Goal: Information Seeking & Learning: Learn about a topic

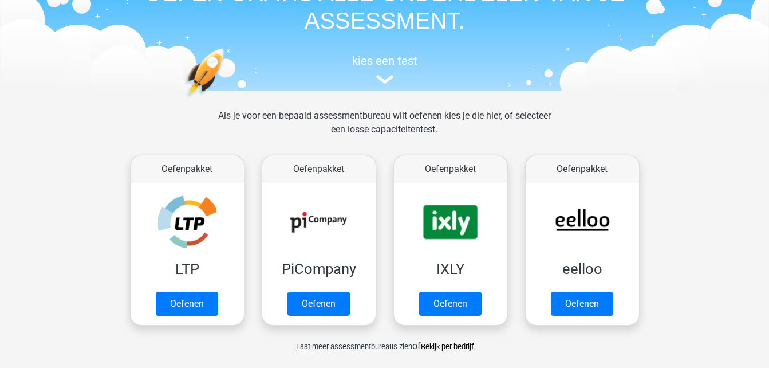
scroll to position [162, 0]
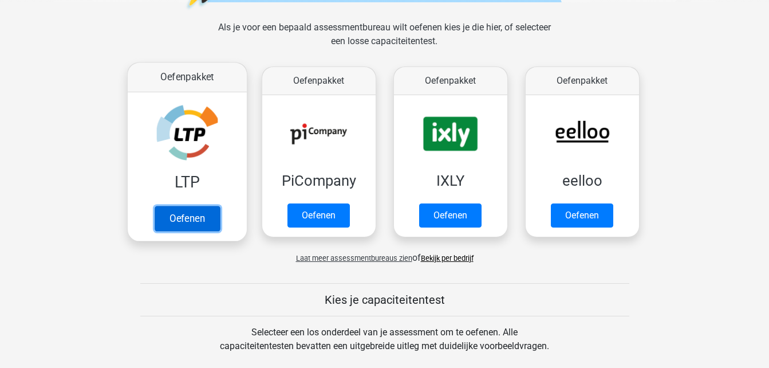
click at [162, 218] on link "Oefenen" at bounding box center [186, 218] width 65 height 25
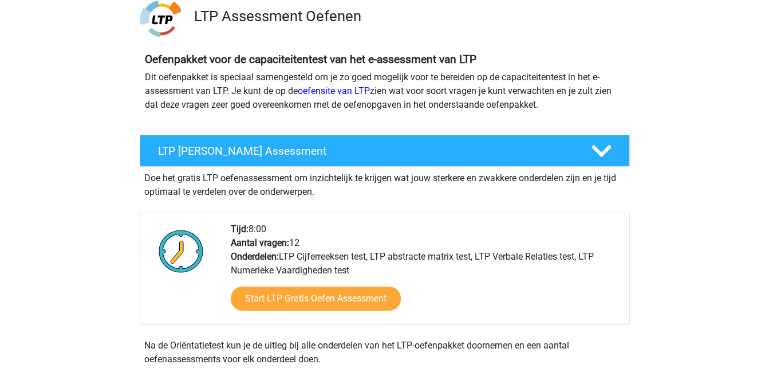
scroll to position [179, 0]
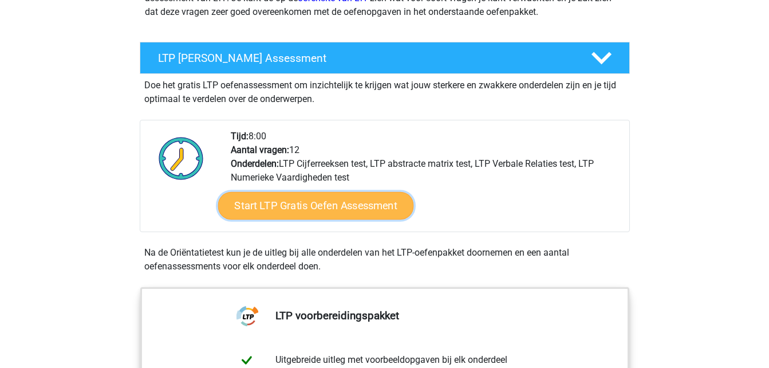
click at [284, 198] on link "Start LTP Gratis Oefen Assessment" at bounding box center [316, 206] width 196 height 28
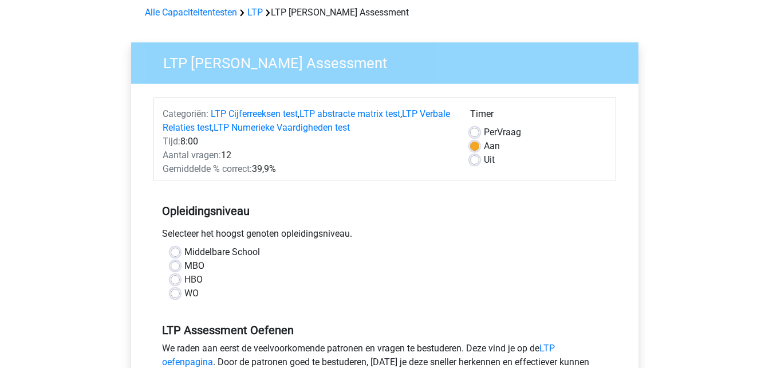
scroll to position [97, 0]
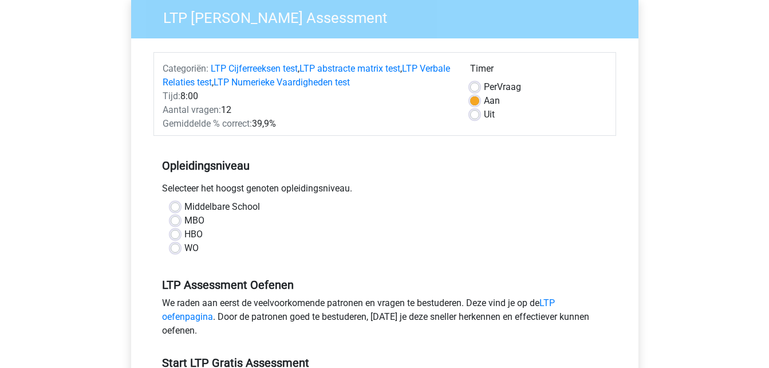
click at [185, 232] on label "HBO" at bounding box center [193, 234] width 18 height 14
click at [180, 232] on input "HBO" at bounding box center [175, 232] width 9 height 11
radio input "true"
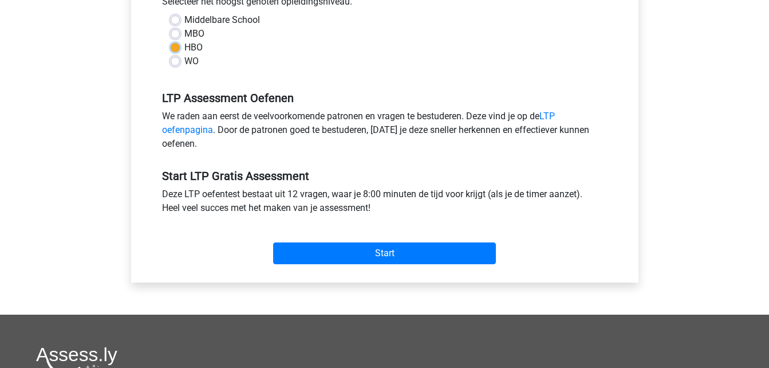
scroll to position [293, 0]
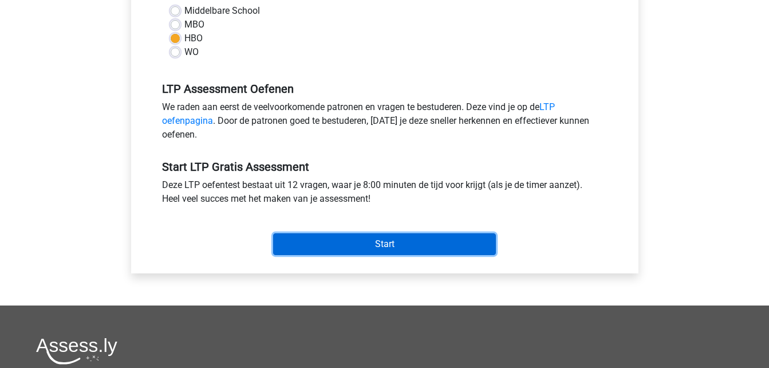
click at [385, 243] on input "Start" at bounding box center [384, 244] width 223 height 22
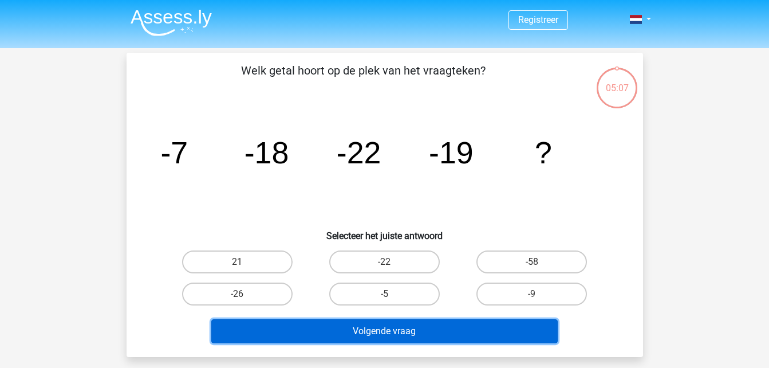
click at [338, 337] on button "Volgende vraag" at bounding box center [384, 331] width 347 height 24
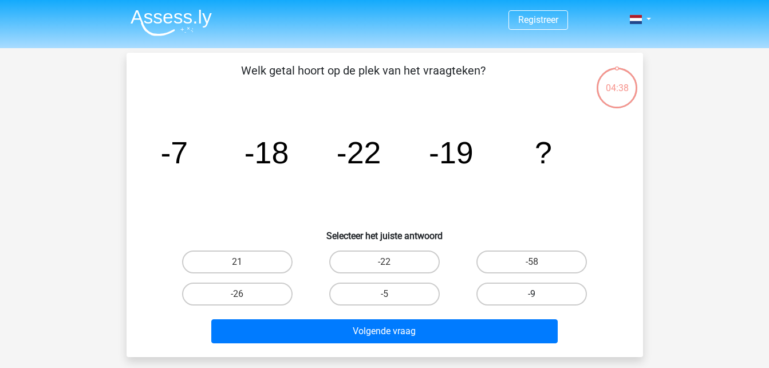
click at [521, 285] on label "-9" at bounding box center [532, 293] width 111 height 23
click at [532, 294] on input "-9" at bounding box center [535, 297] width 7 height 7
radio input "true"
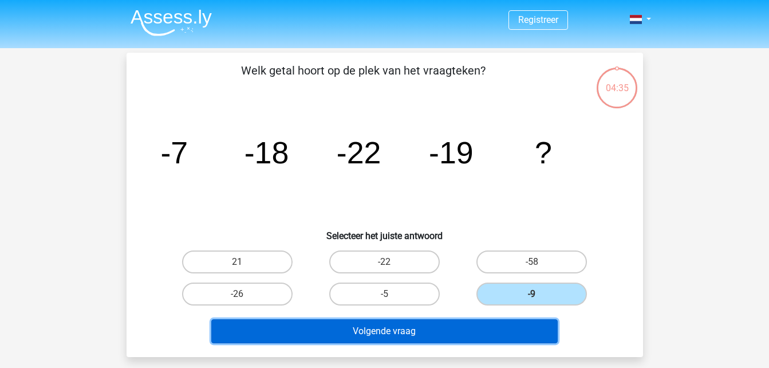
click at [455, 329] on button "Volgende vraag" at bounding box center [384, 331] width 347 height 24
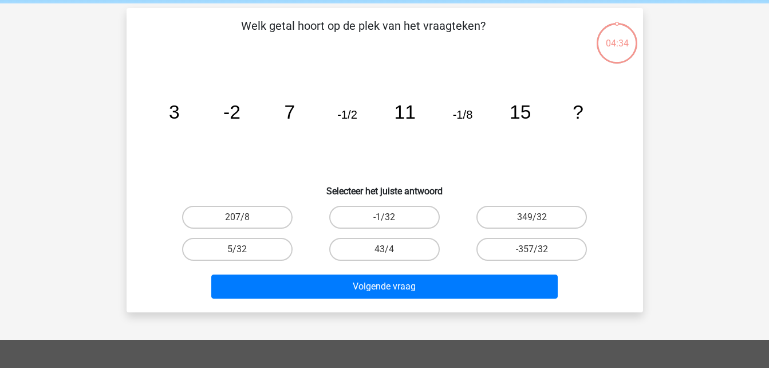
scroll to position [53, 0]
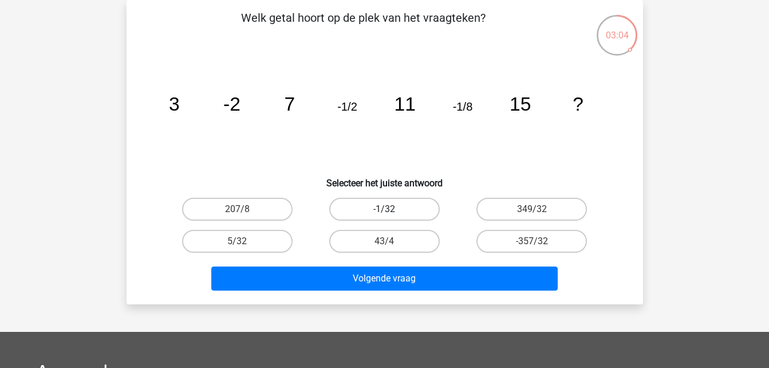
click at [356, 208] on label "-1/32" at bounding box center [384, 209] width 111 height 23
click at [384, 209] on input "-1/32" at bounding box center [387, 212] width 7 height 7
radio input "true"
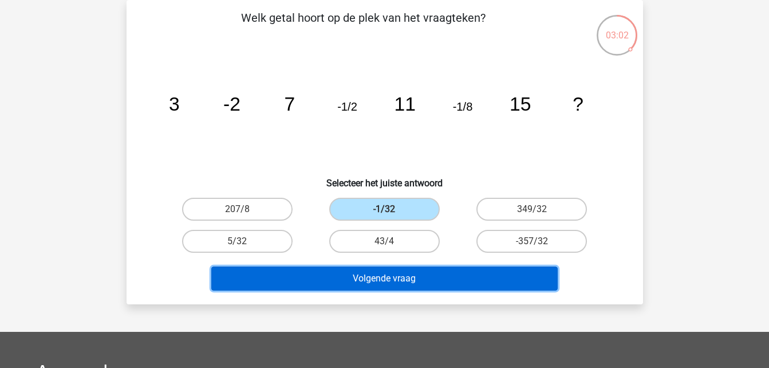
click at [380, 273] on button "Volgende vraag" at bounding box center [384, 278] width 347 height 24
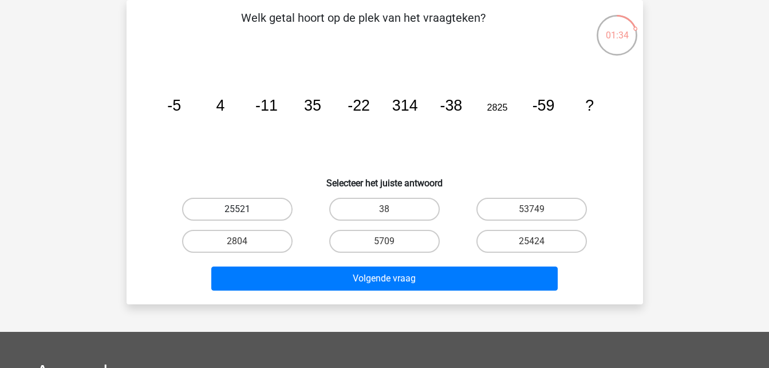
click at [235, 207] on label "25521" at bounding box center [237, 209] width 111 height 23
click at [237, 209] on input "25521" at bounding box center [240, 212] width 7 height 7
radio input "true"
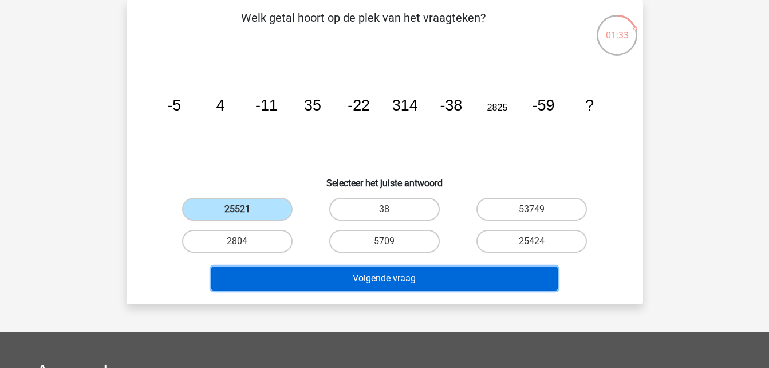
click at [388, 282] on button "Volgende vraag" at bounding box center [384, 278] width 347 height 24
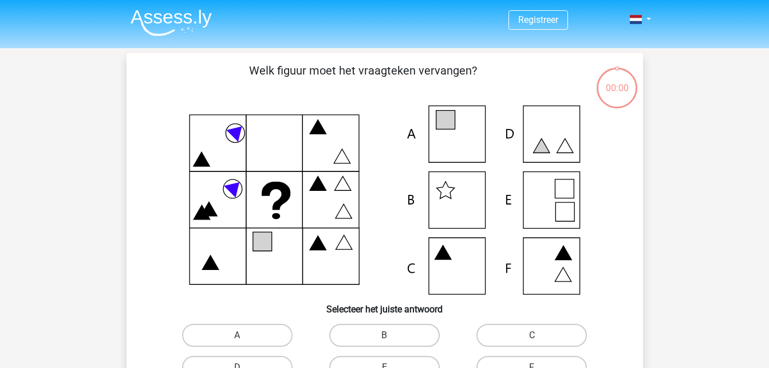
scroll to position [53, 0]
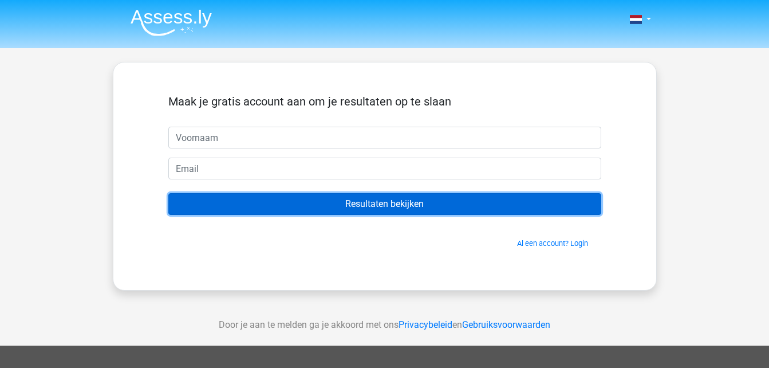
click at [378, 198] on input "Resultaten bekijken" at bounding box center [384, 204] width 433 height 22
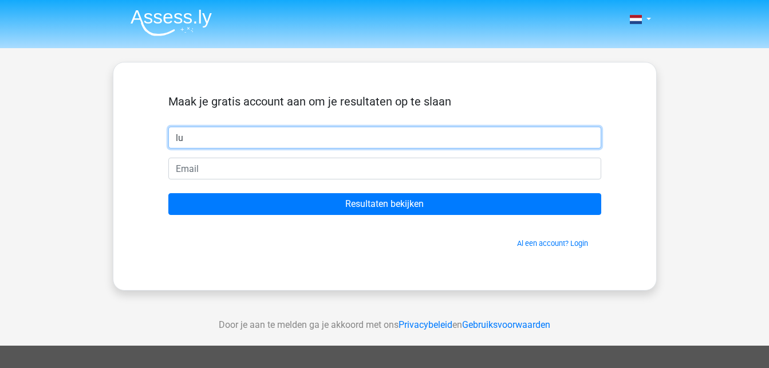
type input "lu"
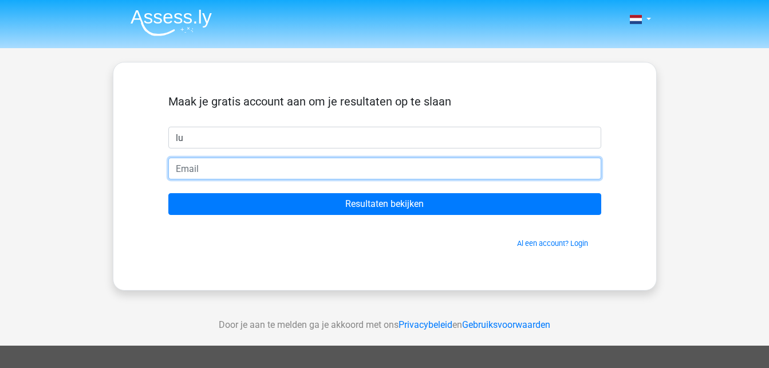
click at [289, 172] on input "email" at bounding box center [384, 169] width 433 height 22
click at [269, 168] on input "email" at bounding box center [384, 169] width 433 height 22
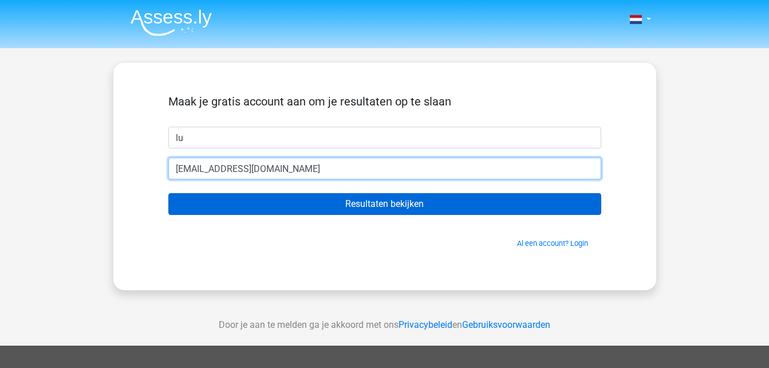
type input "[EMAIL_ADDRESS][DOMAIN_NAME]"
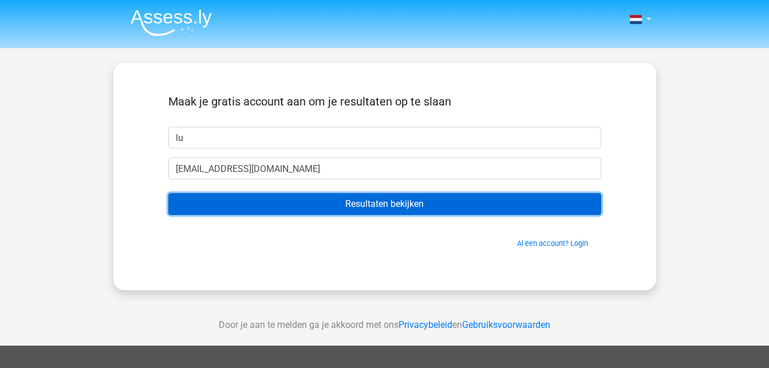
click at [349, 212] on input "Resultaten bekijken" at bounding box center [384, 204] width 433 height 22
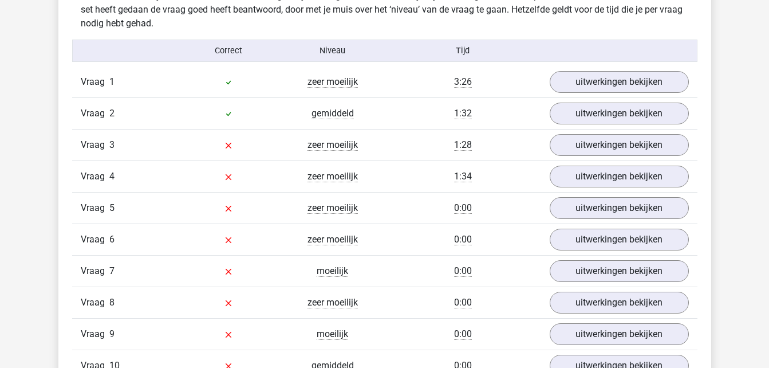
scroll to position [1269, 0]
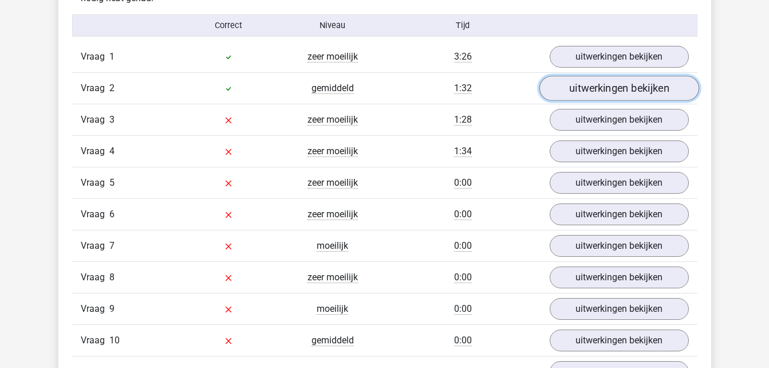
click at [595, 86] on link "uitwerkingen bekijken" at bounding box center [619, 88] width 160 height 25
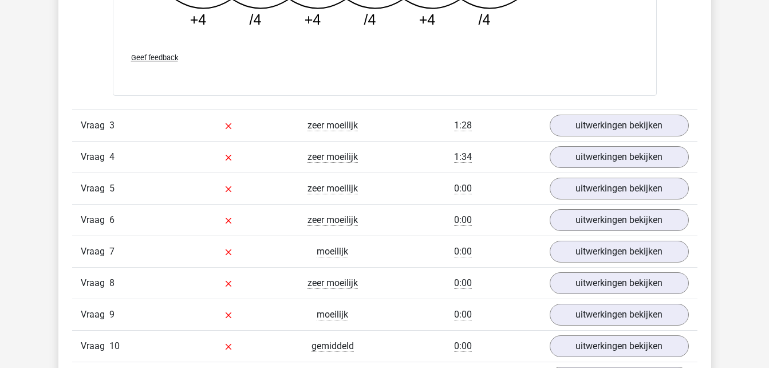
scroll to position [1842, 0]
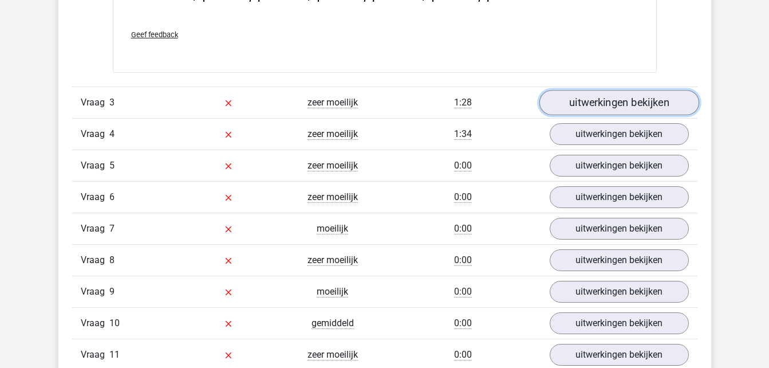
click at [620, 96] on link "uitwerkingen bekijken" at bounding box center [619, 102] width 160 height 25
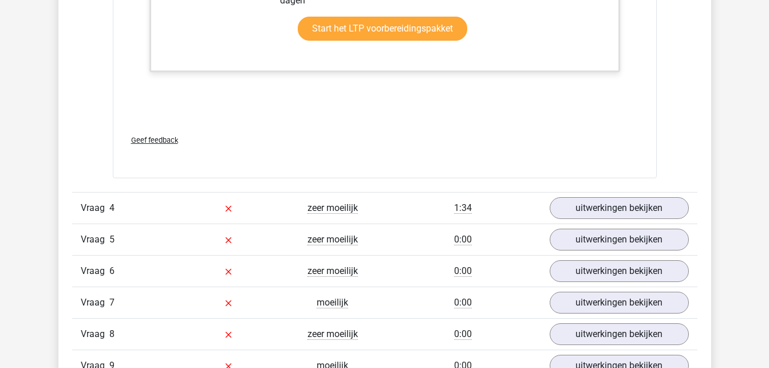
scroll to position [2484, 0]
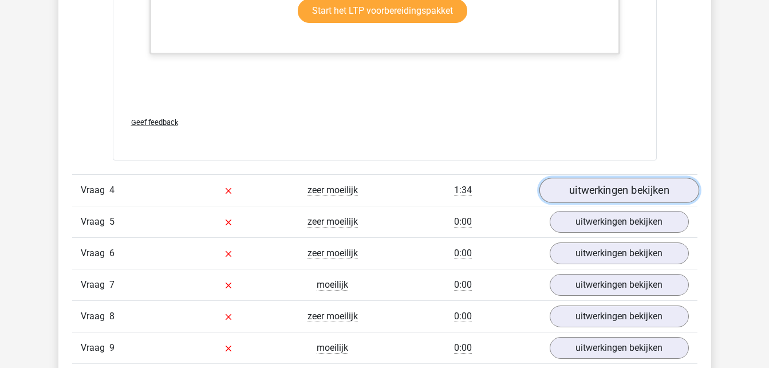
click at [595, 184] on link "uitwerkingen bekijken" at bounding box center [619, 190] width 160 height 25
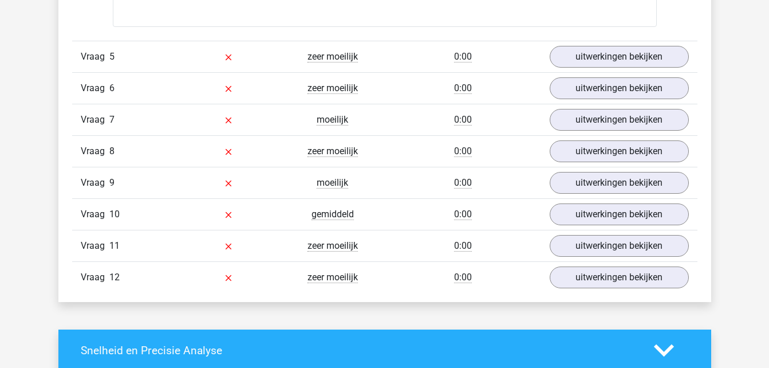
scroll to position [3148, 0]
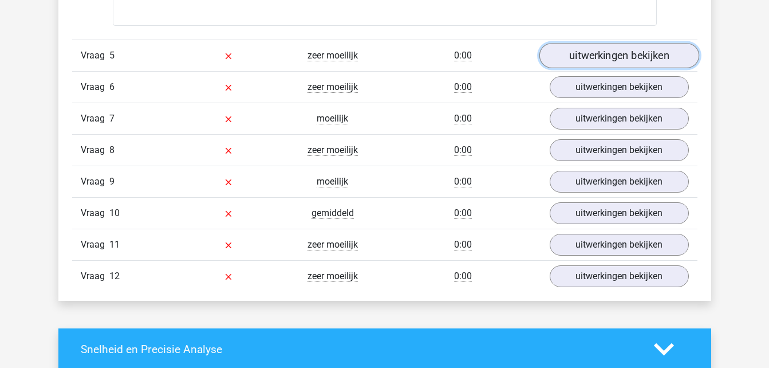
click at [643, 57] on link "uitwerkingen bekijken" at bounding box center [619, 55] width 160 height 25
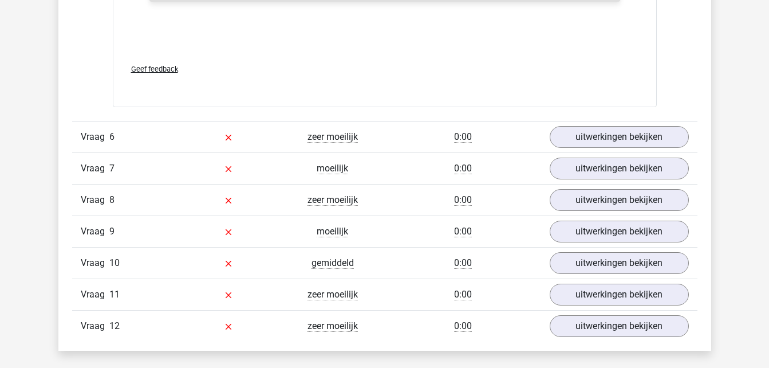
scroll to position [3859, 0]
click at [622, 127] on link "uitwerkingen bekijken" at bounding box center [619, 136] width 160 height 25
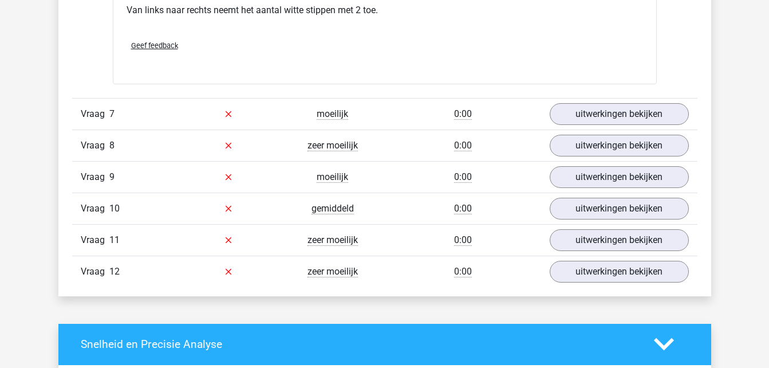
scroll to position [4386, 0]
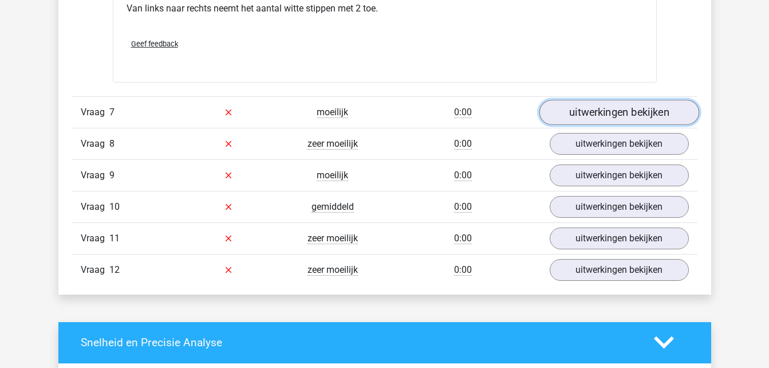
click at [619, 112] on link "uitwerkingen bekijken" at bounding box center [619, 112] width 160 height 25
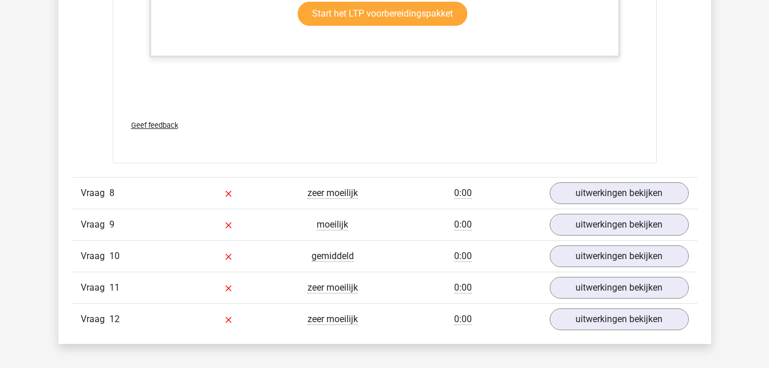
scroll to position [4936, 0]
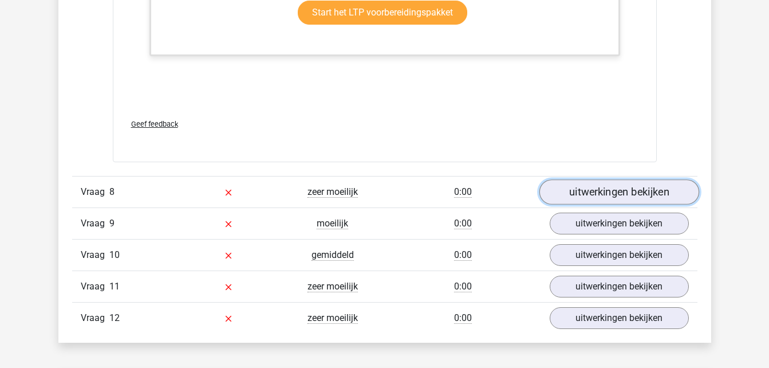
click at [619, 184] on link "uitwerkingen bekijken" at bounding box center [619, 191] width 160 height 25
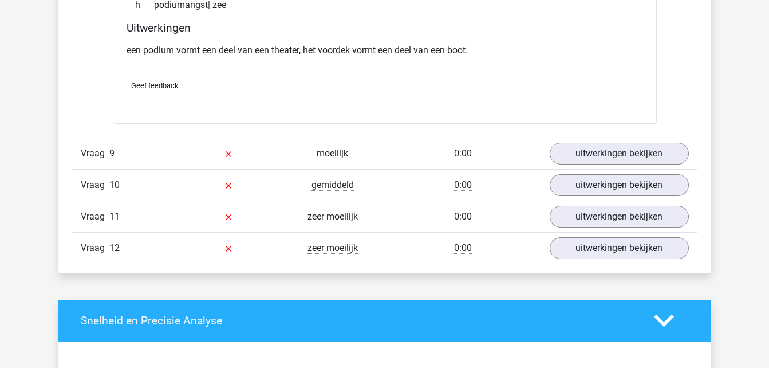
scroll to position [5348, 0]
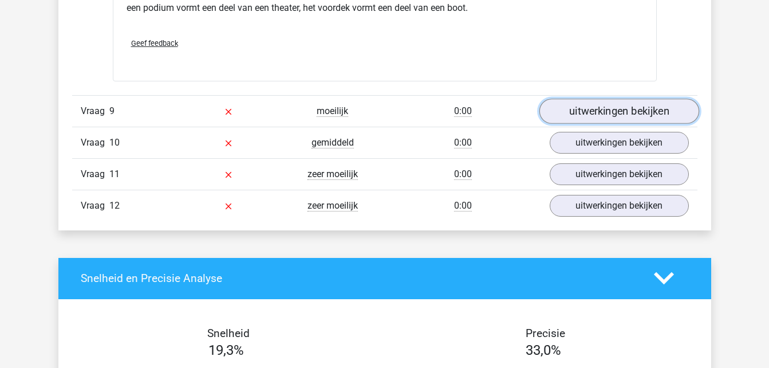
click at [630, 109] on link "uitwerkingen bekijken" at bounding box center [619, 111] width 160 height 25
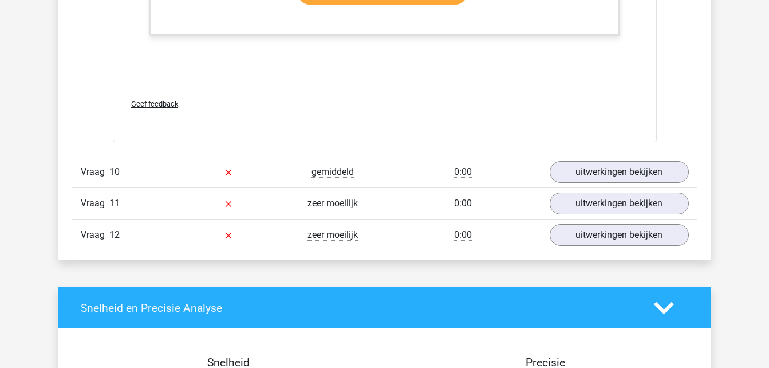
scroll to position [5944, 0]
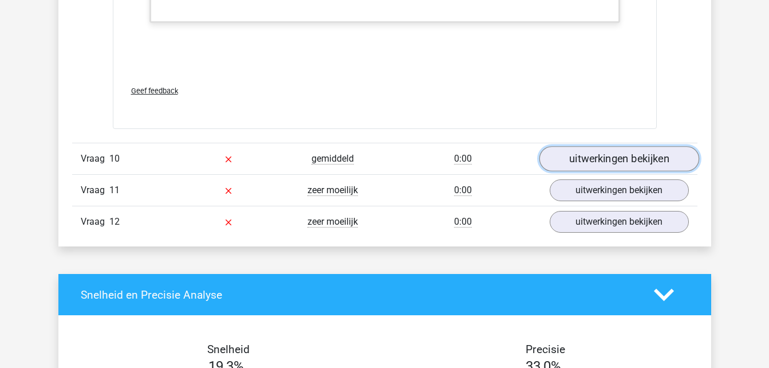
click at [633, 164] on link "uitwerkingen bekijken" at bounding box center [619, 158] width 160 height 25
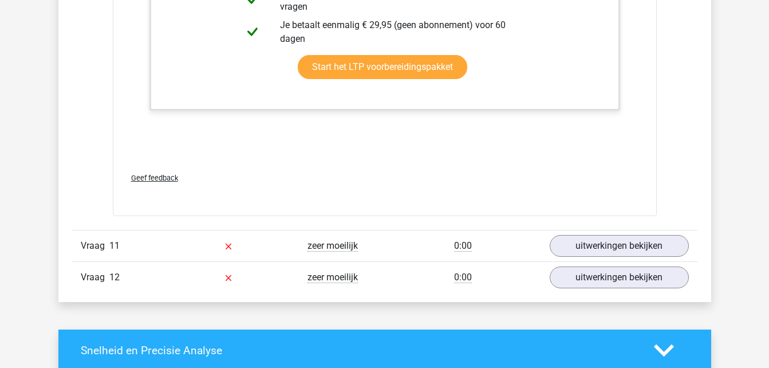
scroll to position [6655, 0]
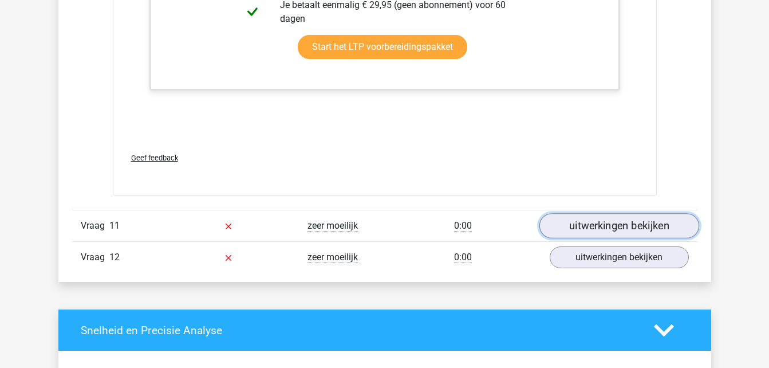
click at [626, 217] on link "uitwerkingen bekijken" at bounding box center [619, 226] width 160 height 25
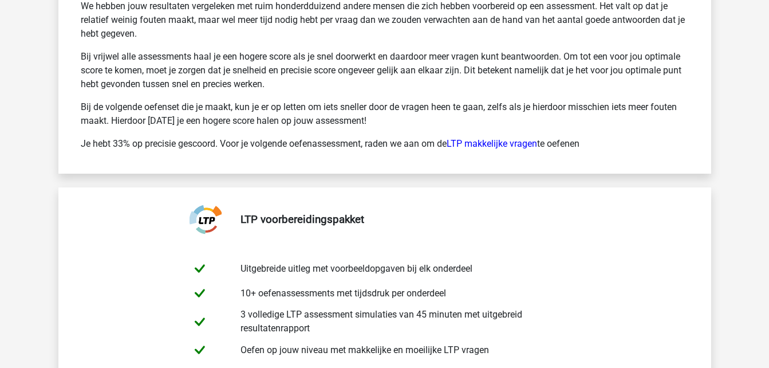
scroll to position [8167, 0]
click at [517, 141] on link "LTP makkelijke vragen" at bounding box center [492, 143] width 91 height 11
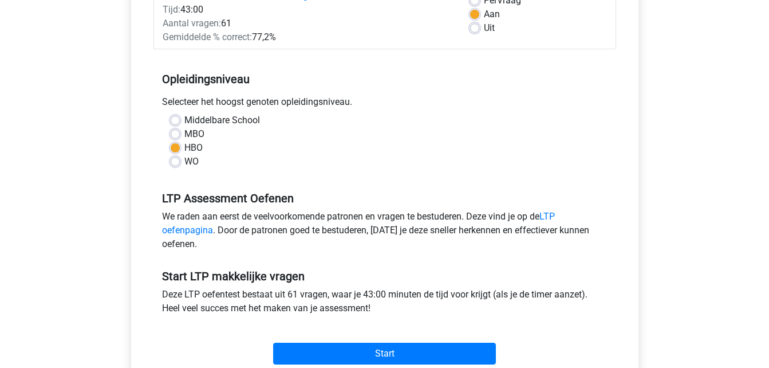
scroll to position [206, 0]
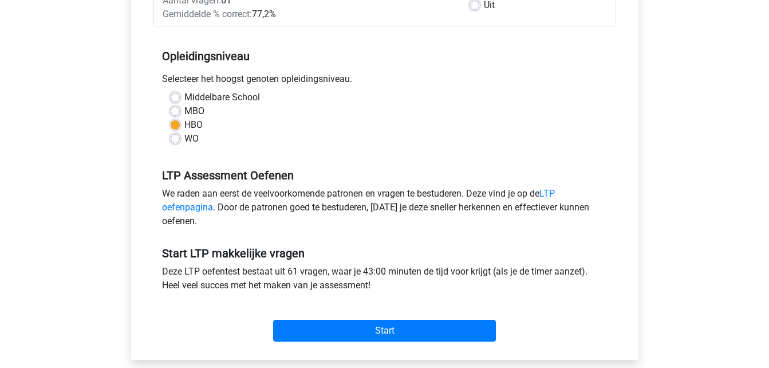
click at [184, 111] on label "MBO" at bounding box center [194, 111] width 20 height 14
click at [179, 111] on input "MBO" at bounding box center [175, 109] width 9 height 11
radio input "true"
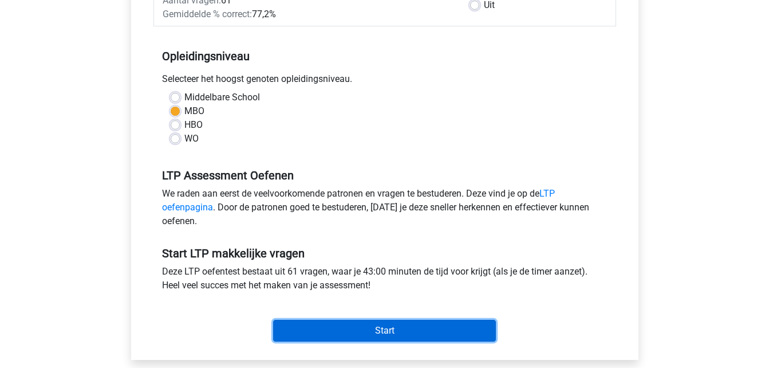
click at [379, 332] on input "Start" at bounding box center [384, 331] width 223 height 22
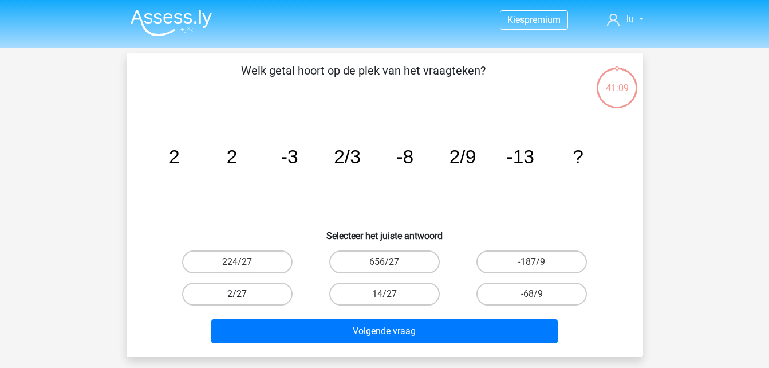
click at [269, 297] on label "2/27" at bounding box center [237, 293] width 111 height 23
click at [245, 297] on input "2/27" at bounding box center [240, 297] width 7 height 7
radio input "true"
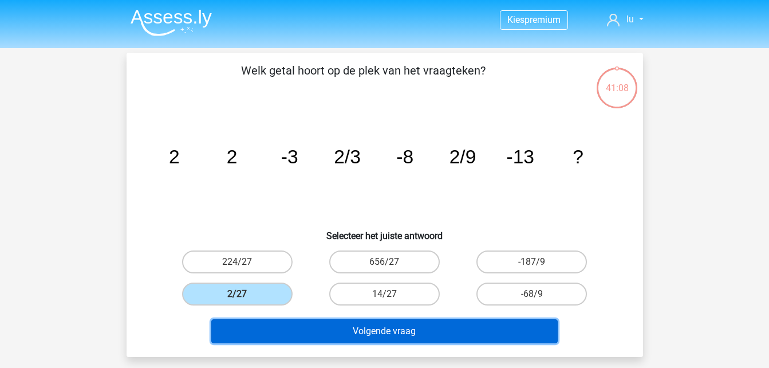
click at [331, 337] on button "Volgende vraag" at bounding box center [384, 331] width 347 height 24
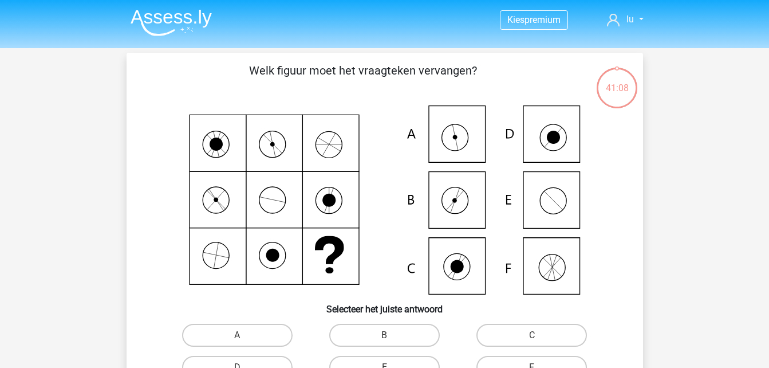
scroll to position [53, 0]
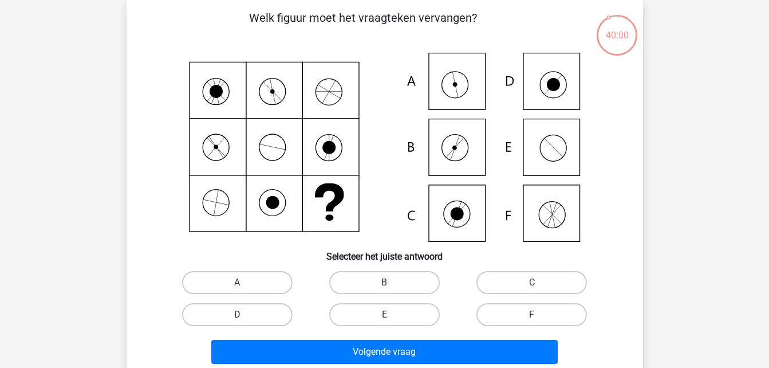
click at [268, 303] on label "D" at bounding box center [237, 314] width 111 height 23
click at [245, 315] on input "D" at bounding box center [240, 318] width 7 height 7
radio input "true"
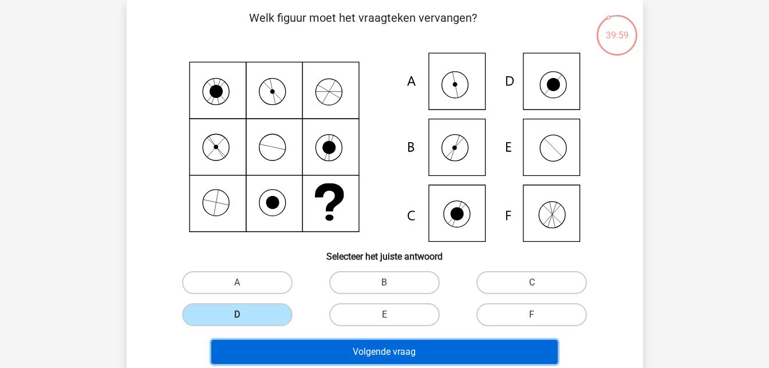
click at [383, 352] on button "Volgende vraag" at bounding box center [384, 352] width 347 height 24
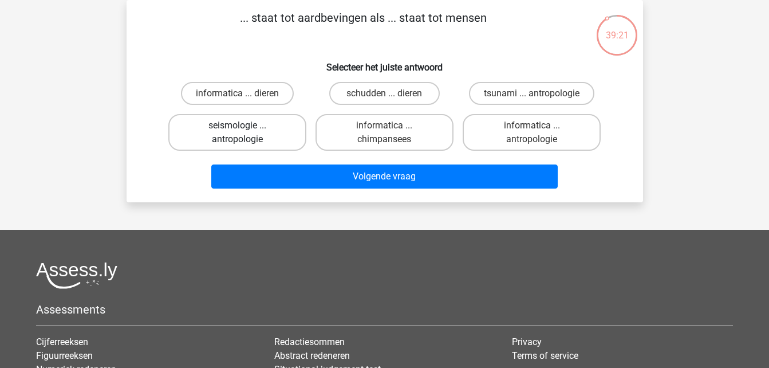
click at [254, 132] on label "seismologie ... antropologie" at bounding box center [237, 132] width 138 height 37
click at [245, 132] on input "seismologie ... antropologie" at bounding box center [240, 128] width 7 height 7
radio input "true"
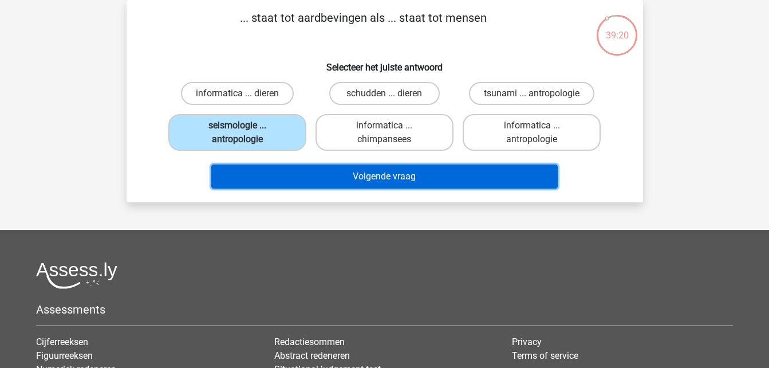
click at [387, 179] on button "Volgende vraag" at bounding box center [384, 176] width 347 height 24
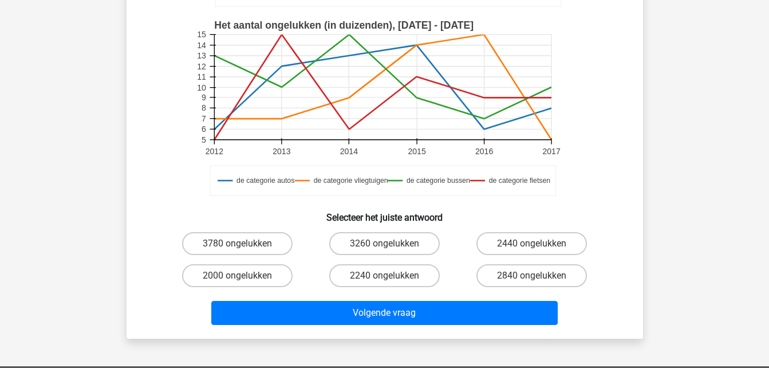
scroll to position [279, 0]
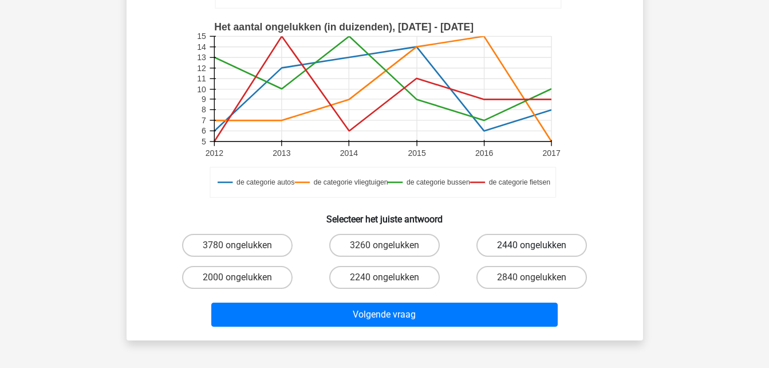
click at [524, 249] on label "2440 ongelukken" at bounding box center [532, 245] width 111 height 23
click at [532, 249] on input "2440 ongelukken" at bounding box center [535, 248] width 7 height 7
radio input "true"
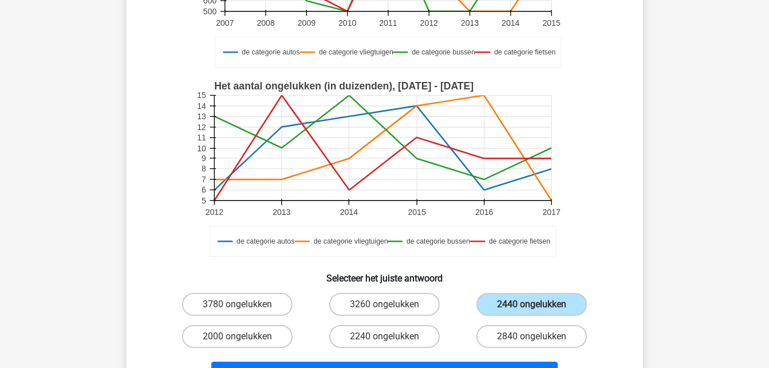
scroll to position [222, 0]
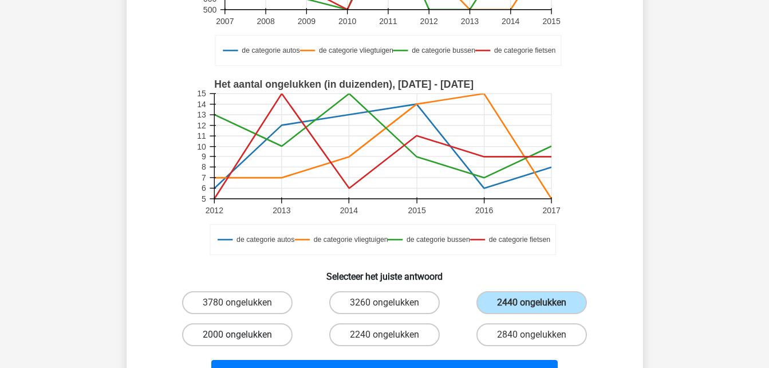
click at [232, 334] on label "2000 ongelukken" at bounding box center [237, 334] width 111 height 23
click at [237, 335] on input "2000 ongelukken" at bounding box center [240, 338] width 7 height 7
radio input "true"
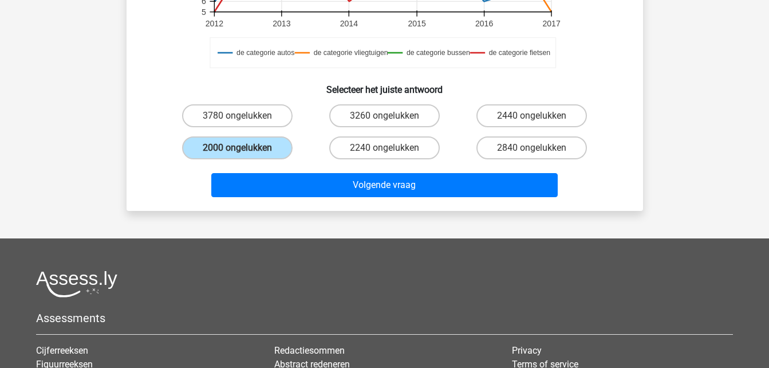
scroll to position [427, 0]
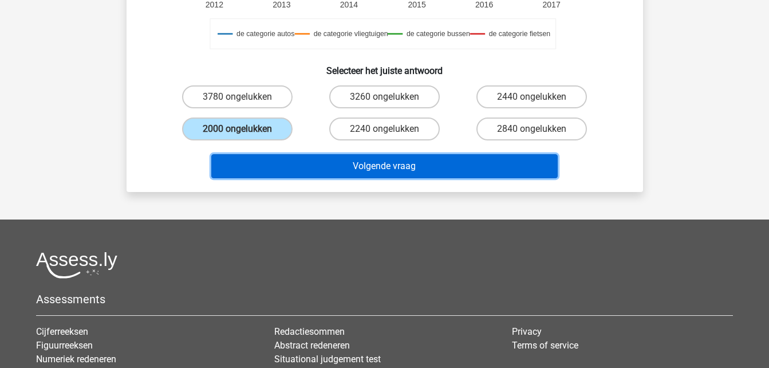
click at [407, 170] on button "Volgende vraag" at bounding box center [384, 166] width 347 height 24
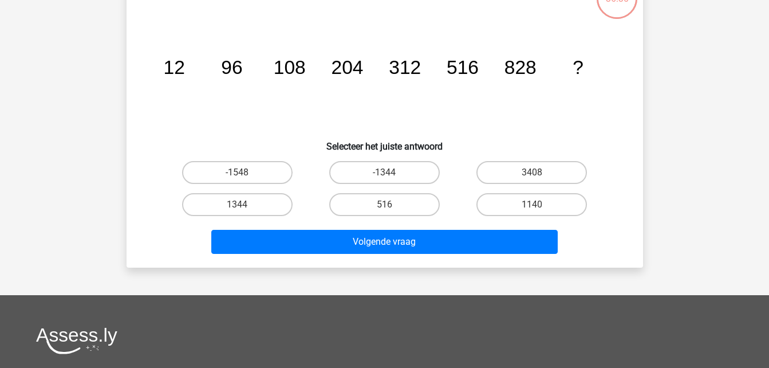
scroll to position [53, 0]
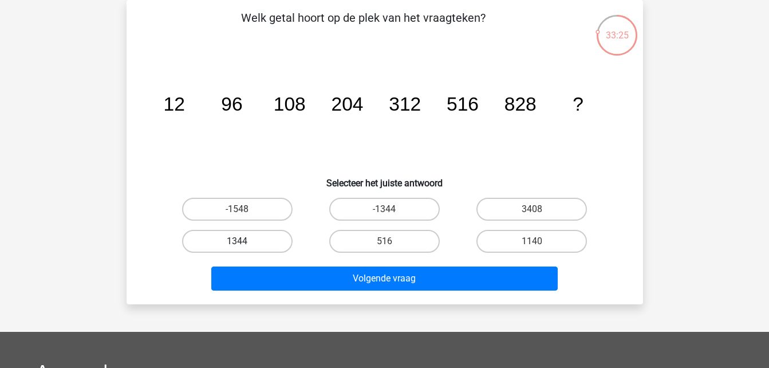
click at [249, 243] on label "1344" at bounding box center [237, 241] width 111 height 23
click at [245, 243] on input "1344" at bounding box center [240, 244] width 7 height 7
radio input "true"
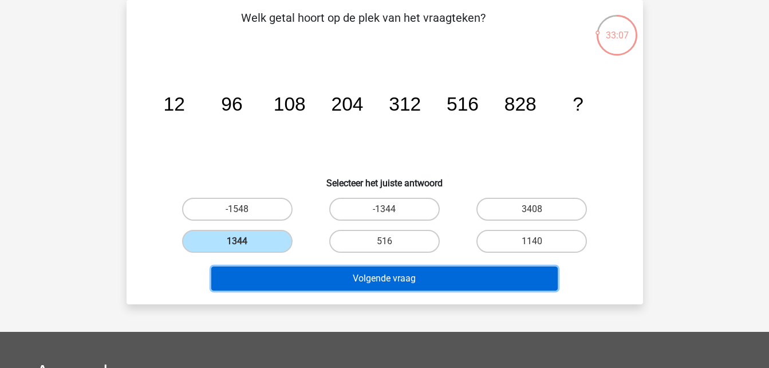
click at [368, 280] on button "Volgende vraag" at bounding box center [384, 278] width 347 height 24
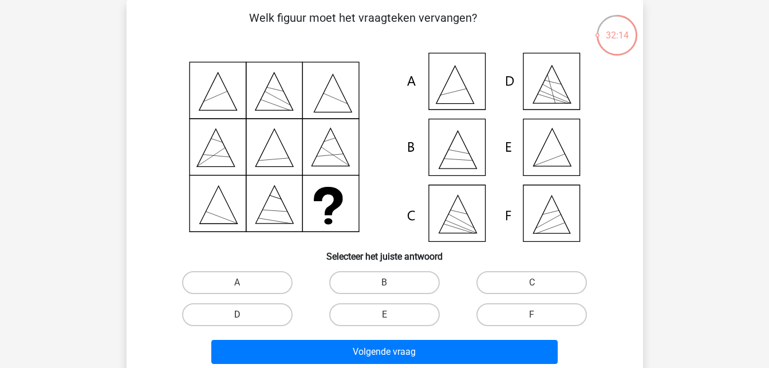
click at [264, 313] on label "D" at bounding box center [237, 314] width 111 height 23
click at [245, 315] on input "D" at bounding box center [240, 318] width 7 height 7
radio input "true"
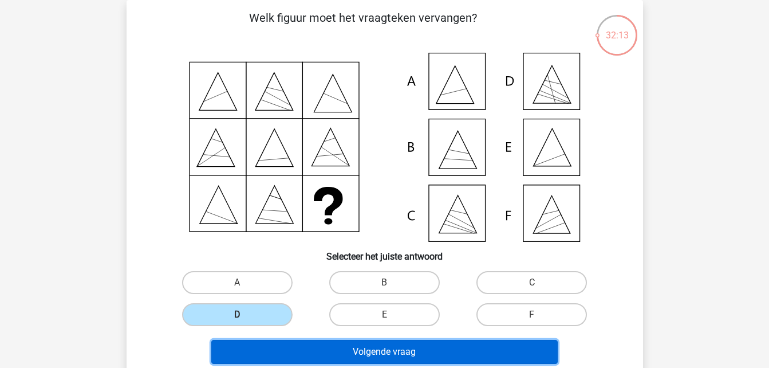
click at [380, 353] on button "Volgende vraag" at bounding box center [384, 352] width 347 height 24
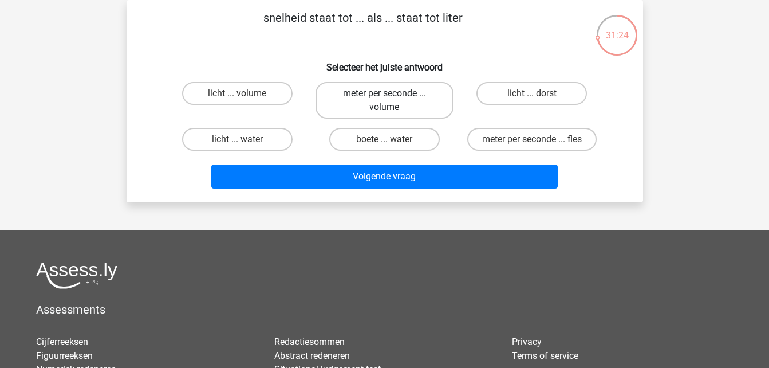
click at [408, 90] on label "meter per seconde ... volume" at bounding box center [385, 100] width 138 height 37
click at [392, 93] on input "meter per seconde ... volume" at bounding box center [387, 96] width 7 height 7
radio input "true"
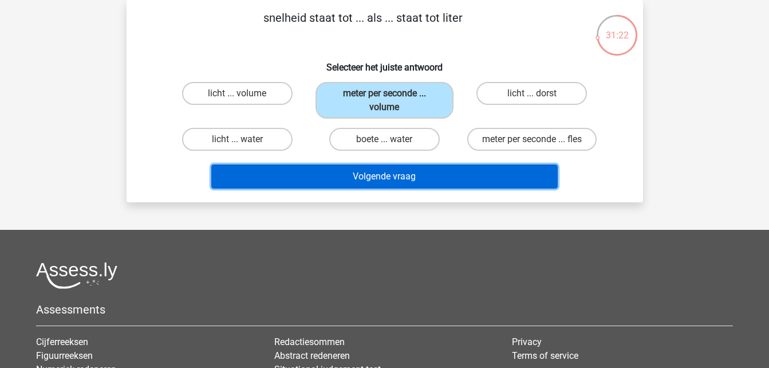
click at [425, 172] on button "Volgende vraag" at bounding box center [384, 176] width 347 height 24
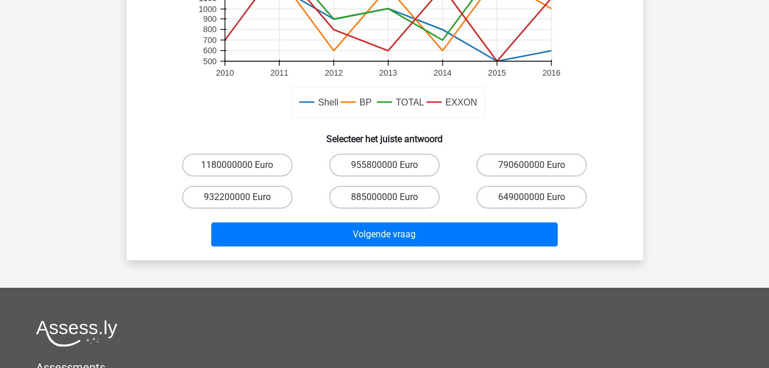
scroll to position [361, 0]
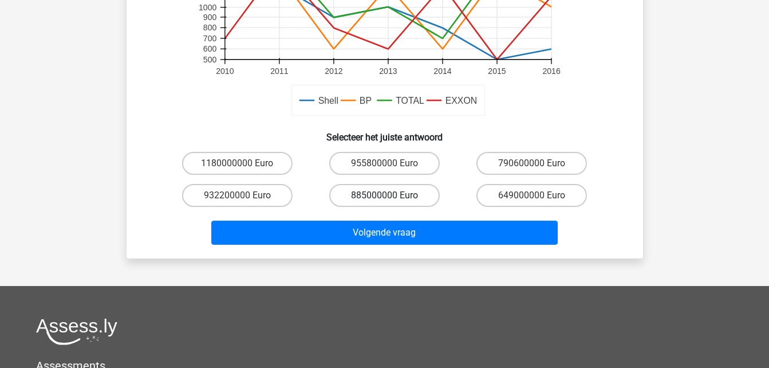
click at [400, 193] on label "885000000 Euro" at bounding box center [384, 195] width 111 height 23
click at [392, 195] on input "885000000 Euro" at bounding box center [387, 198] width 7 height 7
radio input "true"
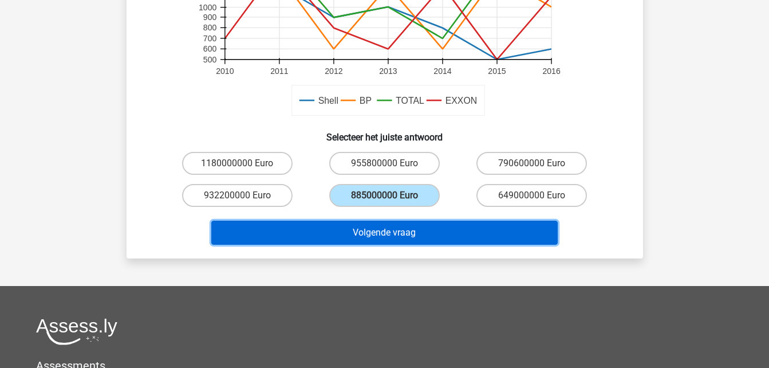
click at [398, 237] on button "Volgende vraag" at bounding box center [384, 233] width 347 height 24
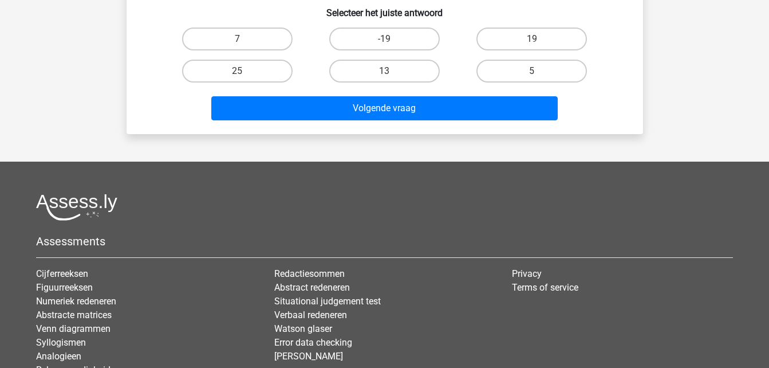
scroll to position [53, 0]
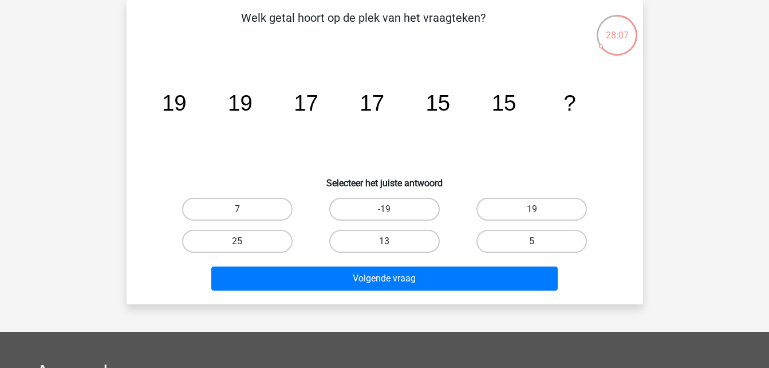
click at [419, 235] on label "13" at bounding box center [384, 241] width 111 height 23
click at [392, 241] on input "13" at bounding box center [387, 244] width 7 height 7
radio input "true"
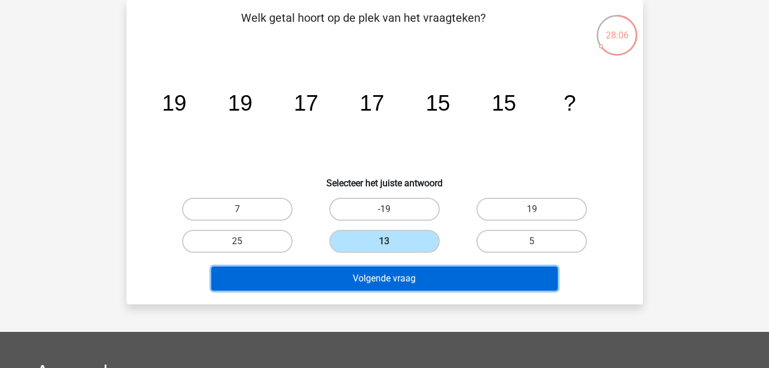
click at [413, 288] on button "Volgende vraag" at bounding box center [384, 278] width 347 height 24
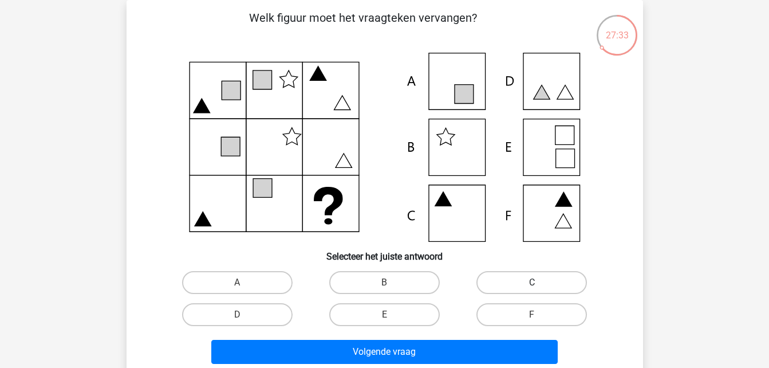
click at [504, 285] on label "C" at bounding box center [532, 282] width 111 height 23
click at [532, 285] on input "C" at bounding box center [535, 285] width 7 height 7
radio input "true"
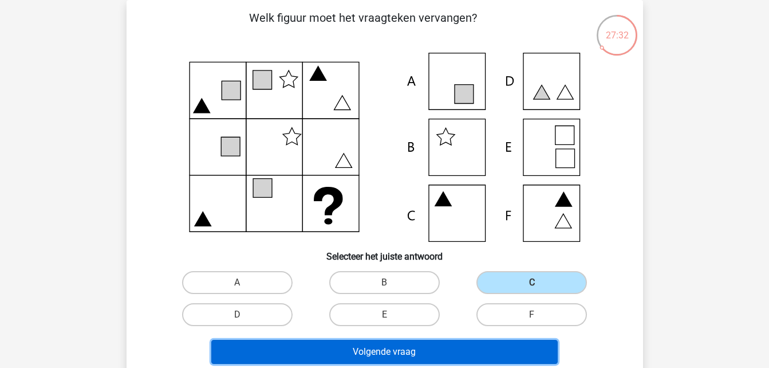
click at [424, 347] on button "Volgende vraag" at bounding box center [384, 352] width 347 height 24
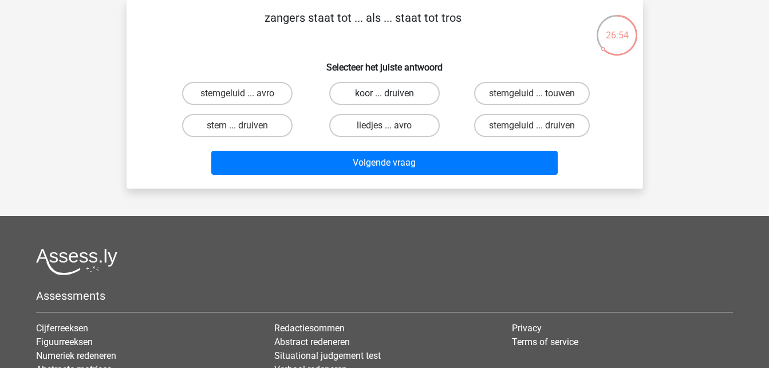
click at [382, 99] on label "koor ... druiven" at bounding box center [384, 93] width 111 height 23
click at [384, 99] on input "koor ... druiven" at bounding box center [387, 96] width 7 height 7
radio input "true"
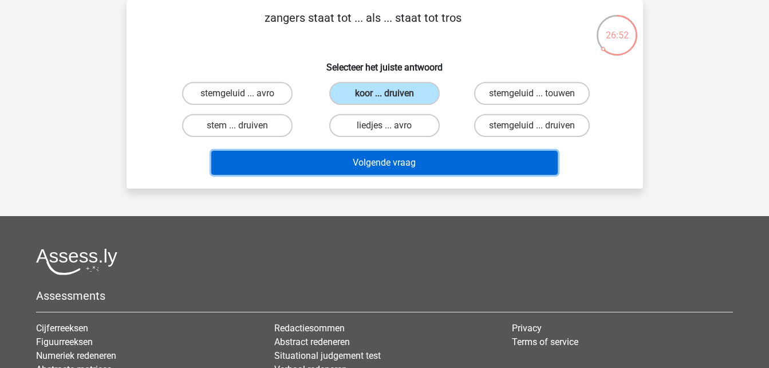
click at [391, 162] on button "Volgende vraag" at bounding box center [384, 163] width 347 height 24
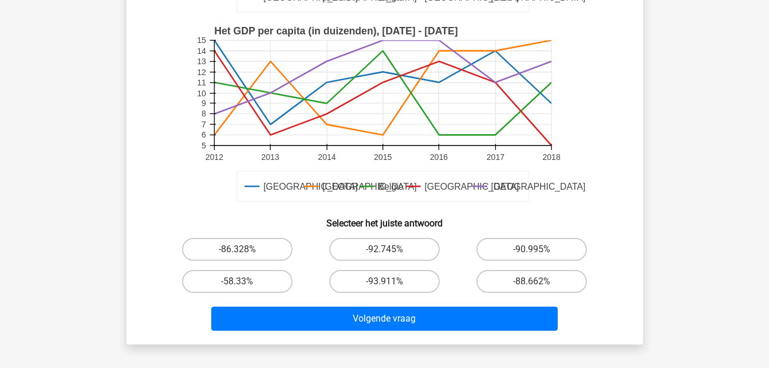
scroll to position [277, 0]
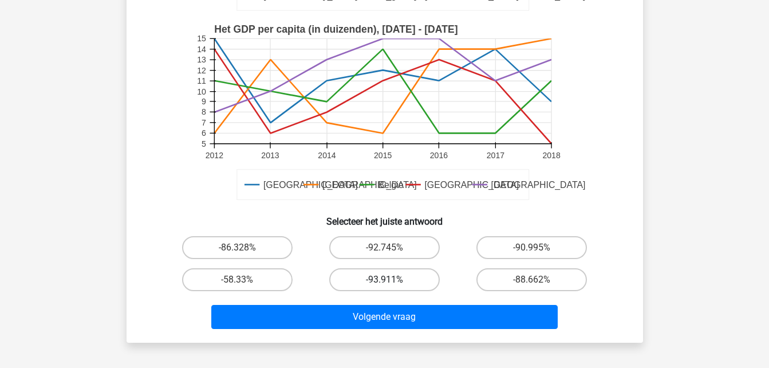
click at [387, 272] on label "-93.911%" at bounding box center [384, 279] width 111 height 23
click at [387, 280] on input "-93.911%" at bounding box center [387, 283] width 7 height 7
radio input "true"
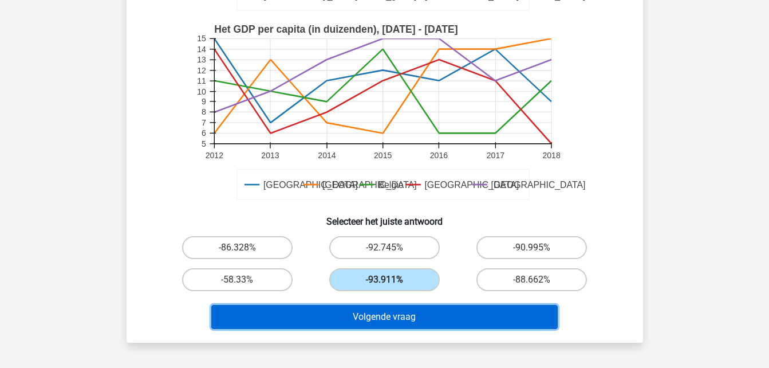
click at [403, 319] on button "Volgende vraag" at bounding box center [384, 317] width 347 height 24
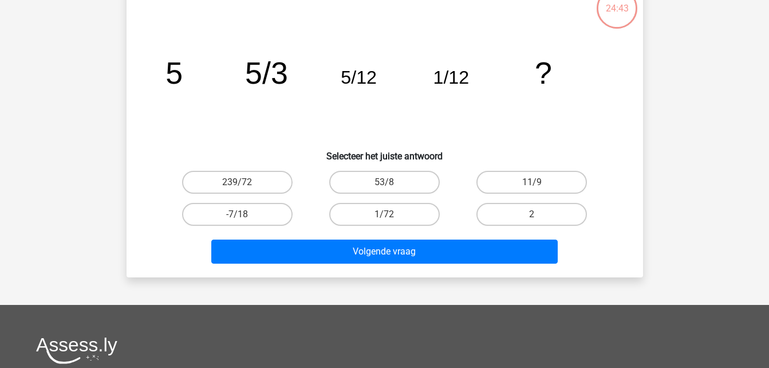
scroll to position [53, 0]
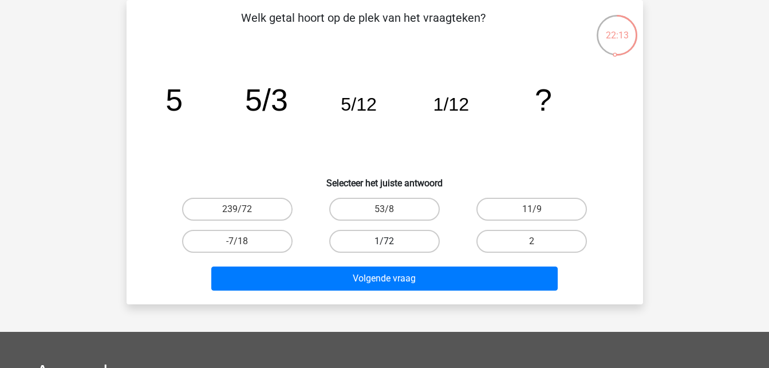
click at [409, 235] on label "1/72" at bounding box center [384, 241] width 111 height 23
click at [392, 241] on input "1/72" at bounding box center [387, 244] width 7 height 7
radio input "true"
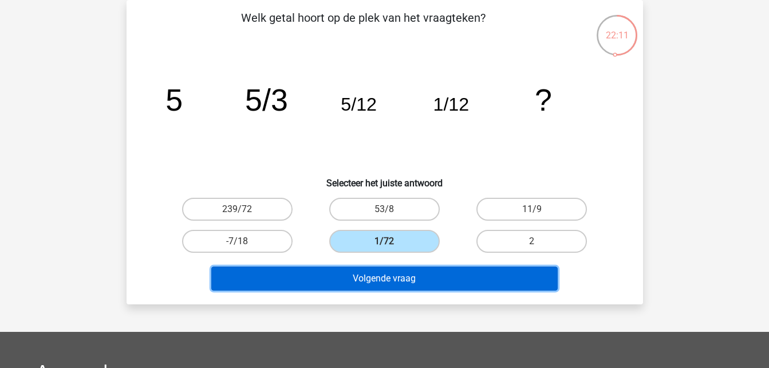
click at [413, 280] on button "Volgende vraag" at bounding box center [384, 278] width 347 height 24
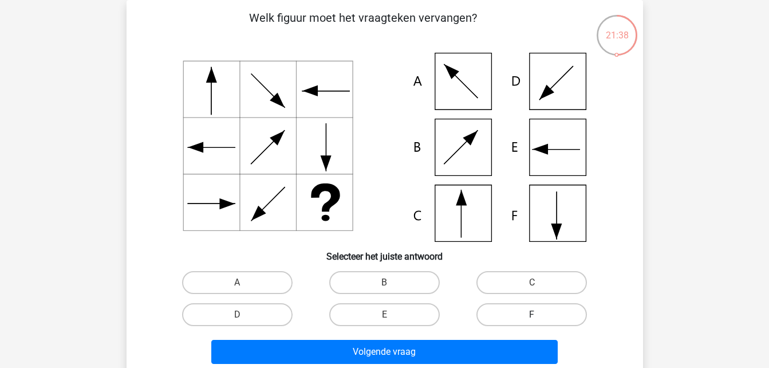
click at [512, 323] on label "F" at bounding box center [532, 314] width 111 height 23
click at [532, 322] on input "F" at bounding box center [535, 318] width 7 height 7
radio input "true"
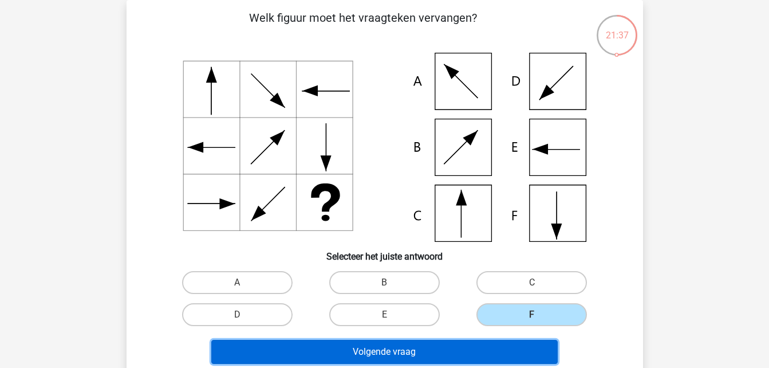
click at [480, 345] on button "Volgende vraag" at bounding box center [384, 352] width 347 height 24
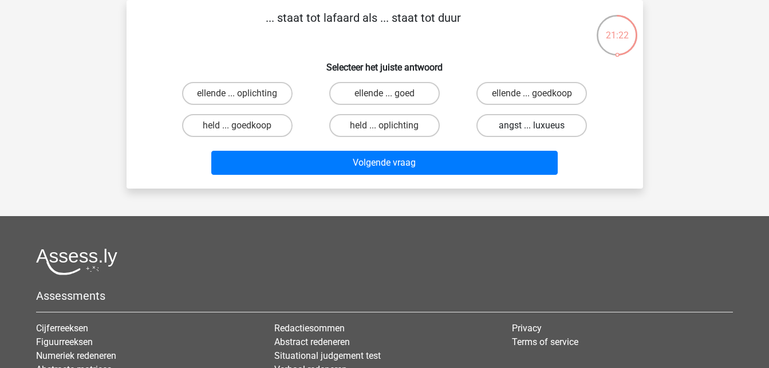
click at [531, 129] on label "angst ... luxueus" at bounding box center [532, 125] width 111 height 23
click at [532, 129] on input "angst ... luxueus" at bounding box center [535, 128] width 7 height 7
radio input "true"
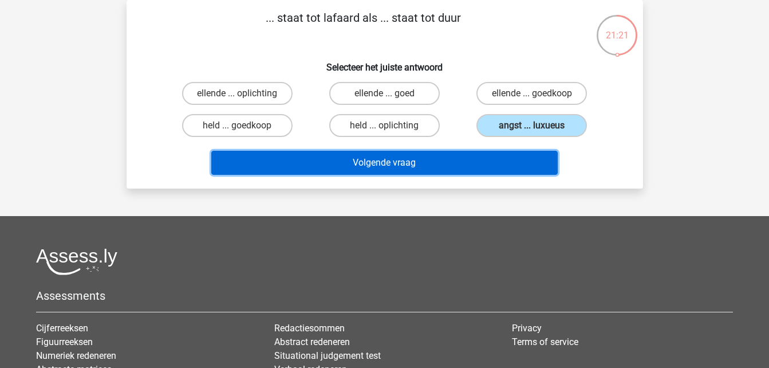
click at [482, 162] on button "Volgende vraag" at bounding box center [384, 163] width 347 height 24
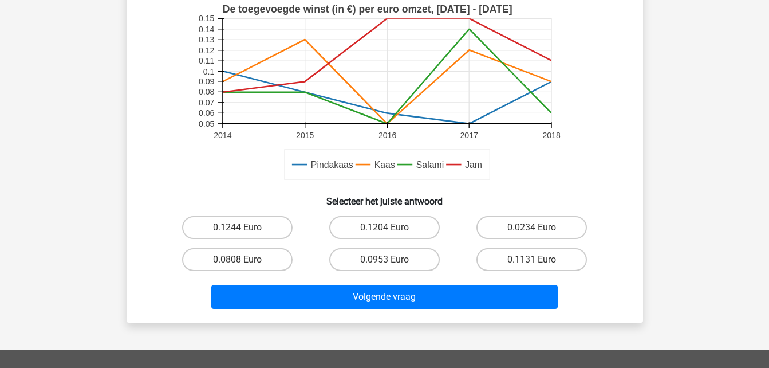
scroll to position [442, 0]
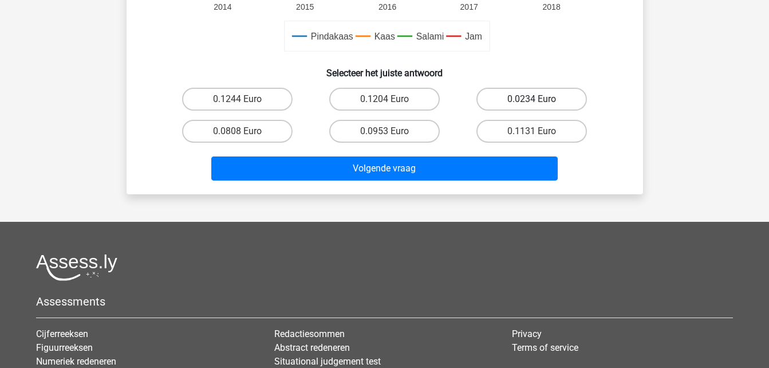
click at [518, 100] on label "0.0234 Euro" at bounding box center [532, 99] width 111 height 23
click at [532, 100] on input "0.0234 Euro" at bounding box center [535, 102] width 7 height 7
radio input "true"
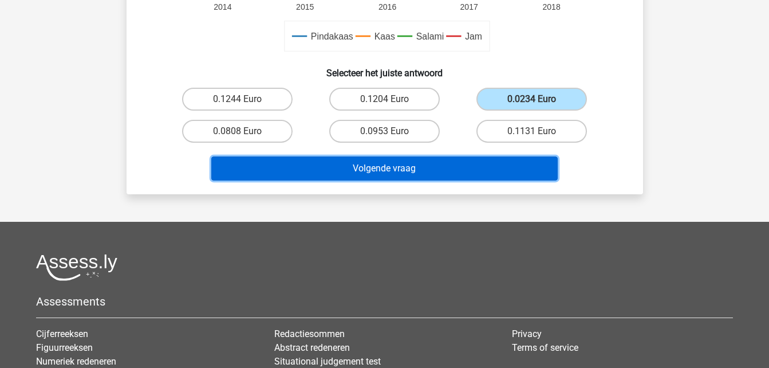
click at [449, 162] on button "Volgende vraag" at bounding box center [384, 168] width 347 height 24
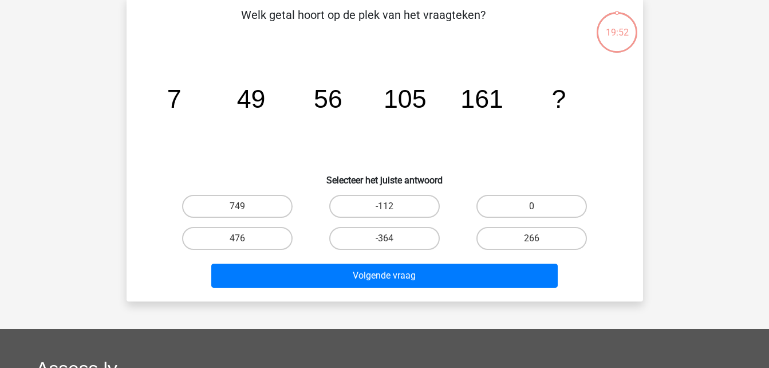
scroll to position [53, 0]
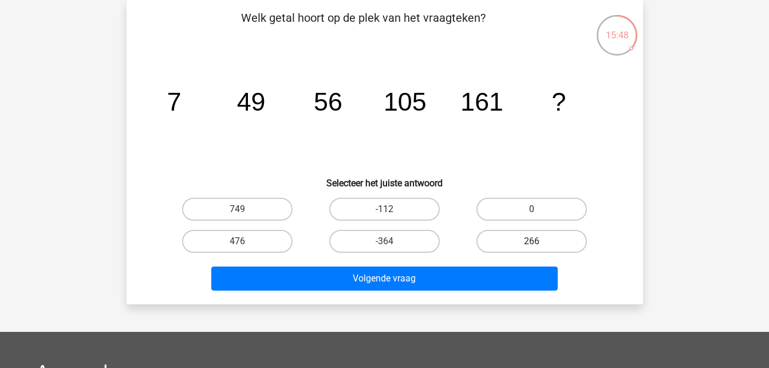
click at [517, 240] on label "266" at bounding box center [532, 241] width 111 height 23
click at [532, 241] on input "266" at bounding box center [535, 244] width 7 height 7
radio input "true"
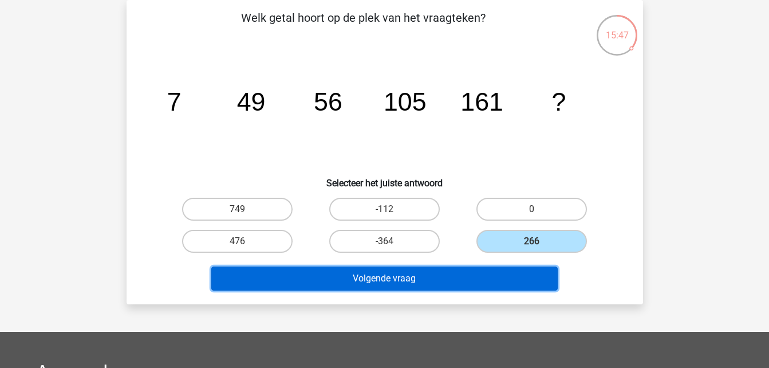
click at [478, 273] on button "Volgende vraag" at bounding box center [384, 278] width 347 height 24
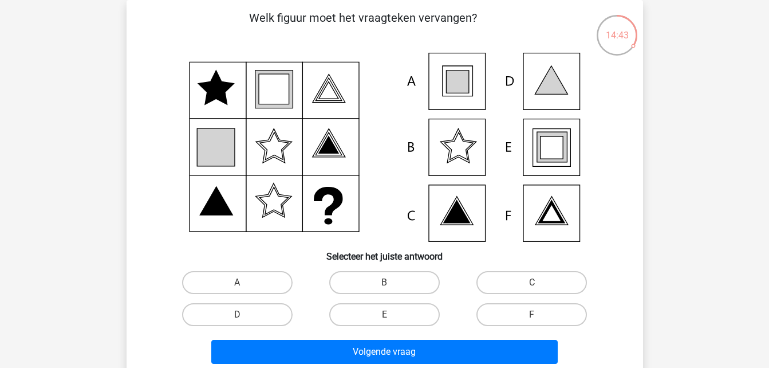
click at [553, 211] on icon at bounding box center [551, 213] width 19 height 17
click at [461, 87] on icon at bounding box center [457, 81] width 22 height 22
click at [266, 282] on label "A" at bounding box center [237, 282] width 111 height 23
click at [245, 282] on input "A" at bounding box center [240, 285] width 7 height 7
radio input "true"
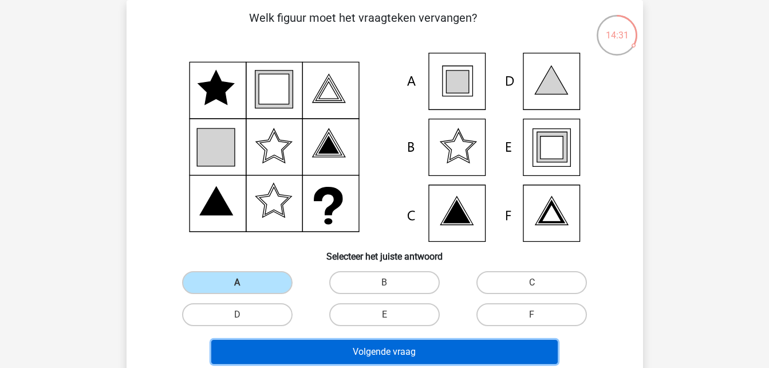
click at [375, 353] on button "Volgende vraag" at bounding box center [384, 352] width 347 height 24
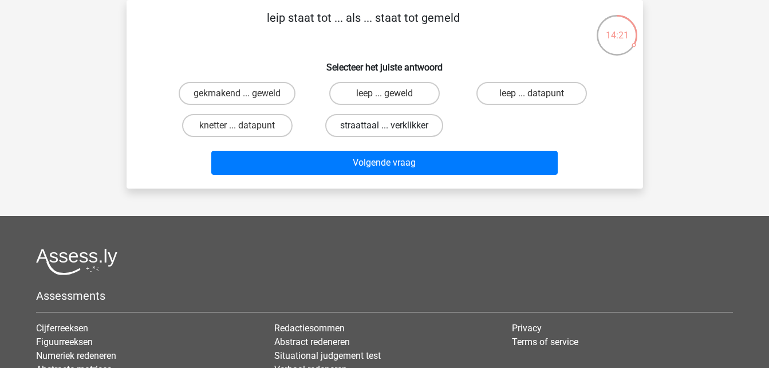
click at [386, 124] on label "straattaal ... verklikker" at bounding box center [384, 125] width 118 height 23
click at [386, 125] on input "straattaal ... verklikker" at bounding box center [387, 128] width 7 height 7
radio input "true"
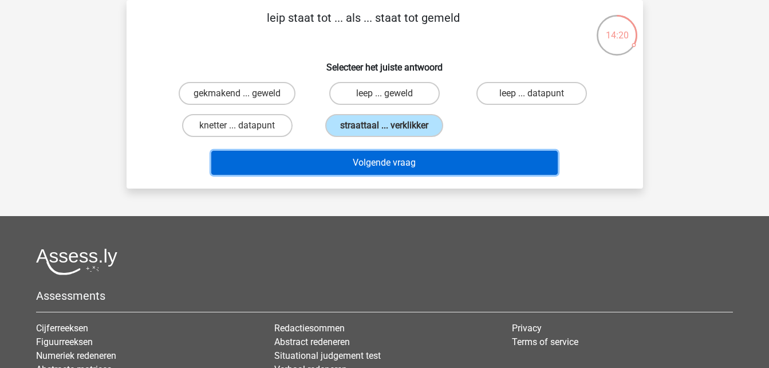
click at [388, 162] on button "Volgende vraag" at bounding box center [384, 163] width 347 height 24
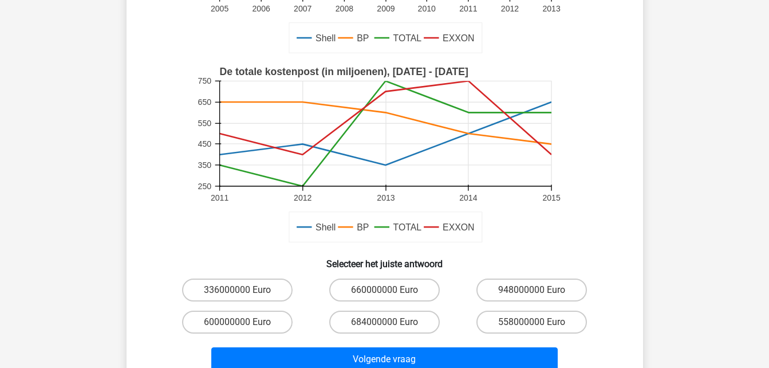
scroll to position [236, 0]
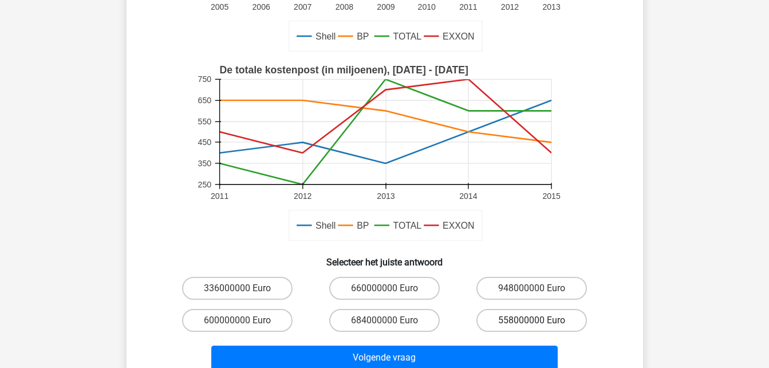
click at [560, 312] on label "558000000 Euro" at bounding box center [532, 320] width 111 height 23
click at [540, 320] on input "558000000 Euro" at bounding box center [535, 323] width 7 height 7
radio input "true"
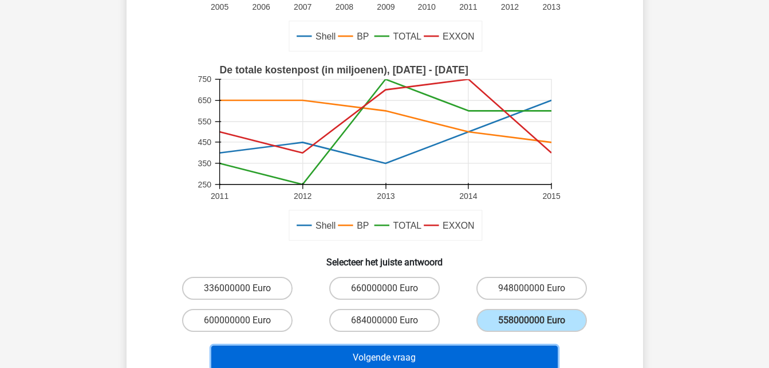
click at [449, 358] on button "Volgende vraag" at bounding box center [384, 357] width 347 height 24
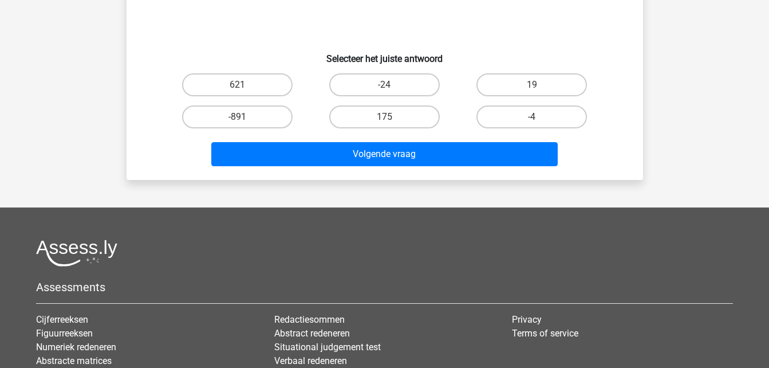
scroll to position [53, 0]
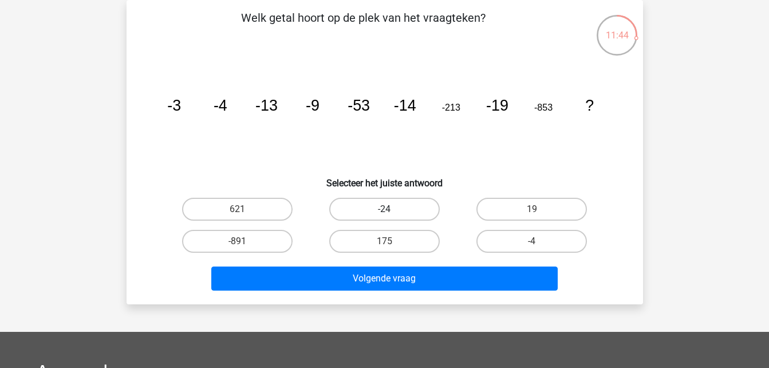
click at [394, 198] on label "-24" at bounding box center [384, 209] width 111 height 23
click at [392, 209] on input "-24" at bounding box center [387, 212] width 7 height 7
radio input "true"
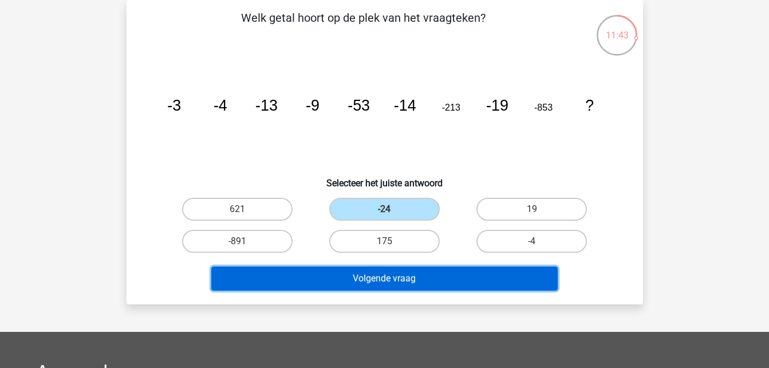
click at [407, 274] on button "Volgende vraag" at bounding box center [384, 278] width 347 height 24
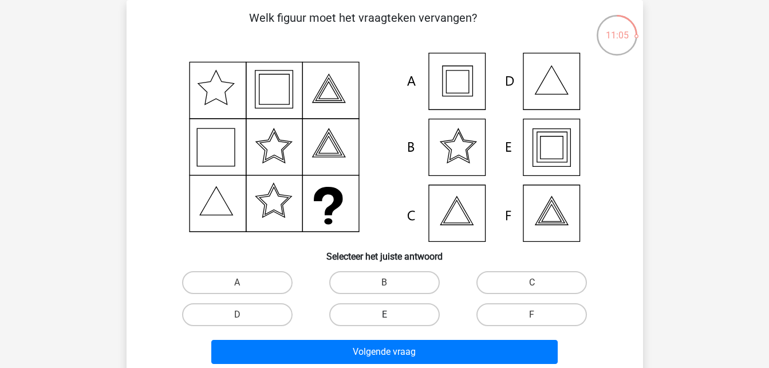
click at [386, 314] on label "E" at bounding box center [384, 314] width 111 height 23
click at [386, 315] on input "E" at bounding box center [387, 318] width 7 height 7
radio input "true"
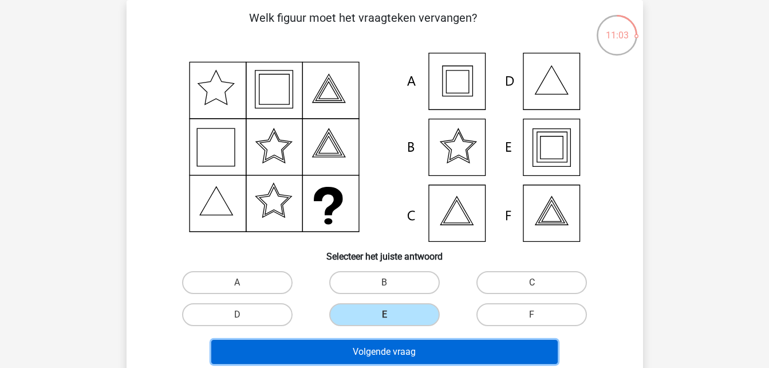
click at [390, 353] on button "Volgende vraag" at bounding box center [384, 352] width 347 height 24
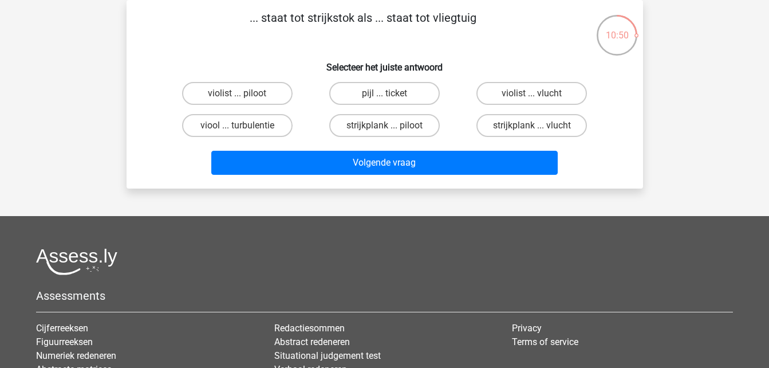
click at [385, 96] on input "pijl ... ticket" at bounding box center [387, 96] width 7 height 7
radio input "true"
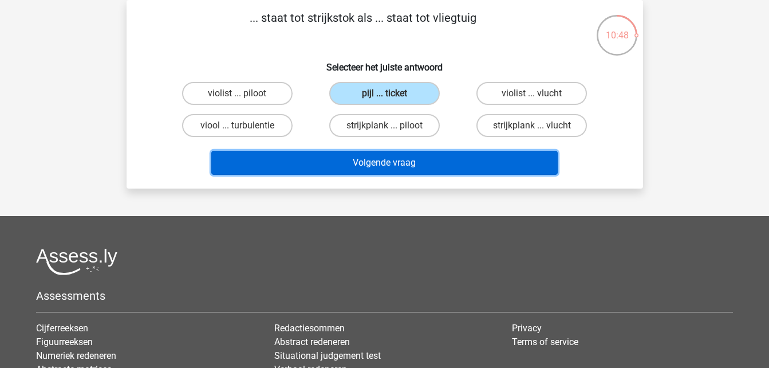
click at [384, 159] on button "Volgende vraag" at bounding box center [384, 163] width 347 height 24
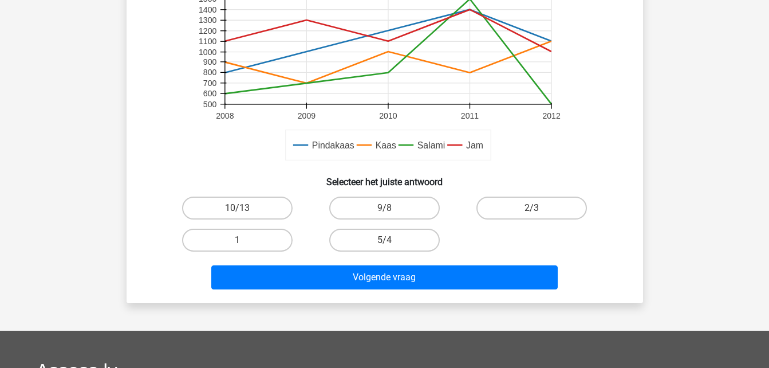
scroll to position [339, 0]
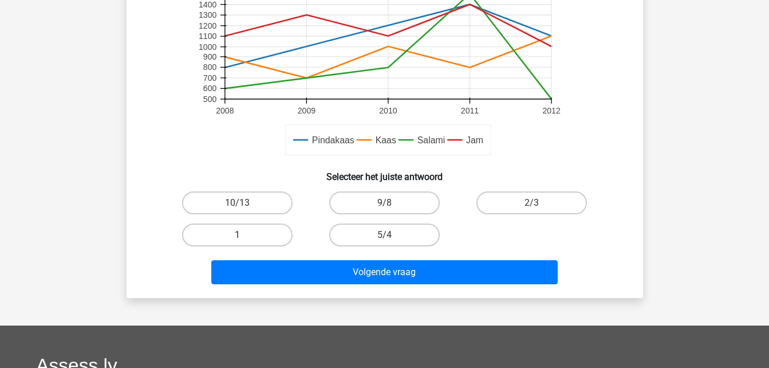
click at [250, 246] on label "1" at bounding box center [237, 234] width 111 height 23
click at [245, 242] on input "1" at bounding box center [240, 238] width 7 height 7
radio input "true"
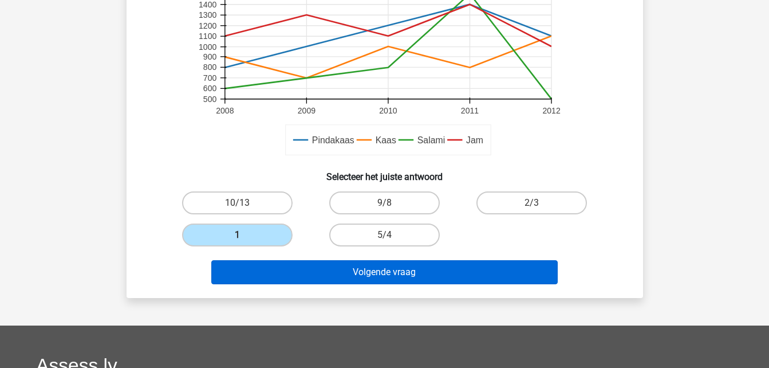
click at [355, 284] on div "Volgende vraag" at bounding box center [385, 274] width 442 height 29
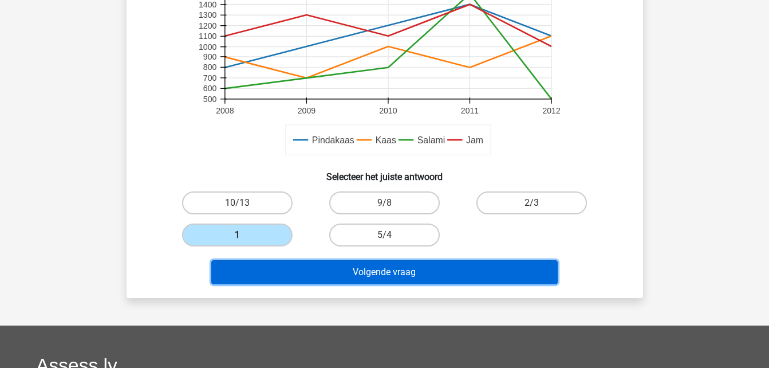
click at [376, 277] on button "Volgende vraag" at bounding box center [384, 272] width 347 height 24
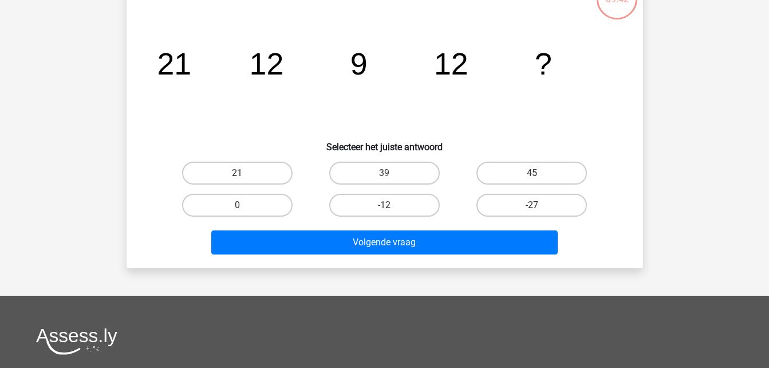
scroll to position [53, 0]
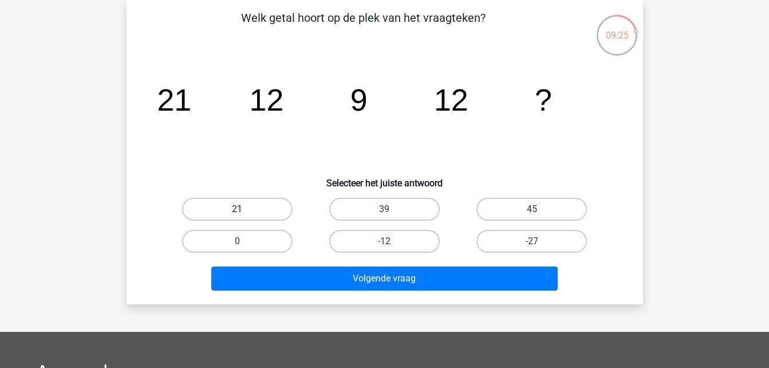
click at [230, 212] on label "21" at bounding box center [237, 209] width 111 height 23
click at [237, 212] on input "21" at bounding box center [240, 212] width 7 height 7
radio input "true"
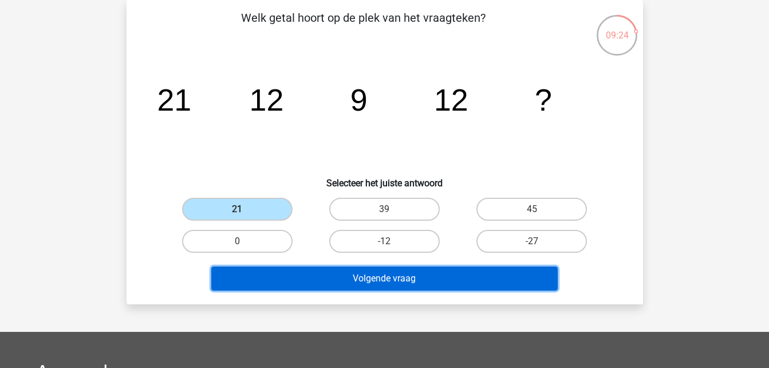
click at [380, 274] on button "Volgende vraag" at bounding box center [384, 278] width 347 height 24
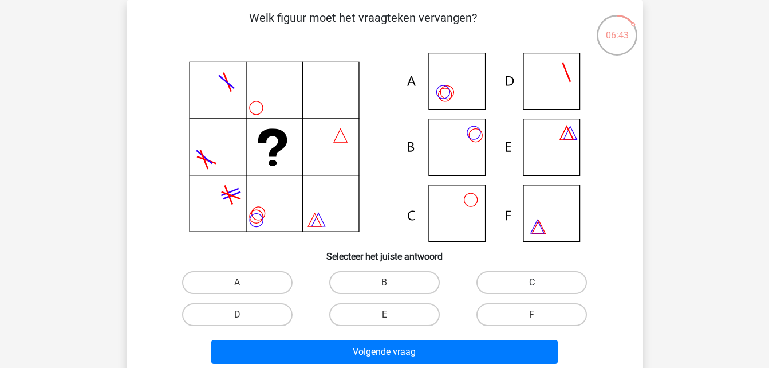
click at [506, 274] on label "C" at bounding box center [532, 282] width 111 height 23
click at [532, 282] on input "C" at bounding box center [535, 285] width 7 height 7
radio input "true"
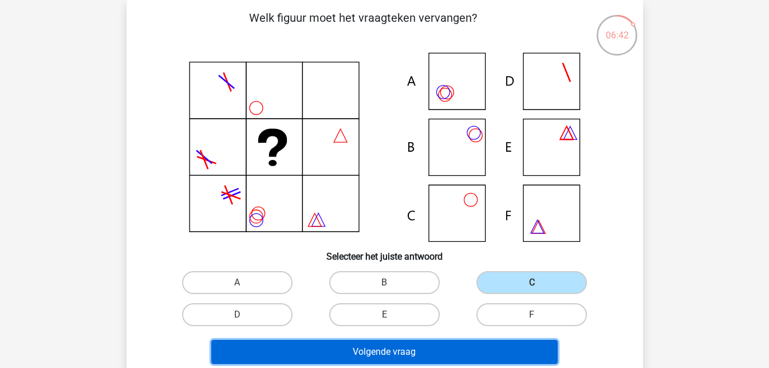
click at [427, 349] on button "Volgende vraag" at bounding box center [384, 352] width 347 height 24
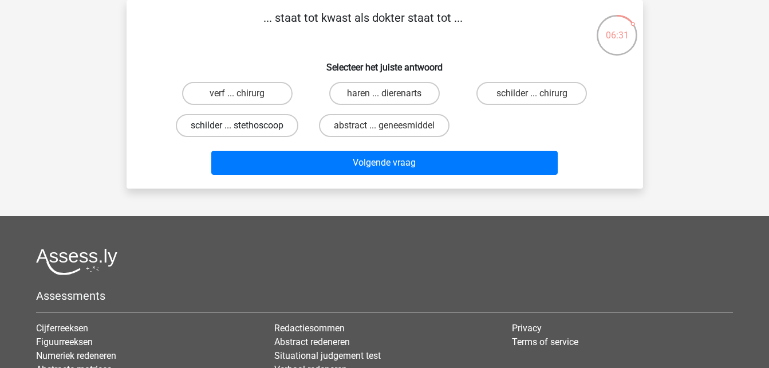
click at [256, 134] on label "schilder ... stethoscoop" at bounding box center [237, 125] width 123 height 23
click at [245, 133] on input "schilder ... stethoscoop" at bounding box center [240, 128] width 7 height 7
radio input "true"
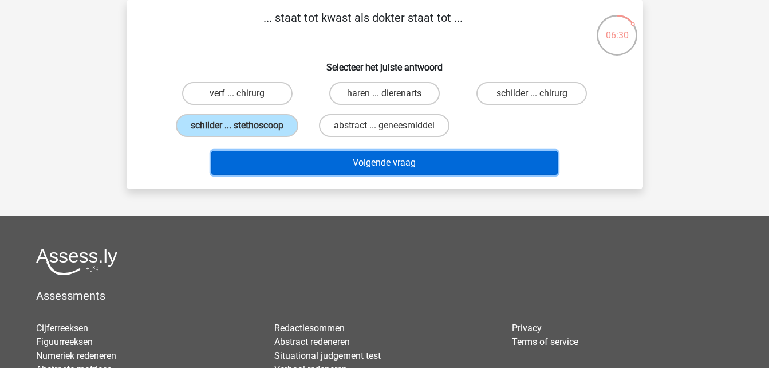
click at [289, 163] on button "Volgende vraag" at bounding box center [384, 163] width 347 height 24
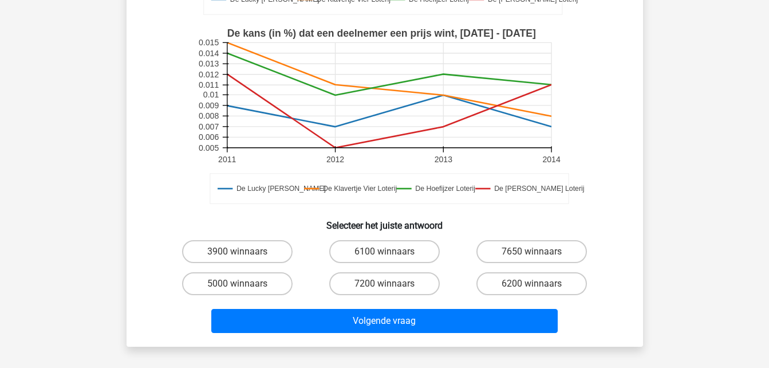
scroll to position [276, 0]
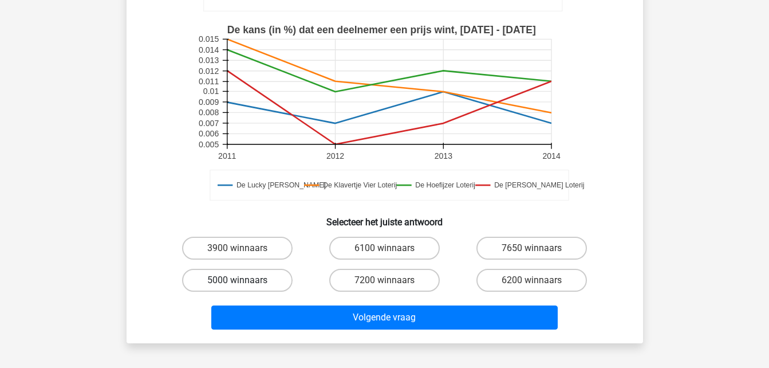
click at [282, 279] on label "5000 winnaars" at bounding box center [237, 280] width 111 height 23
click at [245, 280] on input "5000 winnaars" at bounding box center [240, 283] width 7 height 7
radio input "true"
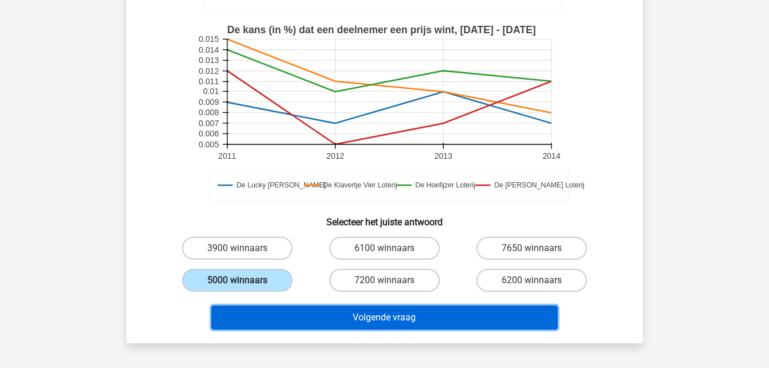
click at [364, 329] on button "Volgende vraag" at bounding box center [384, 317] width 347 height 24
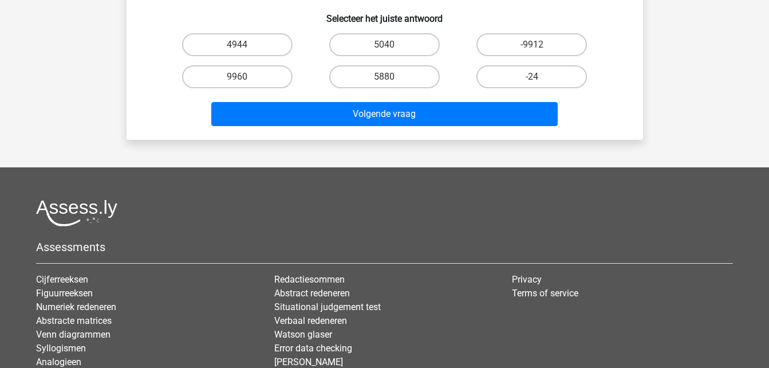
scroll to position [53, 0]
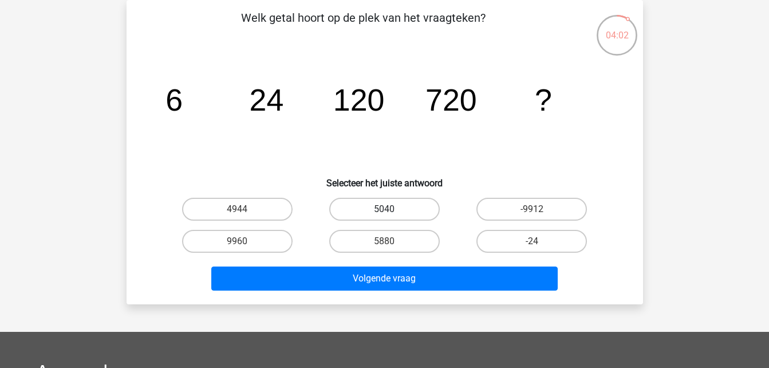
click at [403, 214] on label "5040" at bounding box center [384, 209] width 111 height 23
click at [392, 214] on input "5040" at bounding box center [387, 212] width 7 height 7
radio input "true"
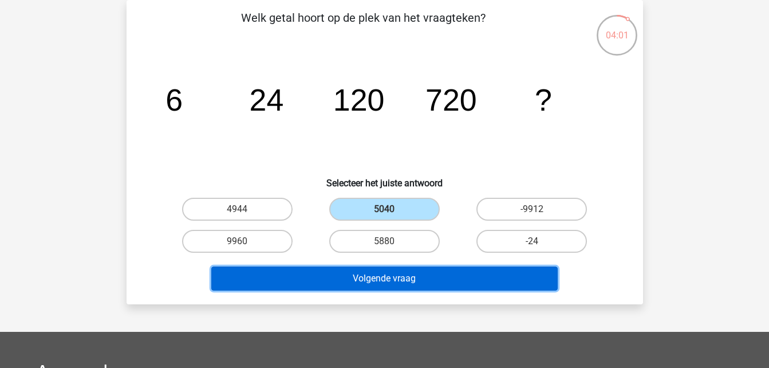
click at [419, 277] on button "Volgende vraag" at bounding box center [384, 278] width 347 height 24
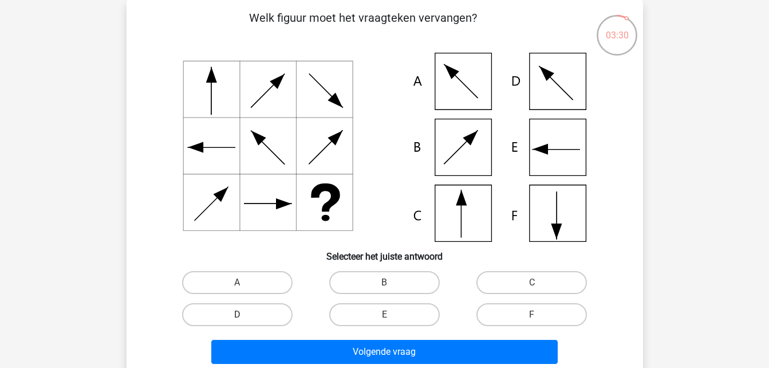
click at [254, 319] on label "D" at bounding box center [237, 314] width 111 height 23
click at [245, 319] on input "D" at bounding box center [240, 318] width 7 height 7
radio input "true"
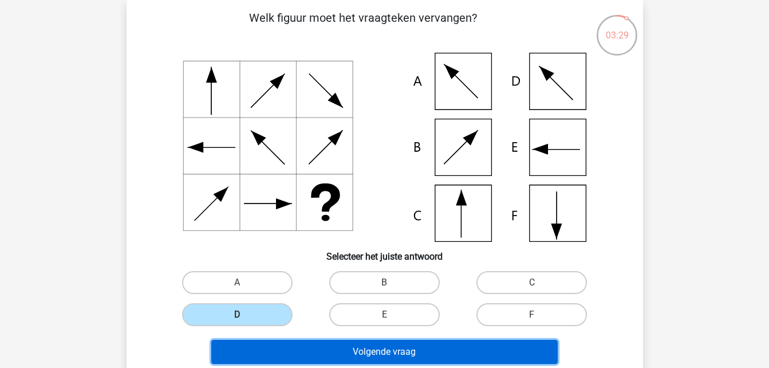
click at [303, 353] on button "Volgende vraag" at bounding box center [384, 352] width 347 height 24
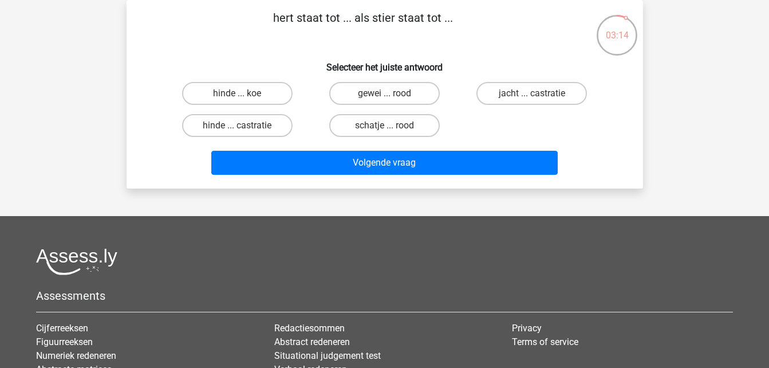
click at [269, 106] on div "hinde ... koe" at bounding box center [237, 93] width 147 height 32
click at [265, 100] on label "hinde ... koe" at bounding box center [237, 93] width 111 height 23
click at [245, 100] on input "hinde ... koe" at bounding box center [240, 96] width 7 height 7
radio input "true"
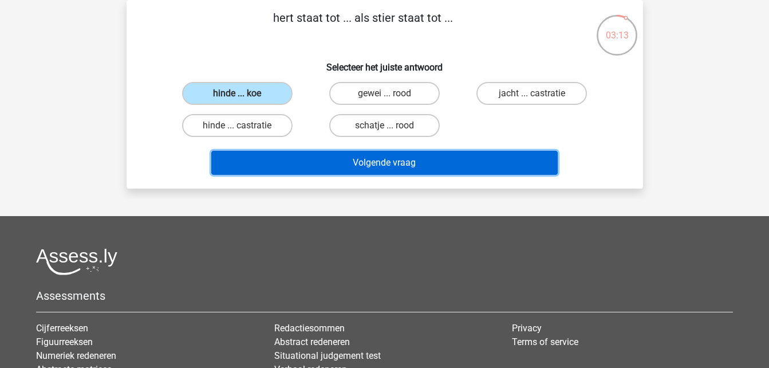
click at [356, 174] on button "Volgende vraag" at bounding box center [384, 163] width 347 height 24
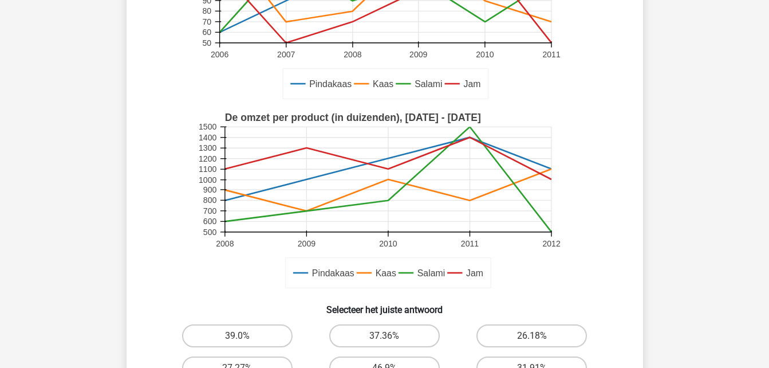
scroll to position [207, 0]
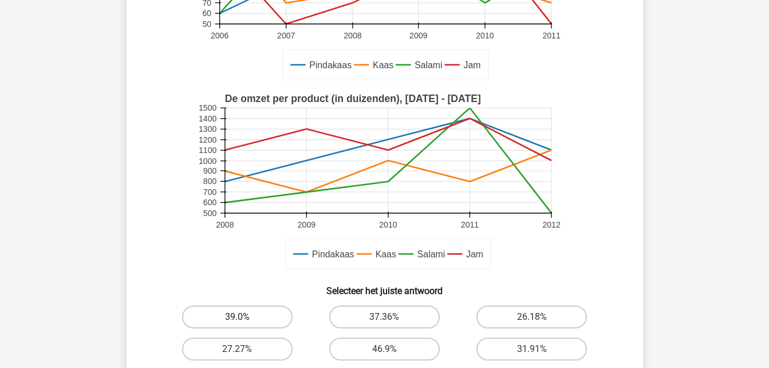
click at [260, 309] on label "39.0%" at bounding box center [237, 316] width 111 height 23
click at [245, 317] on input "39.0%" at bounding box center [240, 320] width 7 height 7
radio input "true"
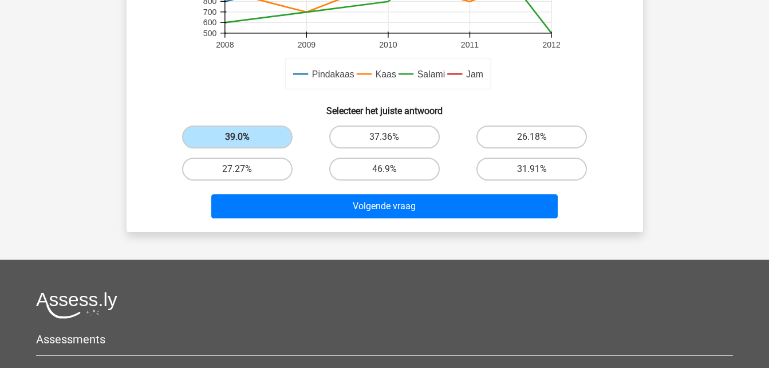
scroll to position [407, 0]
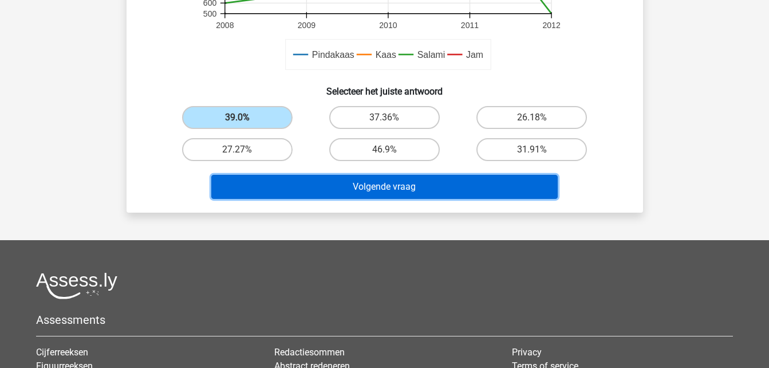
click at [501, 182] on button "Volgende vraag" at bounding box center [384, 187] width 347 height 24
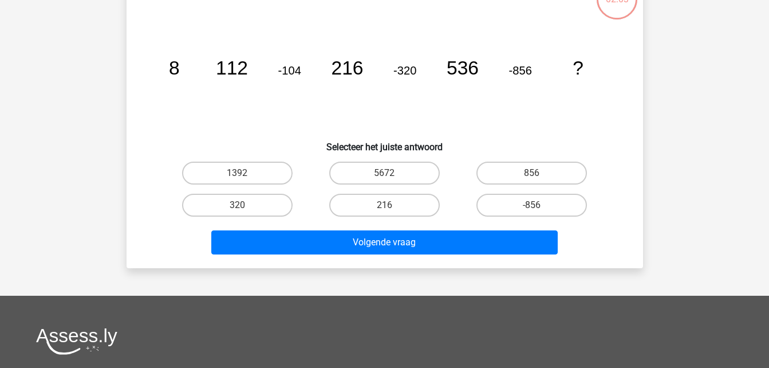
scroll to position [53, 0]
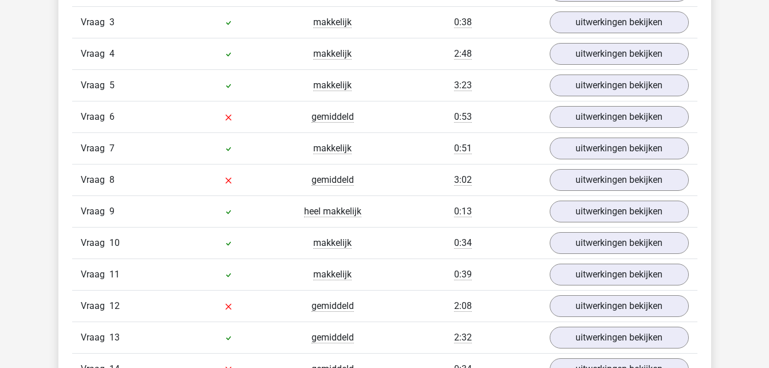
scroll to position [1494, 0]
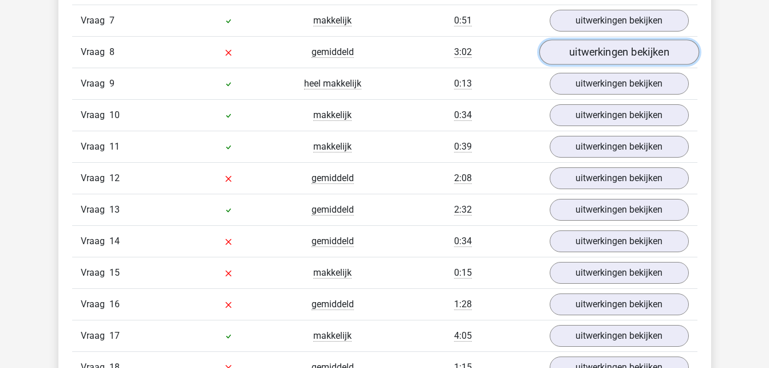
click at [609, 51] on link "uitwerkingen bekijken" at bounding box center [619, 52] width 160 height 25
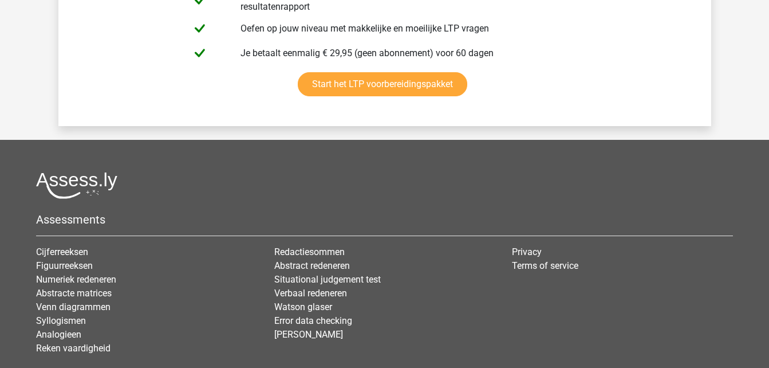
scroll to position [5005, 0]
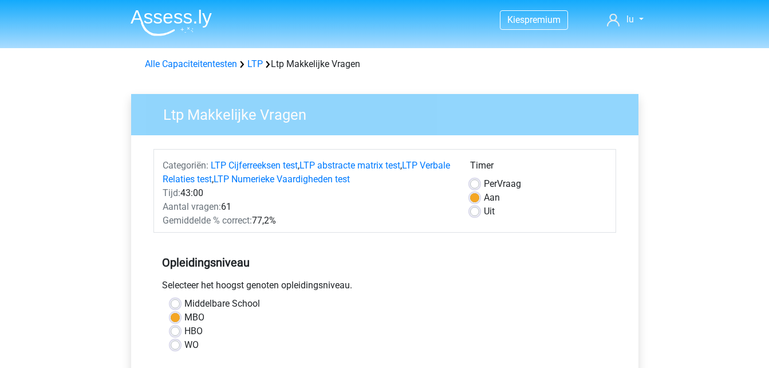
scroll to position [206, 0]
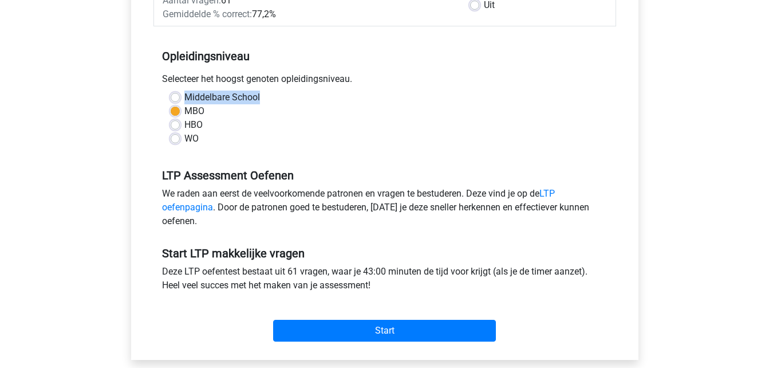
click at [180, 96] on div "Middelbare School" at bounding box center [385, 98] width 429 height 14
drag, startPoint x: 180, startPoint y: 96, endPoint x: 174, endPoint y: 99, distance: 6.7
click at [184, 99] on label "Middelbare School" at bounding box center [222, 98] width 76 height 14
click at [174, 99] on input "Middelbare School" at bounding box center [175, 96] width 9 height 11
radio input "true"
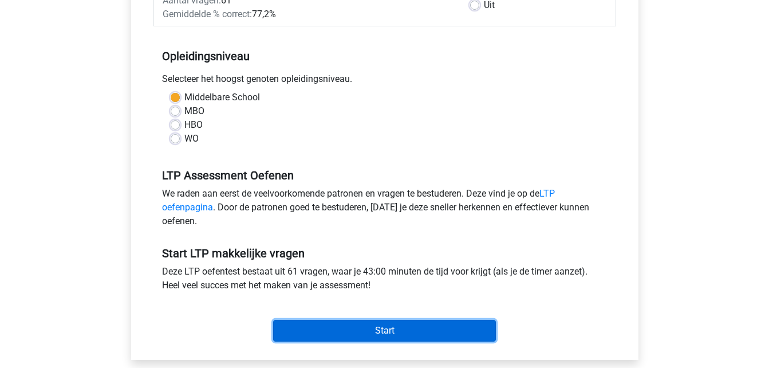
click at [353, 327] on input "Start" at bounding box center [384, 331] width 223 height 22
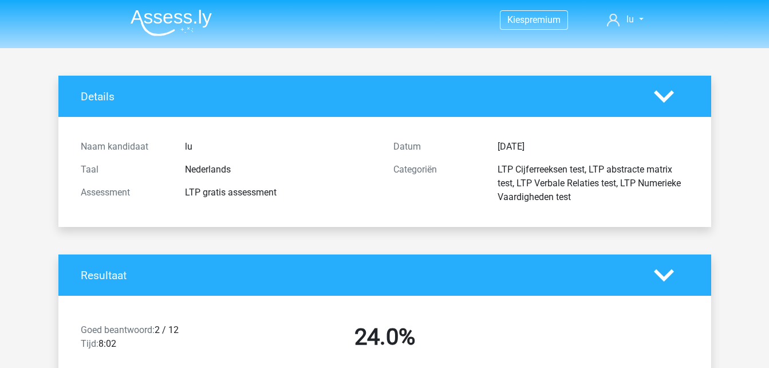
click at [163, 30] on img at bounding box center [171, 22] width 81 height 27
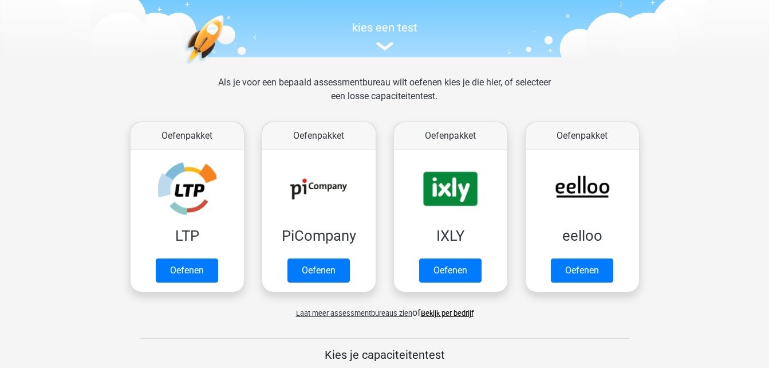
scroll to position [122, 0]
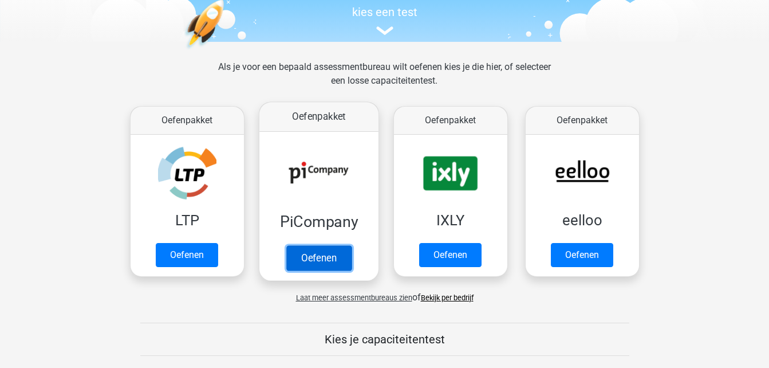
click at [324, 254] on link "Oefenen" at bounding box center [318, 257] width 65 height 25
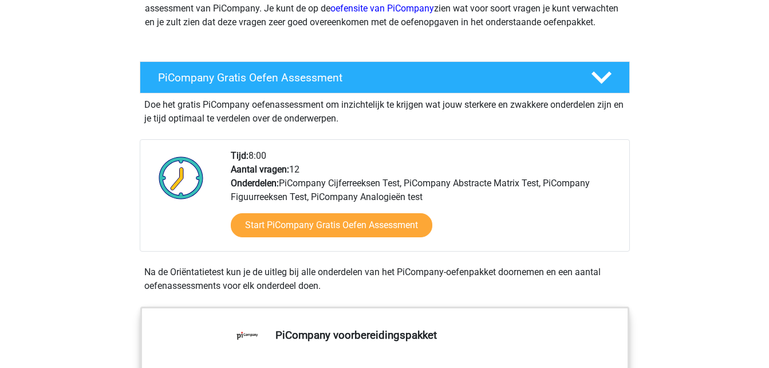
scroll to position [184, 0]
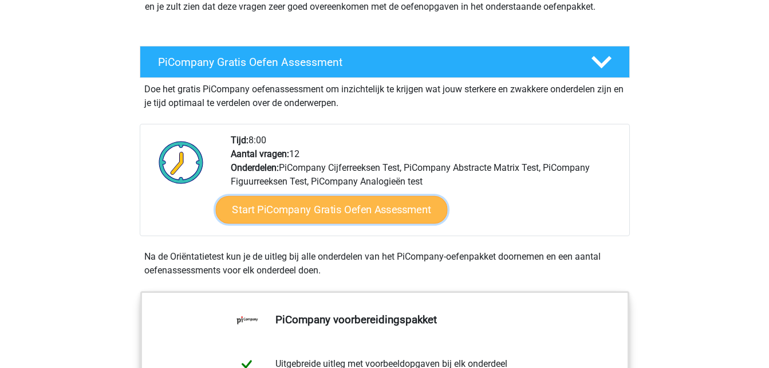
click at [304, 218] on link "Start PiCompany Gratis Oefen Assessment" at bounding box center [331, 210] width 232 height 28
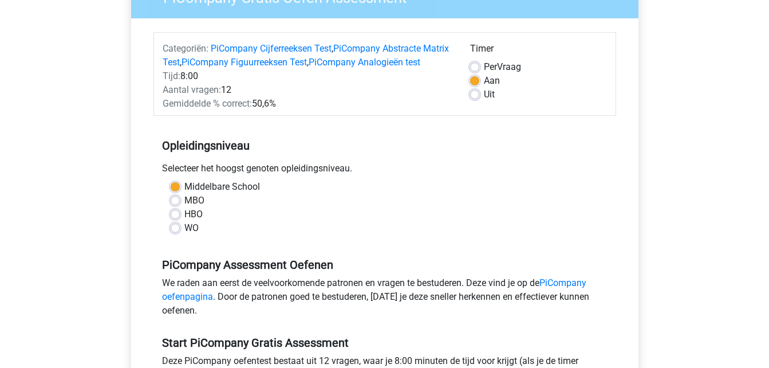
scroll to position [139, 0]
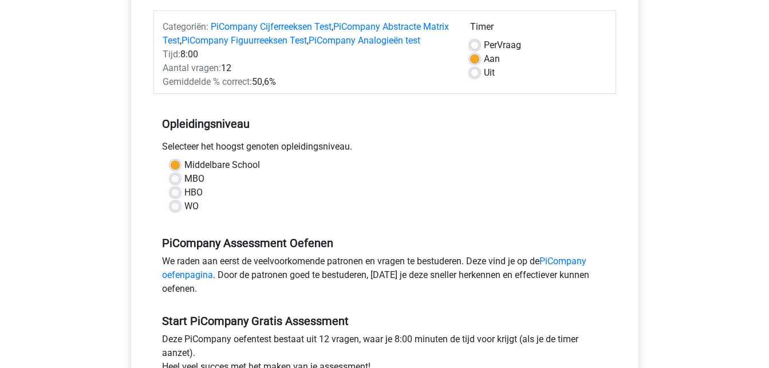
click at [184, 199] on label "HBO" at bounding box center [193, 193] width 18 height 14
click at [178, 197] on input "HBO" at bounding box center [175, 191] width 9 height 11
radio input "true"
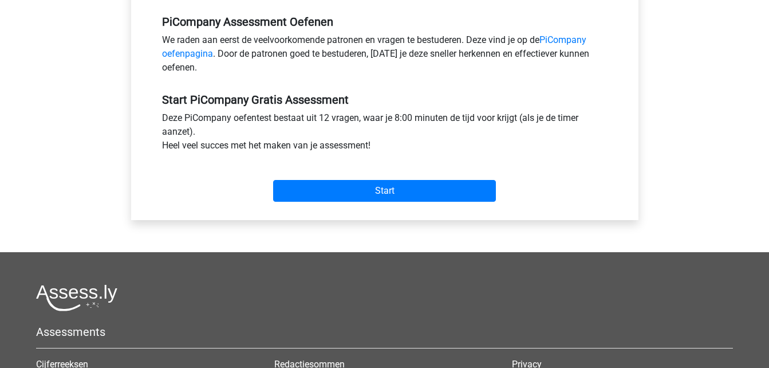
scroll to position [375, 0]
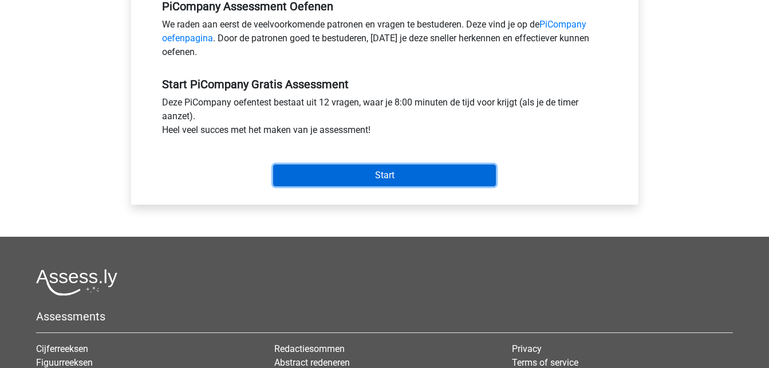
click at [353, 186] on input "Start" at bounding box center [384, 175] width 223 height 22
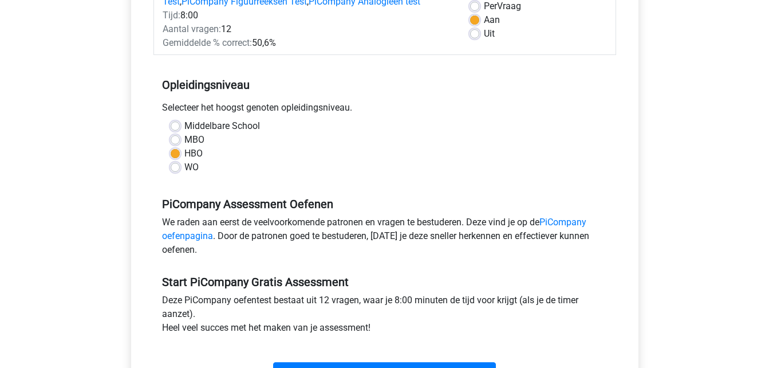
scroll to position [176, 0]
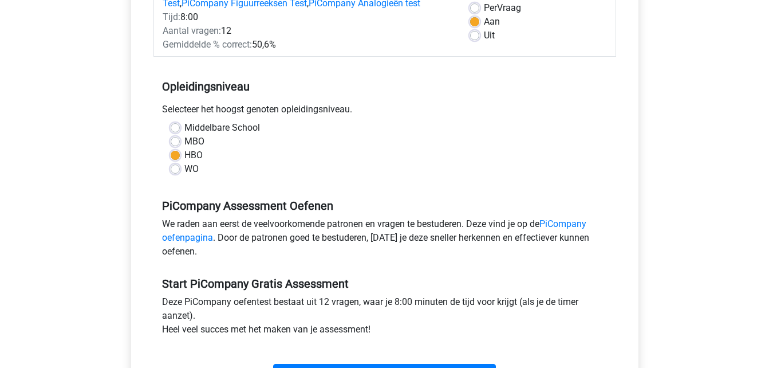
click at [187, 135] on label "Middelbare School" at bounding box center [222, 128] width 76 height 14
click at [180, 132] on input "Middelbare School" at bounding box center [175, 126] width 9 height 11
radio input "true"
click at [191, 148] on label "MBO" at bounding box center [194, 142] width 20 height 14
click at [180, 146] on input "MBO" at bounding box center [175, 140] width 9 height 11
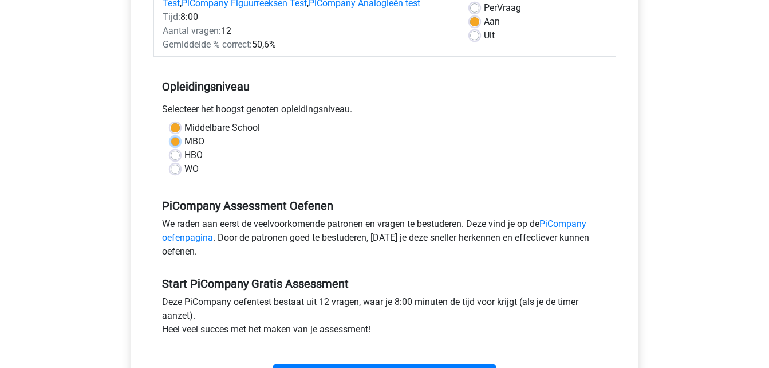
radio input "true"
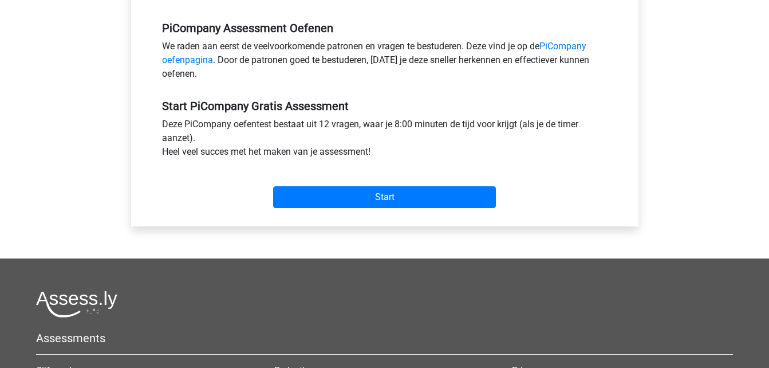
scroll to position [383, 0]
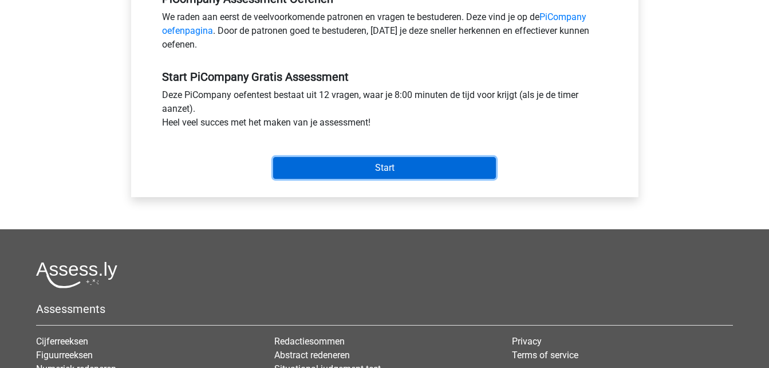
click at [386, 179] on input "Start" at bounding box center [384, 168] width 223 height 22
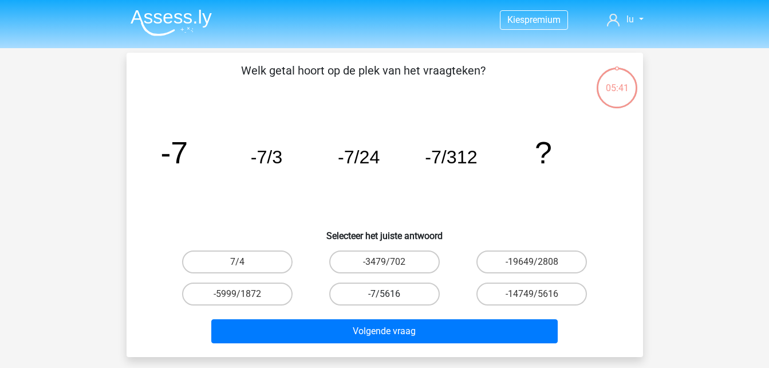
click at [400, 294] on label "-7/5616" at bounding box center [384, 293] width 111 height 23
click at [392, 294] on input "-7/5616" at bounding box center [387, 297] width 7 height 7
radio input "true"
click at [400, 294] on label "-7/5616" at bounding box center [384, 293] width 111 height 23
click at [392, 294] on input "-7/5616" at bounding box center [387, 297] width 7 height 7
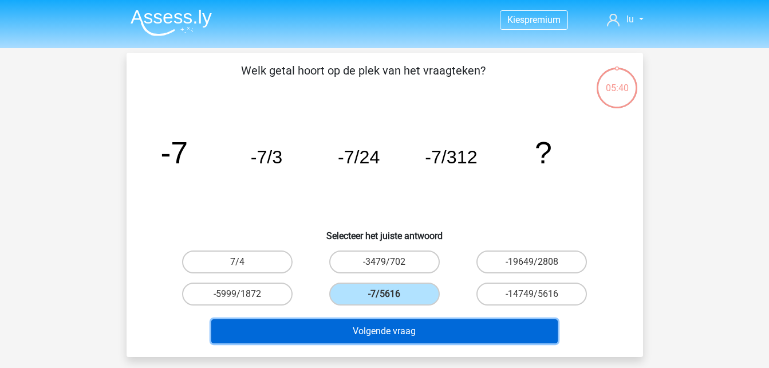
click at [405, 334] on button "Volgende vraag" at bounding box center [384, 331] width 347 height 24
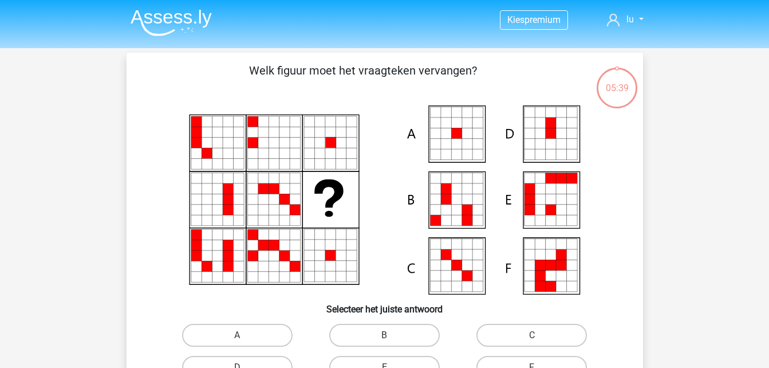
scroll to position [53, 0]
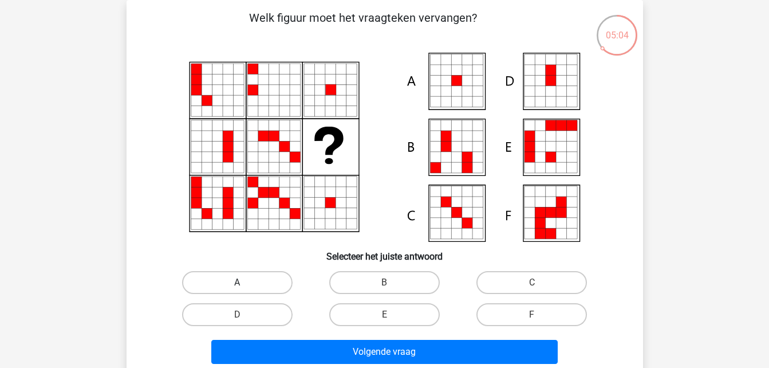
click at [241, 272] on label "A" at bounding box center [237, 282] width 111 height 23
click at [241, 282] on input "A" at bounding box center [240, 285] width 7 height 7
radio input "true"
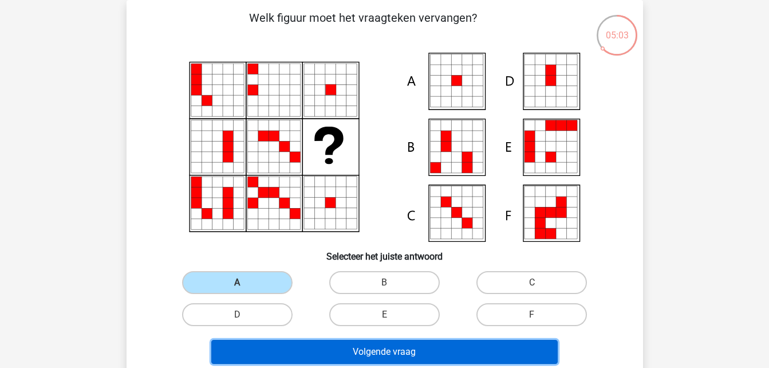
click at [324, 347] on button "Volgende vraag" at bounding box center [384, 352] width 347 height 24
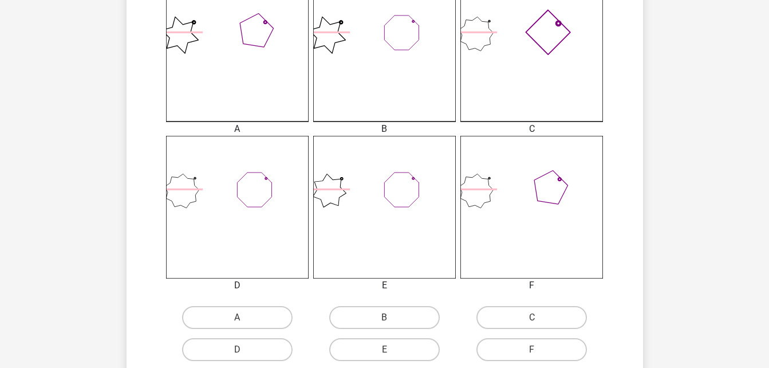
scroll to position [403, 0]
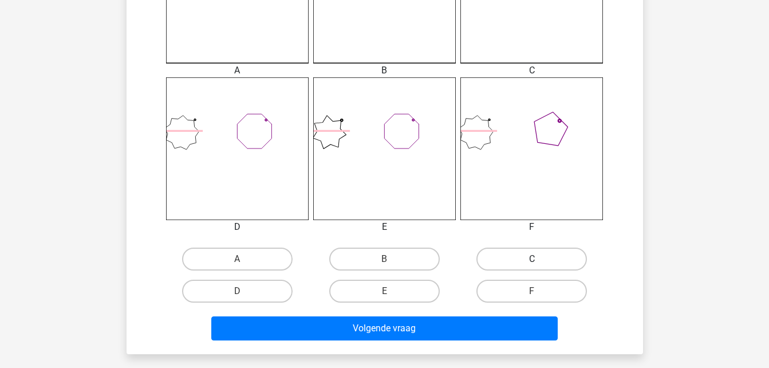
click at [529, 252] on label "C" at bounding box center [532, 259] width 111 height 23
click at [532, 259] on input "C" at bounding box center [535, 262] width 7 height 7
radio input "true"
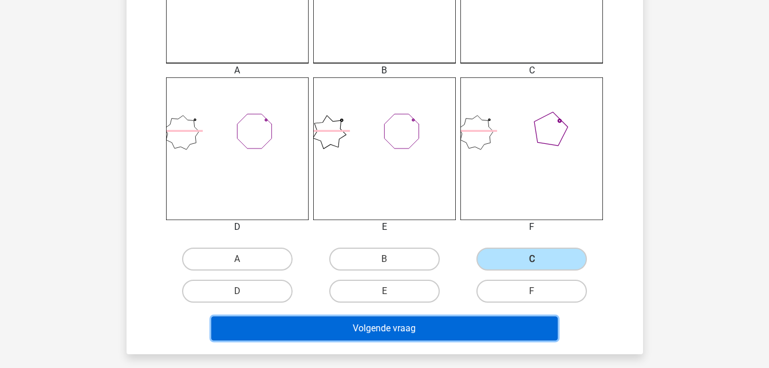
click at [452, 318] on button "Volgende vraag" at bounding box center [384, 328] width 347 height 24
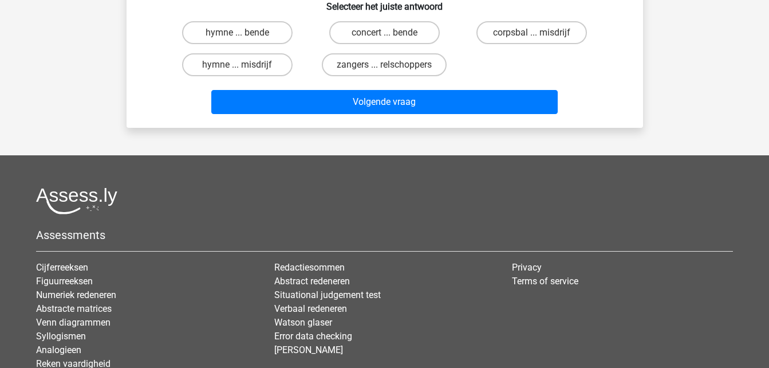
scroll to position [53, 0]
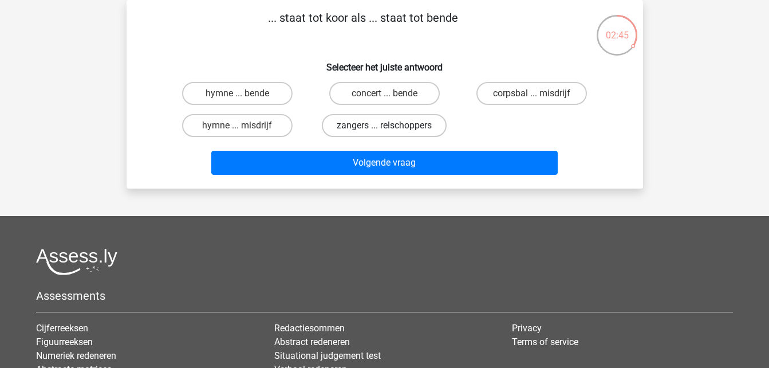
click at [399, 127] on label "zangers ... relschoppers" at bounding box center [384, 125] width 125 height 23
click at [392, 127] on input "zangers ... relschoppers" at bounding box center [387, 128] width 7 height 7
radio input "true"
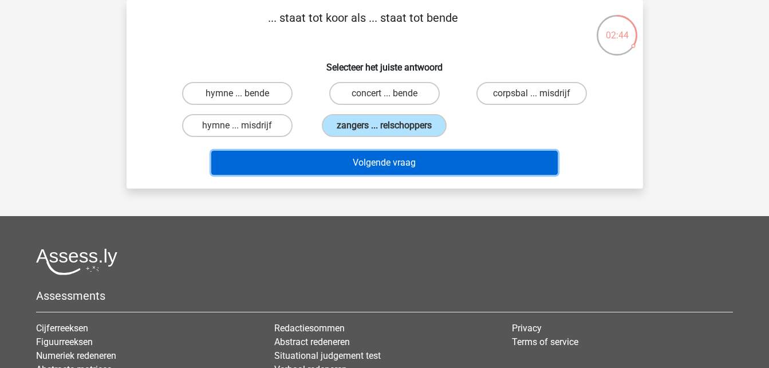
click at [390, 164] on button "Volgende vraag" at bounding box center [384, 163] width 347 height 24
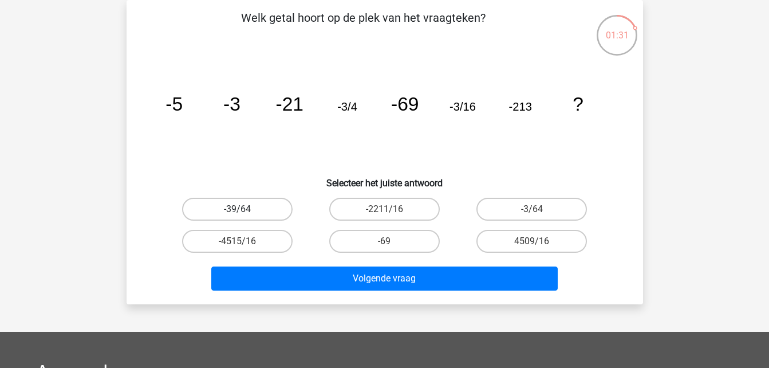
click at [270, 205] on label "-39/64" at bounding box center [237, 209] width 111 height 23
click at [245, 209] on input "-39/64" at bounding box center [240, 212] width 7 height 7
radio input "true"
click at [517, 217] on label "-3/64" at bounding box center [532, 209] width 111 height 23
click at [532, 217] on input "-3/64" at bounding box center [535, 212] width 7 height 7
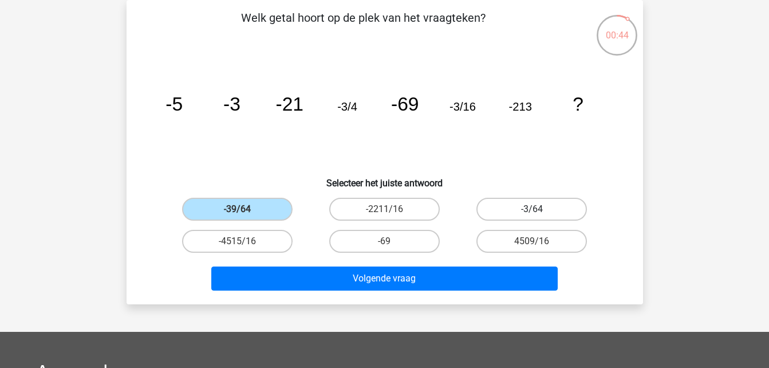
radio input "true"
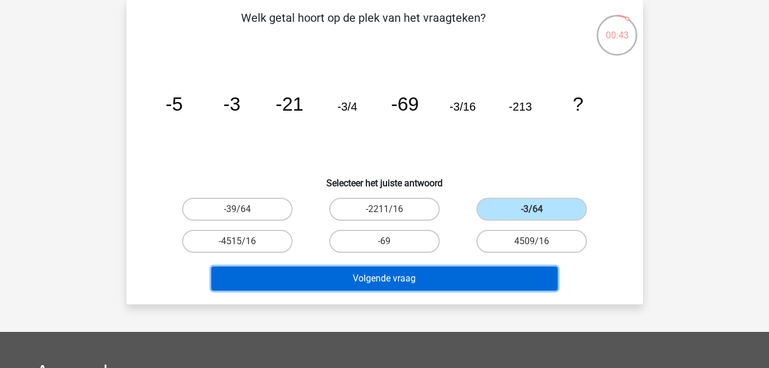
click at [430, 271] on button "Volgende vraag" at bounding box center [384, 278] width 347 height 24
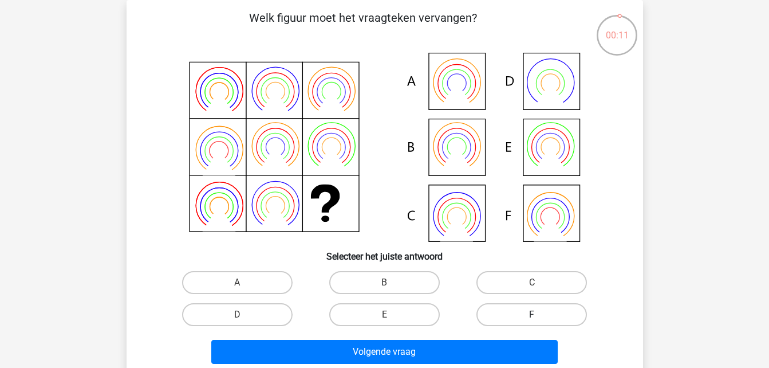
click at [507, 308] on label "F" at bounding box center [532, 314] width 111 height 23
click at [532, 315] on input "F" at bounding box center [535, 318] width 7 height 7
radio input "true"
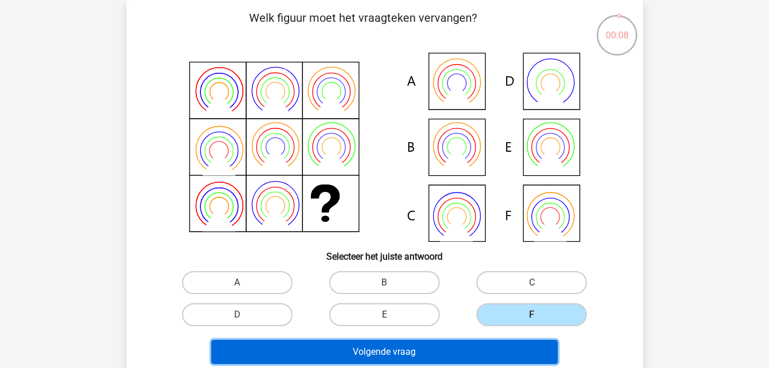
click at [468, 348] on button "Volgende vraag" at bounding box center [384, 352] width 347 height 24
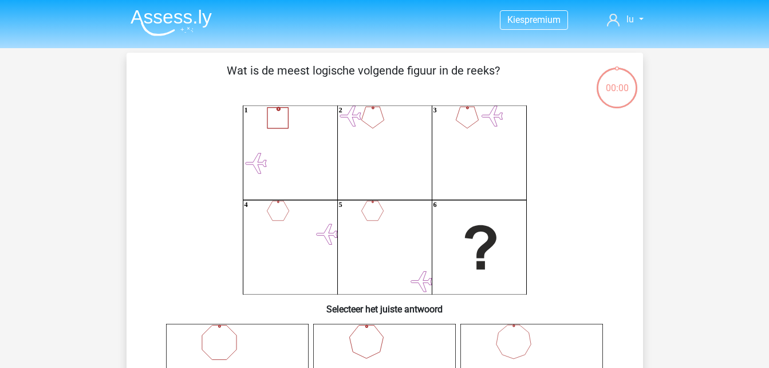
scroll to position [53, 0]
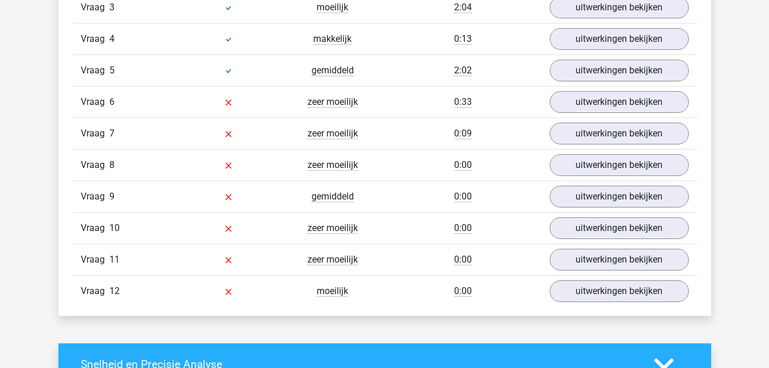
scroll to position [1488, 0]
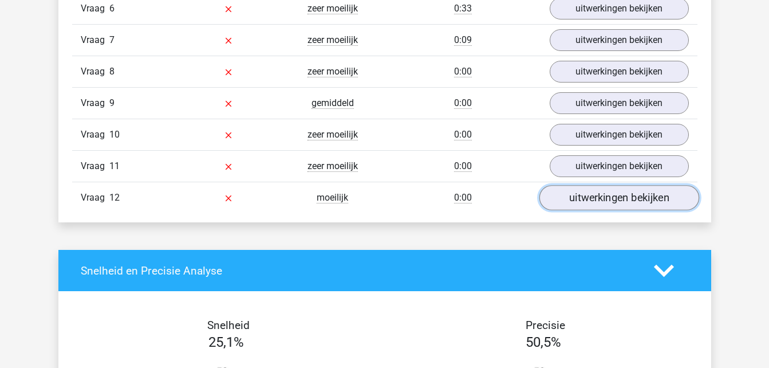
click at [618, 194] on link "uitwerkingen bekijken" at bounding box center [619, 198] width 160 height 25
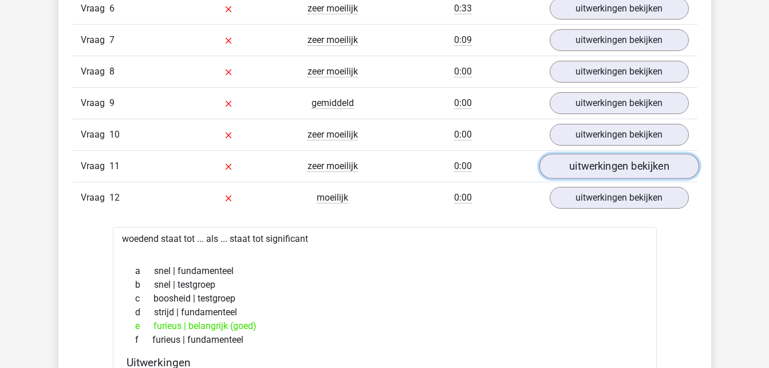
click at [683, 158] on link "uitwerkingen bekijken" at bounding box center [619, 166] width 160 height 25
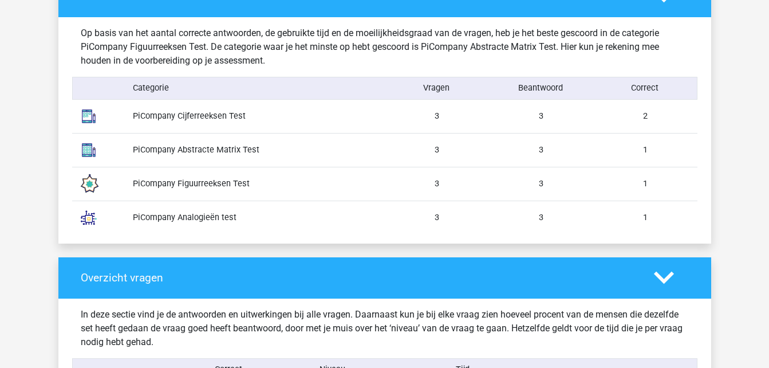
scroll to position [938, 0]
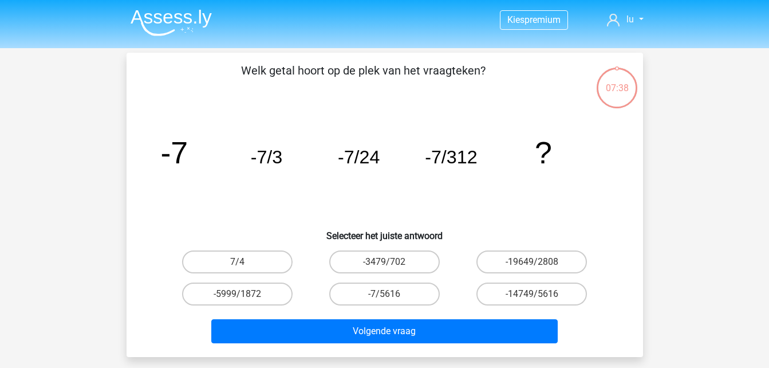
click at [390, 301] on input "-7/5616" at bounding box center [387, 297] width 7 height 7
radio input "true"
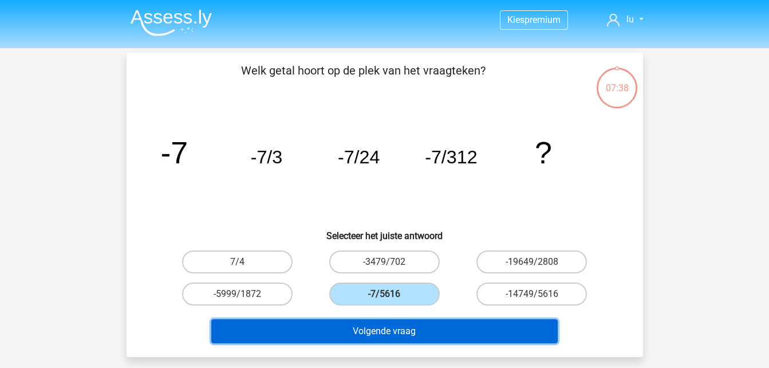
click at [388, 342] on button "Volgende vraag" at bounding box center [384, 331] width 347 height 24
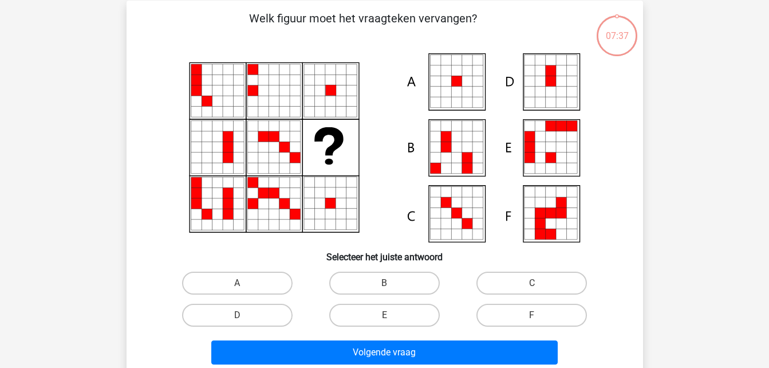
scroll to position [53, 0]
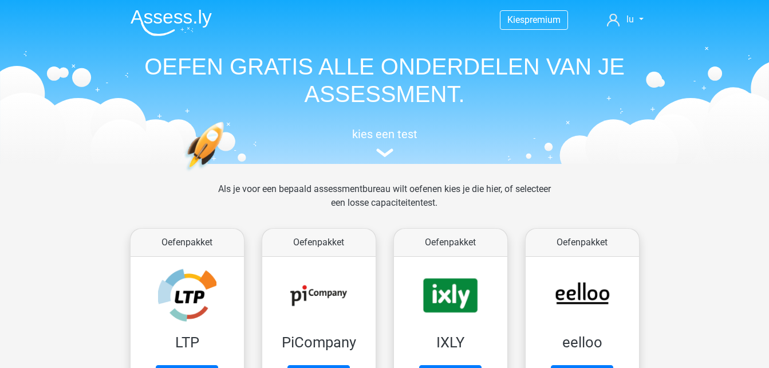
scroll to position [122, 0]
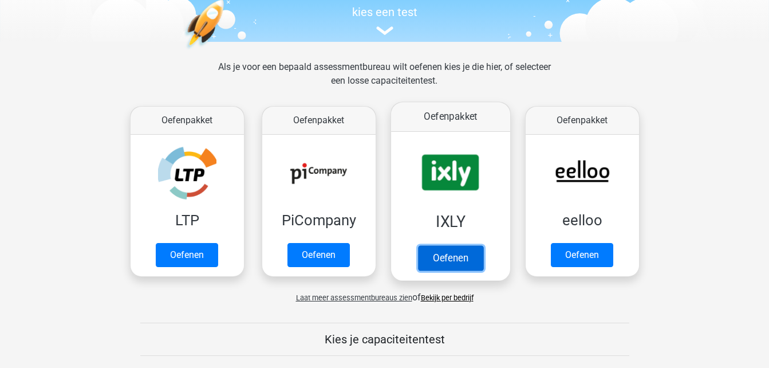
click at [450, 259] on link "Oefenen" at bounding box center [450, 257] width 65 height 25
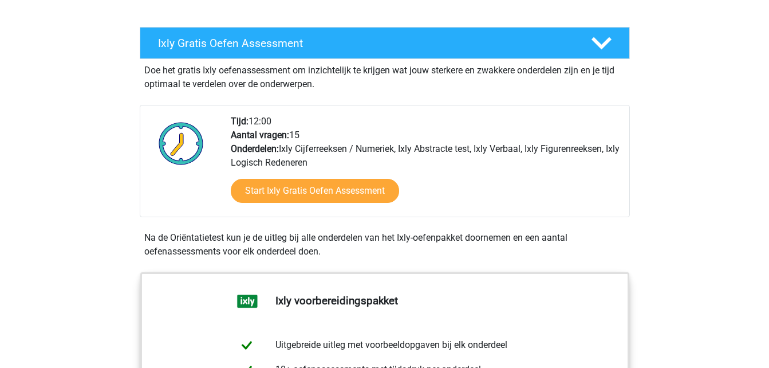
scroll to position [237, 0]
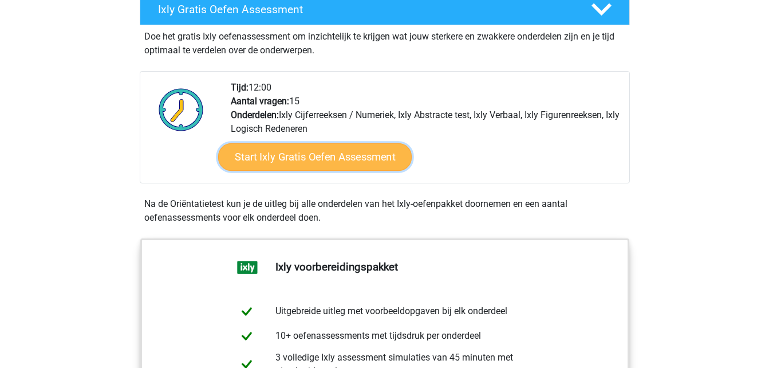
click at [309, 163] on link "Start Ixly Gratis Oefen Assessment" at bounding box center [315, 157] width 194 height 28
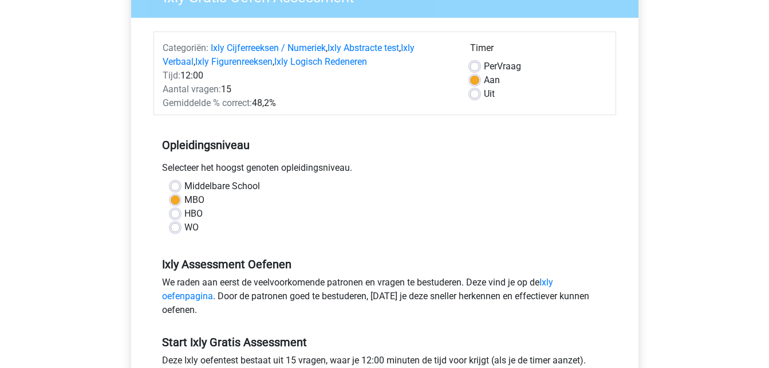
scroll to position [121, 0]
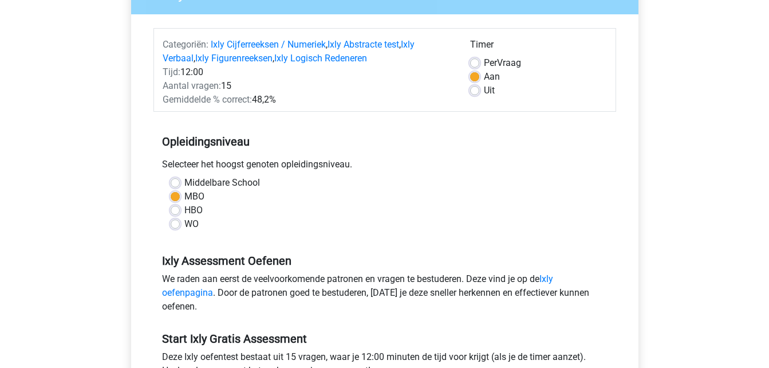
click at [184, 218] on label "WO" at bounding box center [191, 224] width 14 height 14
click at [180, 218] on input "WO" at bounding box center [175, 222] width 9 height 11
radio input "true"
click at [189, 207] on label "HBO" at bounding box center [193, 210] width 18 height 14
click at [180, 207] on input "HBO" at bounding box center [175, 208] width 9 height 11
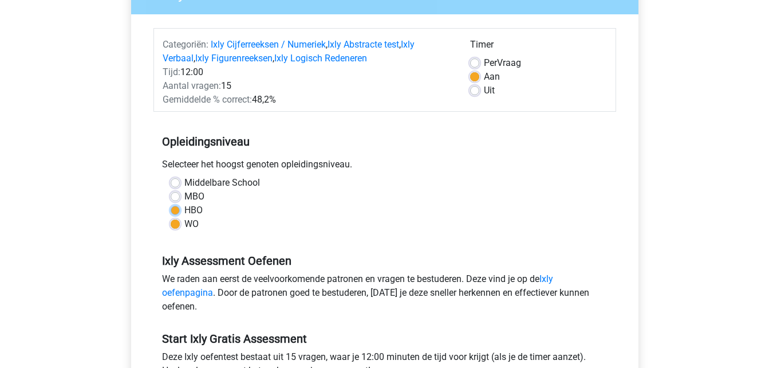
radio input "true"
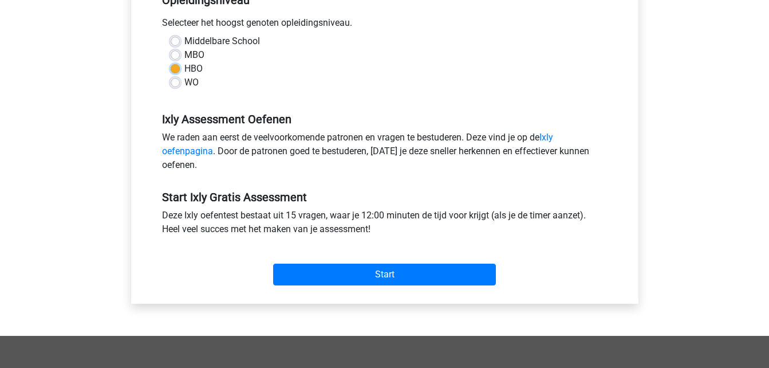
scroll to position [299, 0]
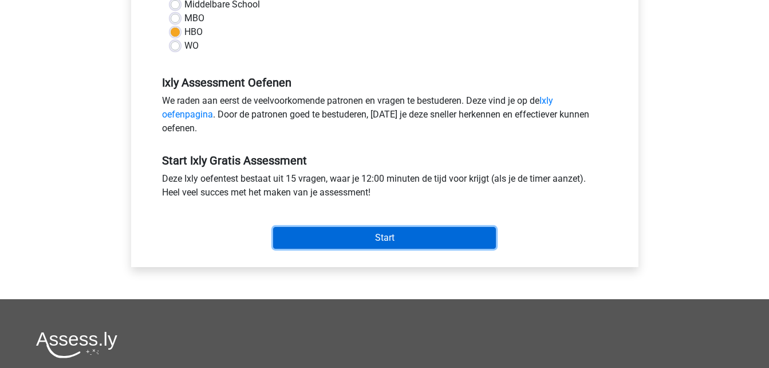
click at [407, 235] on input "Start" at bounding box center [384, 238] width 223 height 22
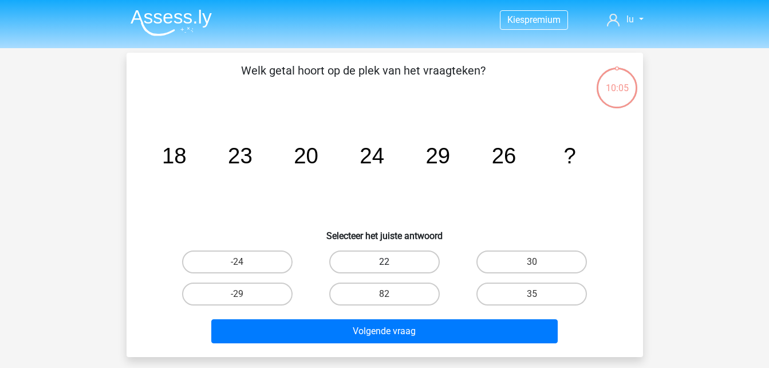
click at [399, 259] on label "22" at bounding box center [384, 261] width 111 height 23
click at [392, 262] on input "22" at bounding box center [387, 265] width 7 height 7
radio input "true"
click at [493, 297] on label "35" at bounding box center [532, 293] width 111 height 23
click at [532, 297] on input "35" at bounding box center [535, 297] width 7 height 7
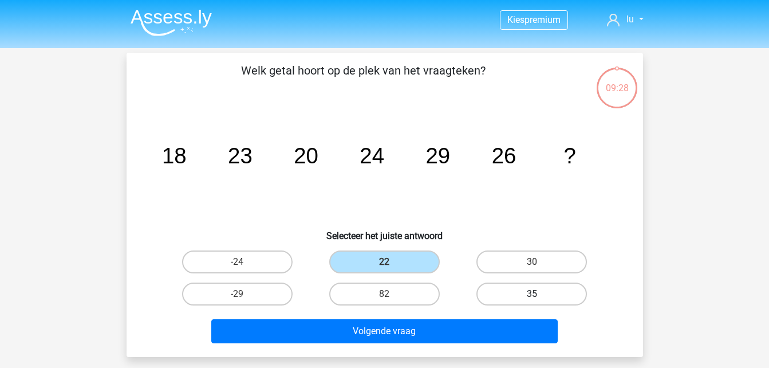
radio input "true"
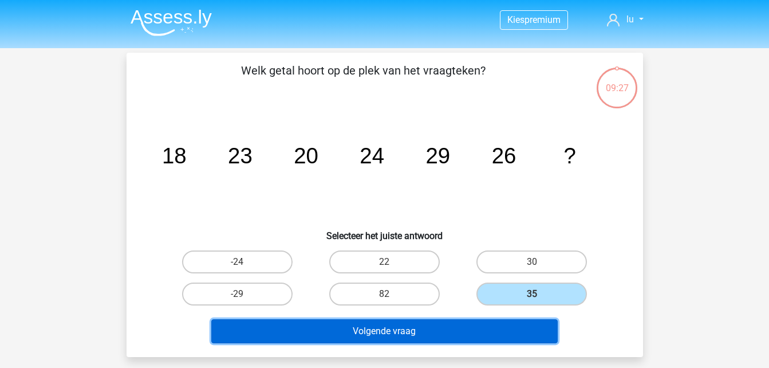
click at [389, 327] on button "Volgende vraag" at bounding box center [384, 331] width 347 height 24
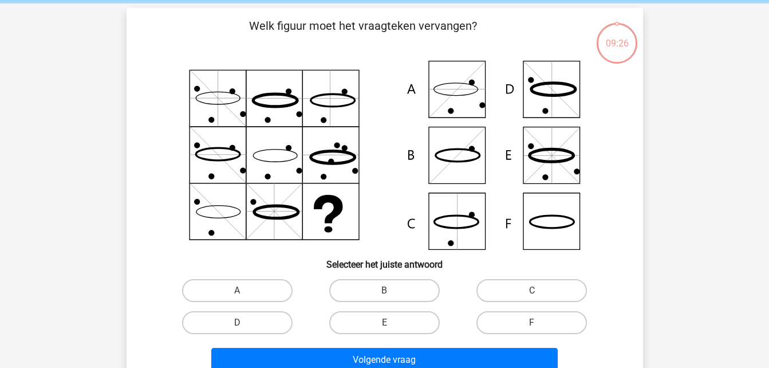
scroll to position [53, 0]
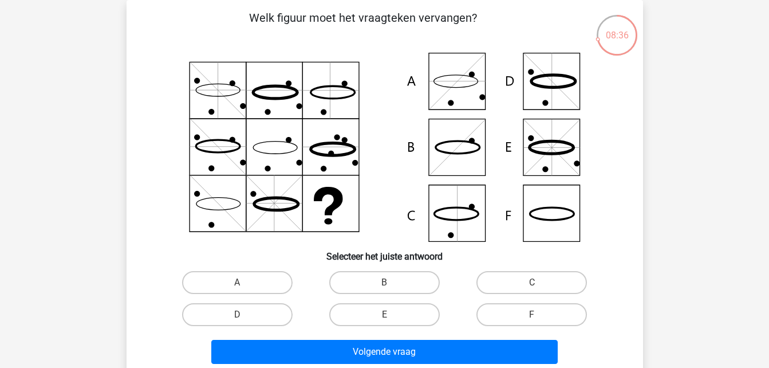
click at [389, 327] on div "E" at bounding box center [384, 314] width 147 height 32
click at [468, 156] on icon at bounding box center [385, 147] width 462 height 189
click at [376, 278] on label "B" at bounding box center [384, 282] width 111 height 23
click at [384, 282] on input "B" at bounding box center [387, 285] width 7 height 7
radio input "true"
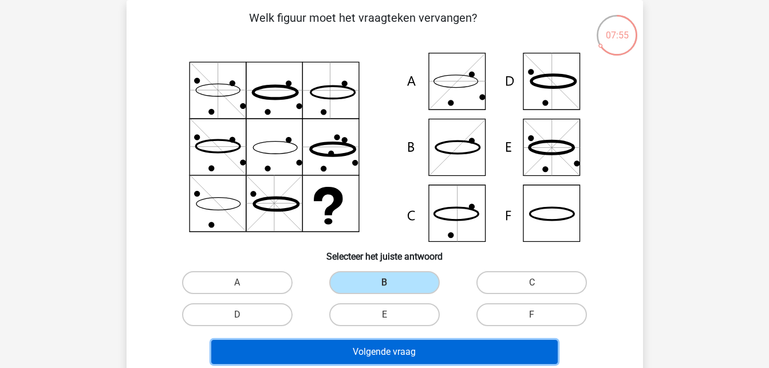
click at [374, 348] on button "Volgende vraag" at bounding box center [384, 352] width 347 height 24
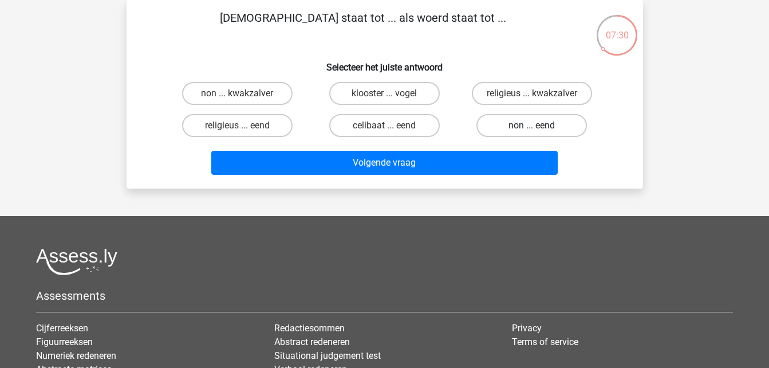
click at [529, 127] on label "non ... eend" at bounding box center [532, 125] width 111 height 23
click at [532, 127] on input "non ... eend" at bounding box center [535, 128] width 7 height 7
radio input "true"
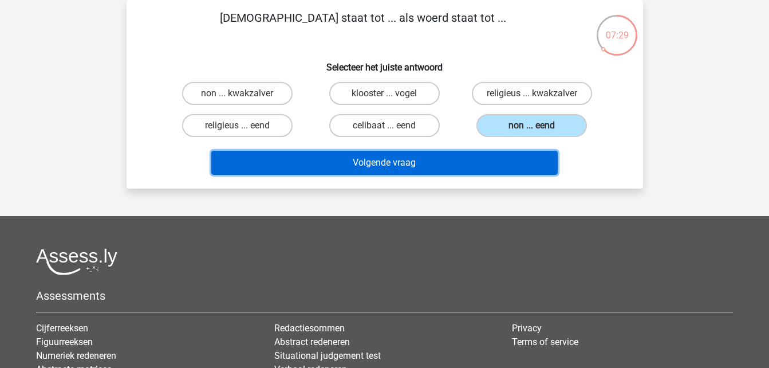
click at [484, 159] on button "Volgende vraag" at bounding box center [384, 163] width 347 height 24
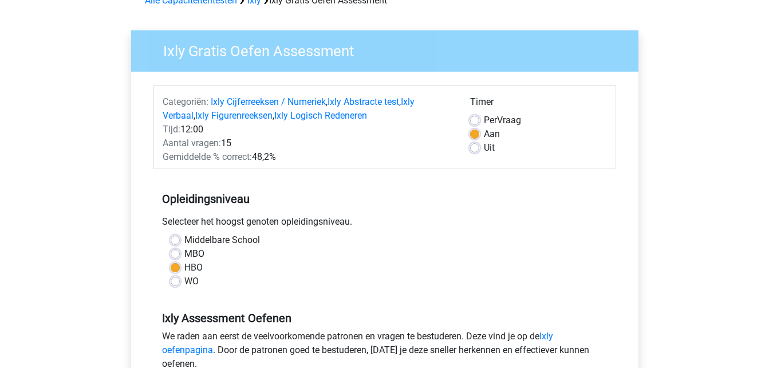
scroll to position [53, 0]
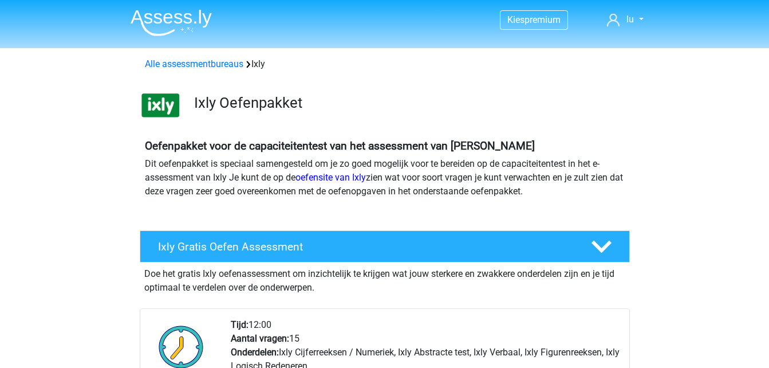
scroll to position [237, 0]
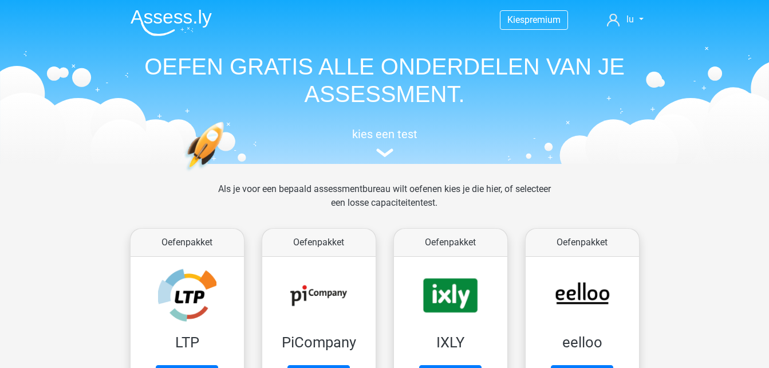
scroll to position [122, 0]
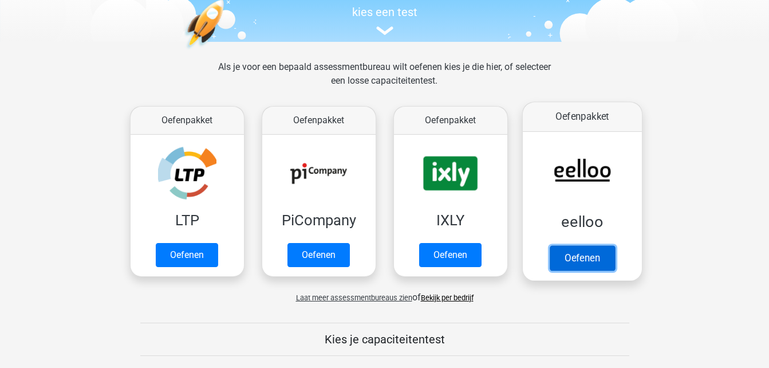
click at [590, 261] on link "Oefenen" at bounding box center [581, 257] width 65 height 25
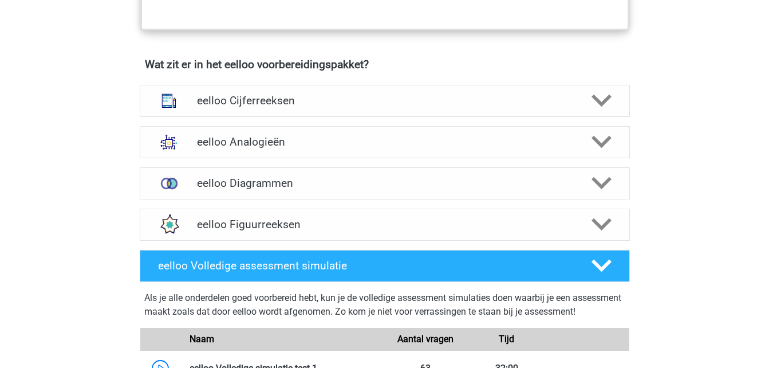
scroll to position [712, 0]
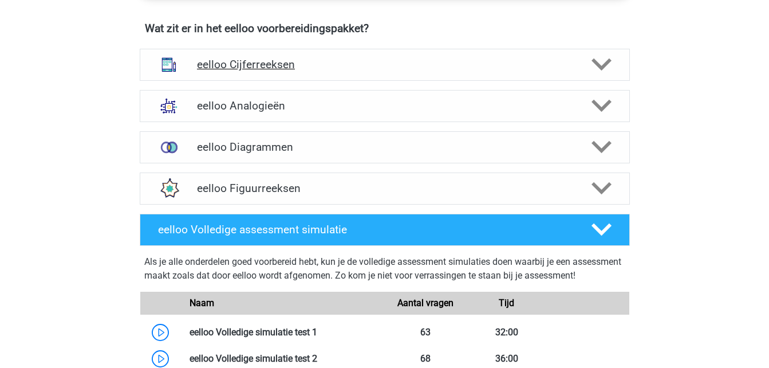
click at [608, 74] on icon at bounding box center [602, 64] width 20 height 20
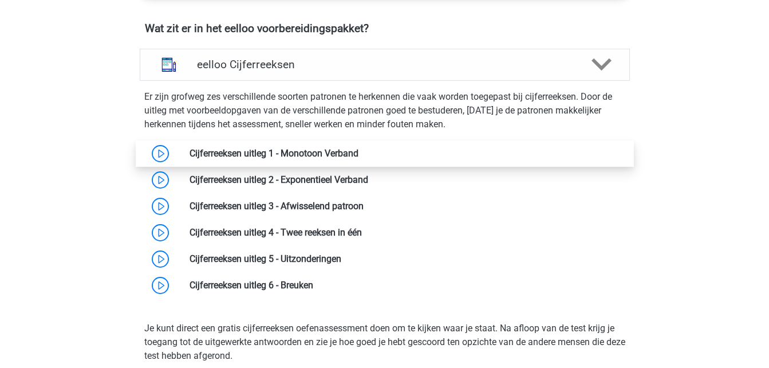
click at [359, 159] on link at bounding box center [359, 153] width 0 height 11
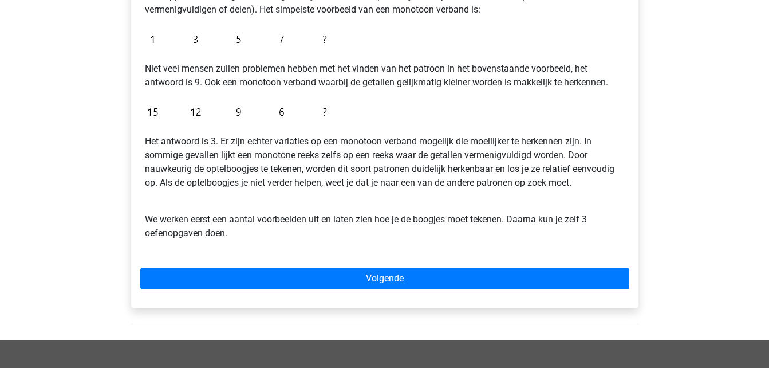
scroll to position [284, 0]
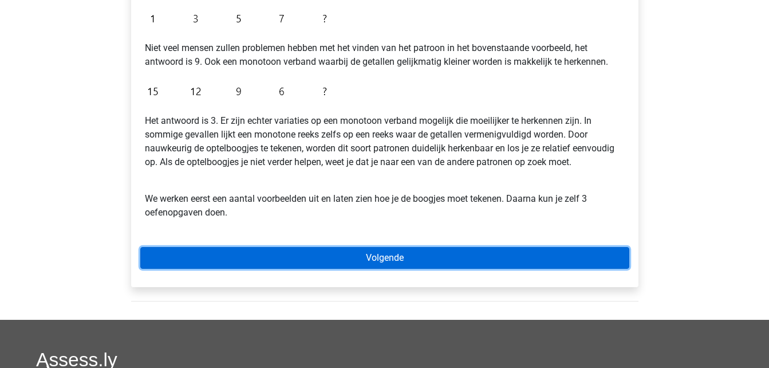
click at [379, 267] on link "Volgende" at bounding box center [384, 258] width 489 height 22
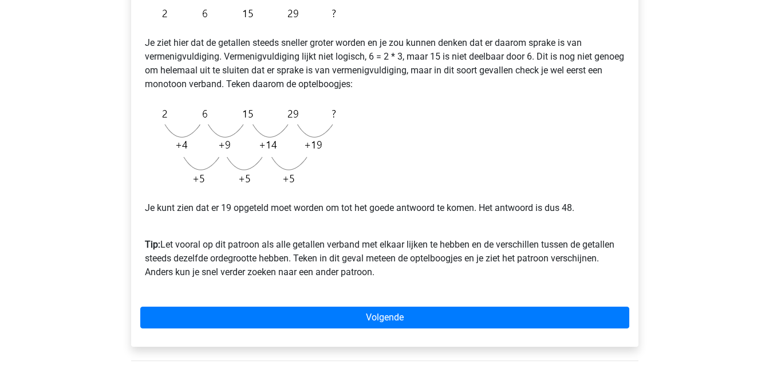
scroll to position [252, 0]
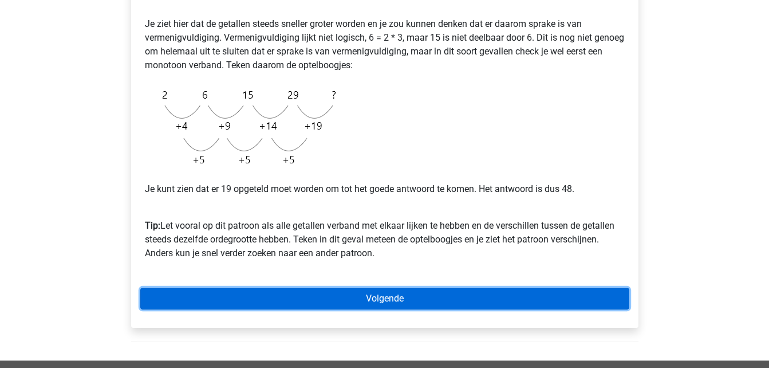
click at [407, 297] on link "Volgende" at bounding box center [384, 299] width 489 height 22
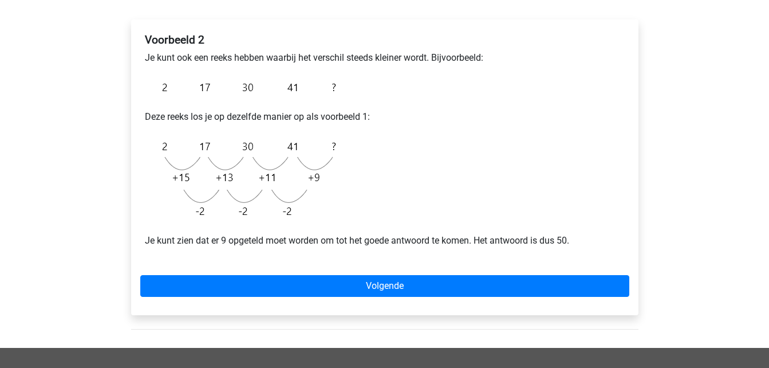
scroll to position [183, 0]
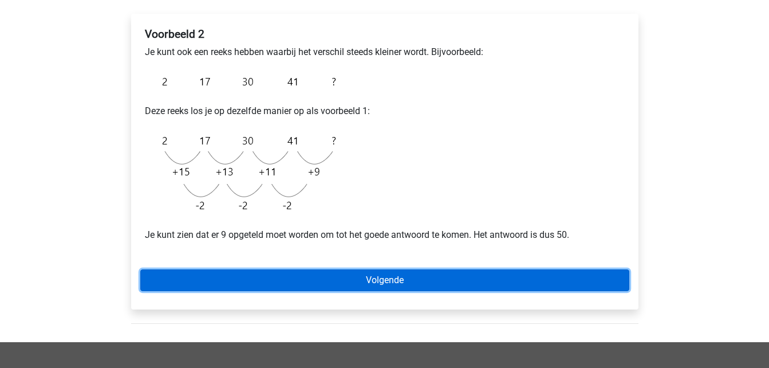
click at [402, 271] on link "Volgende" at bounding box center [384, 280] width 489 height 22
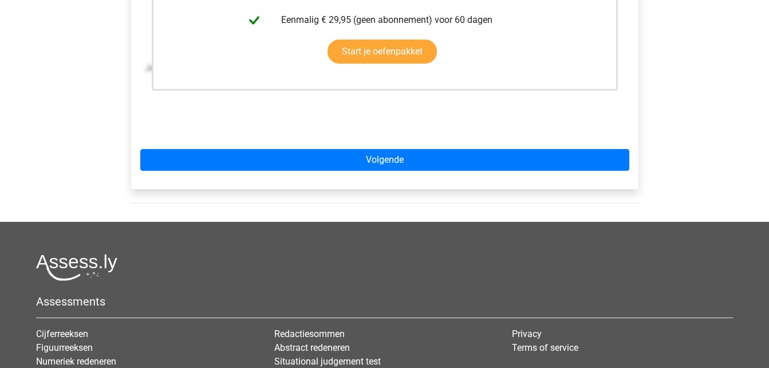
scroll to position [367, 0]
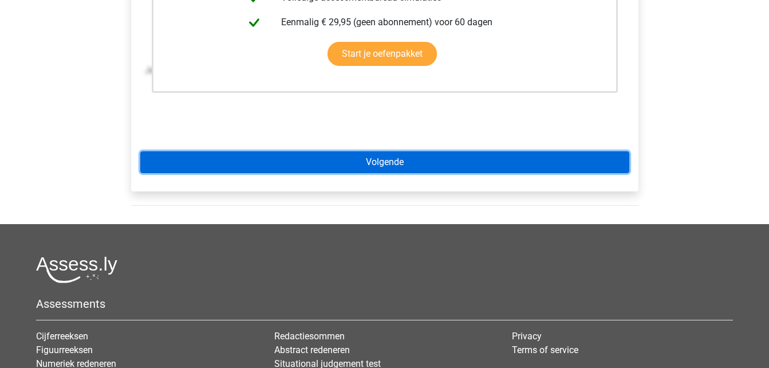
click at [415, 159] on link "Volgende" at bounding box center [384, 162] width 489 height 22
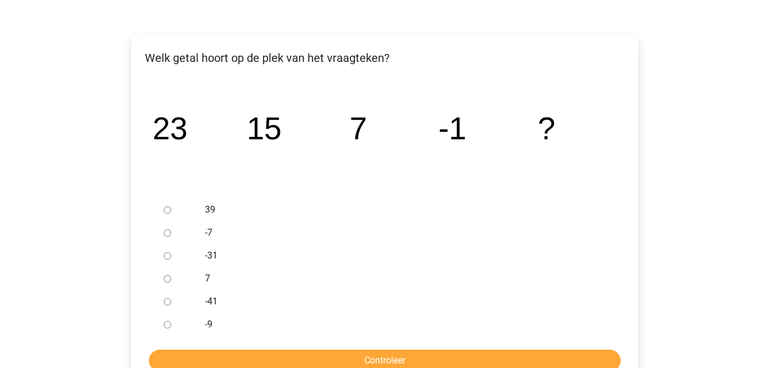
scroll to position [183, 0]
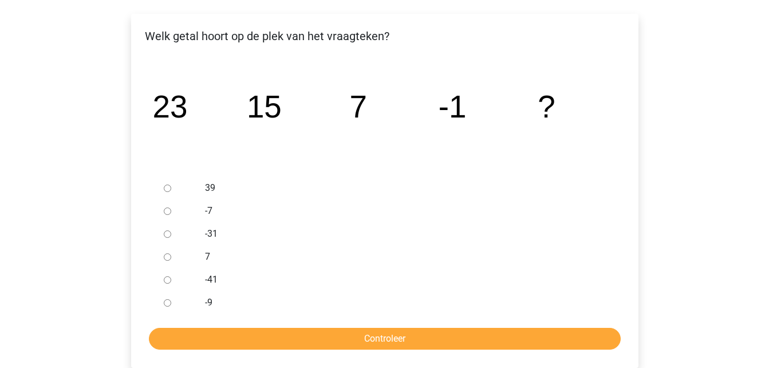
click at [162, 307] on div at bounding box center [178, 302] width 38 height 23
click at [166, 303] on input "-9" at bounding box center [167, 302] width 7 height 7
radio input "true"
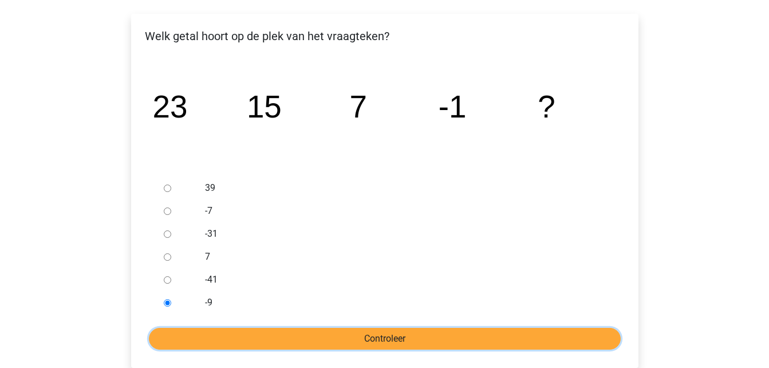
click at [324, 338] on input "Controleer" at bounding box center [385, 339] width 472 height 22
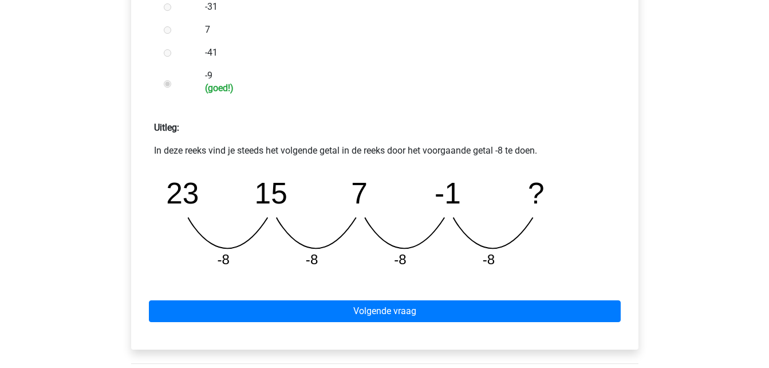
scroll to position [413, 0]
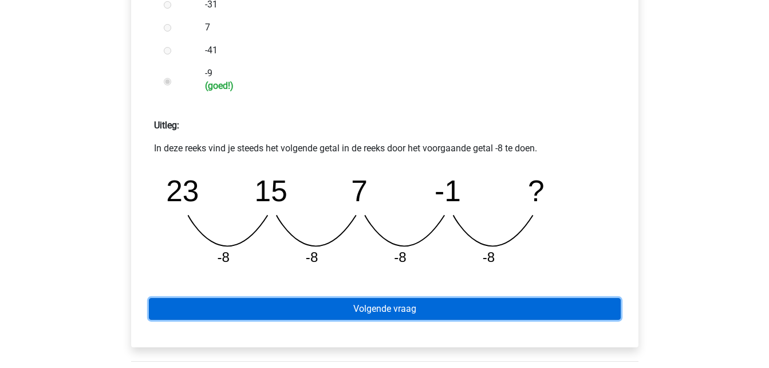
click at [353, 309] on link "Volgende vraag" at bounding box center [385, 309] width 472 height 22
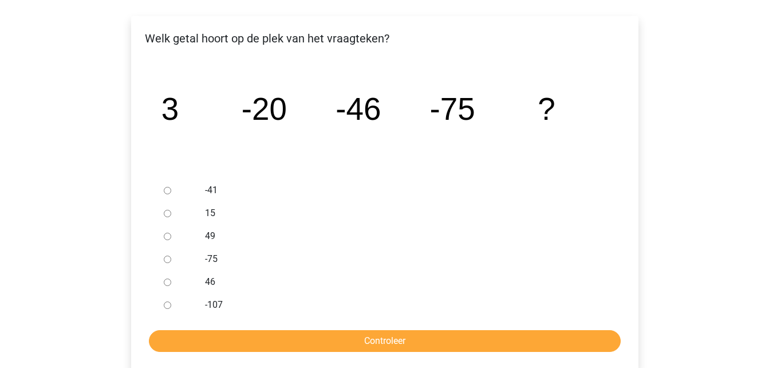
scroll to position [183, 0]
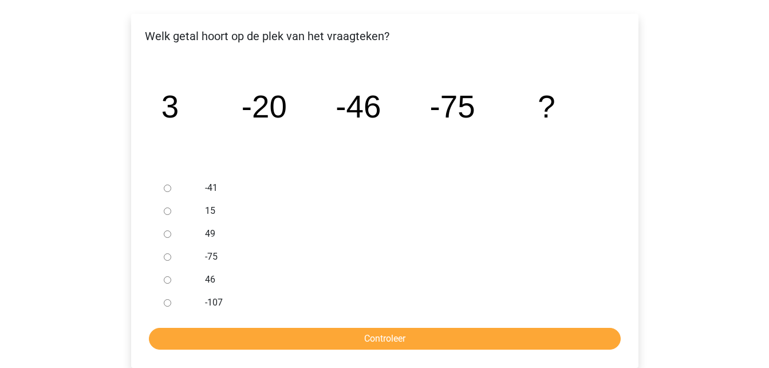
click at [172, 300] on div at bounding box center [178, 302] width 38 height 23
click at [171, 302] on div at bounding box center [178, 302] width 38 height 23
click at [170, 302] on input "-107" at bounding box center [167, 302] width 7 height 7
radio input "true"
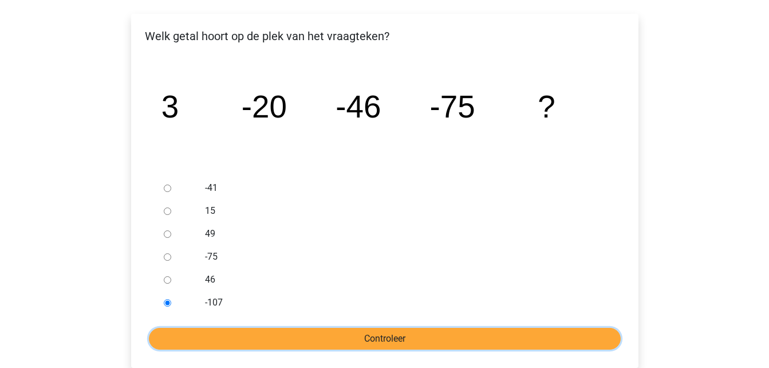
click at [265, 333] on input "Controleer" at bounding box center [385, 339] width 472 height 22
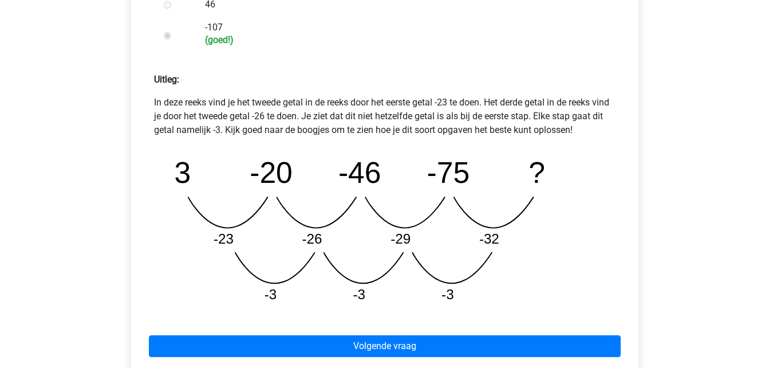
scroll to position [481, 0]
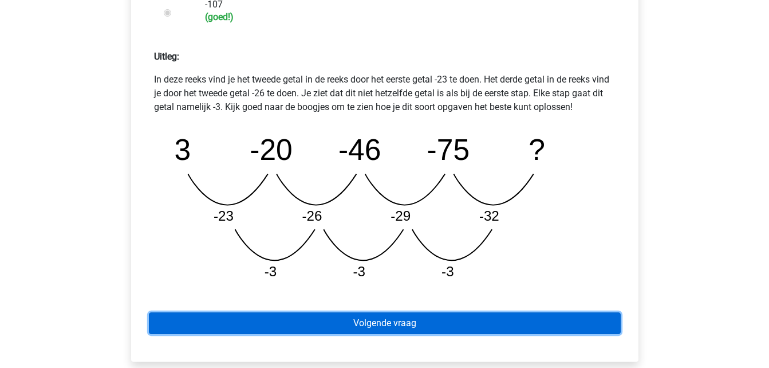
click at [323, 317] on link "Volgende vraag" at bounding box center [385, 323] width 472 height 22
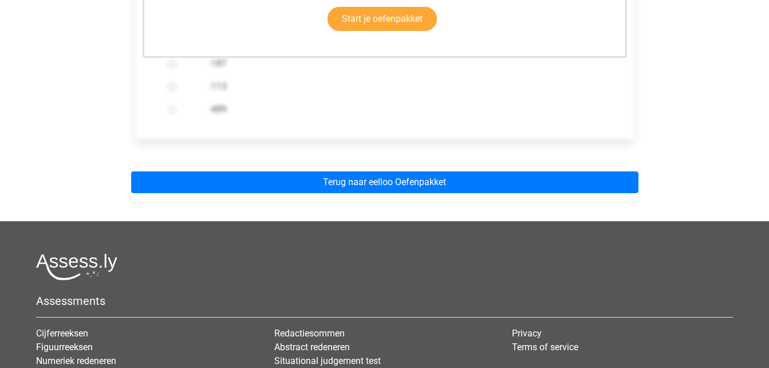
scroll to position [367, 0]
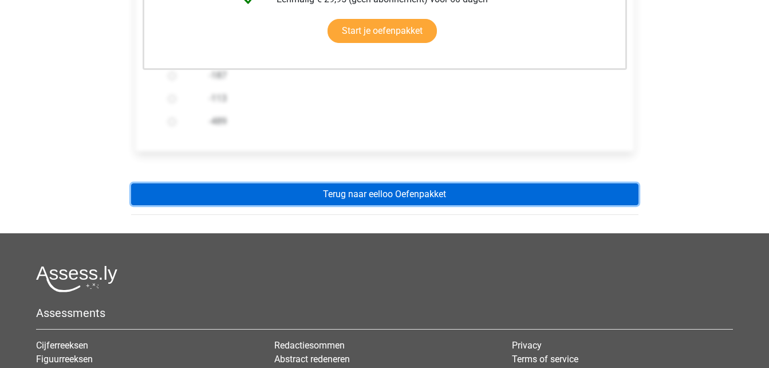
click at [382, 193] on link "Terug naar eelloo Oefenpakket" at bounding box center [385, 194] width 508 height 22
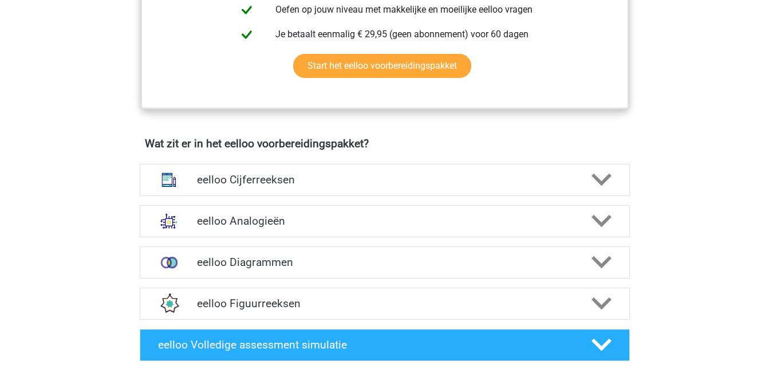
scroll to position [619, 0]
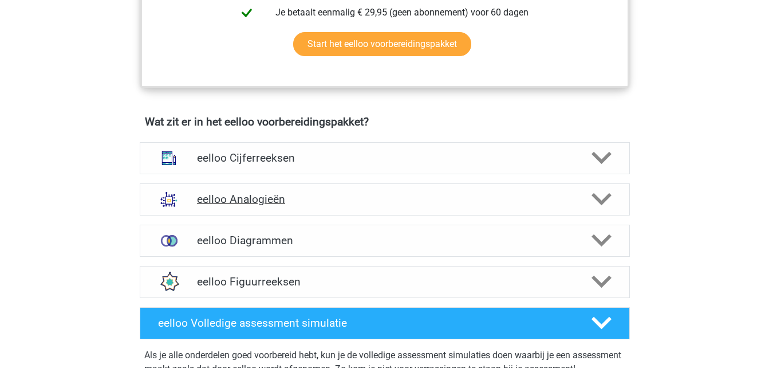
click at [602, 199] on icon at bounding box center [602, 199] width 20 height 20
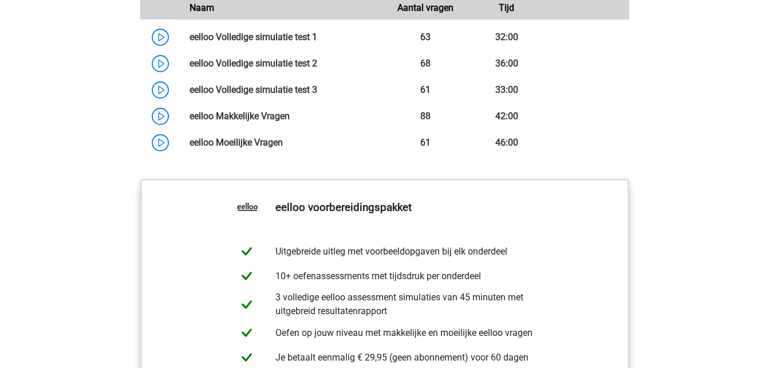
scroll to position [1765, 0]
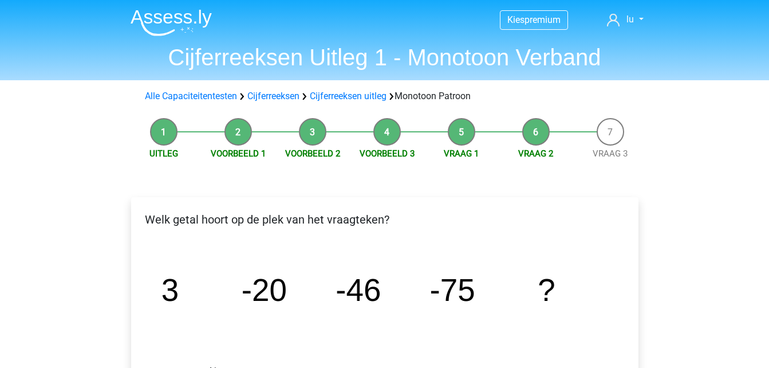
scroll to position [183, 0]
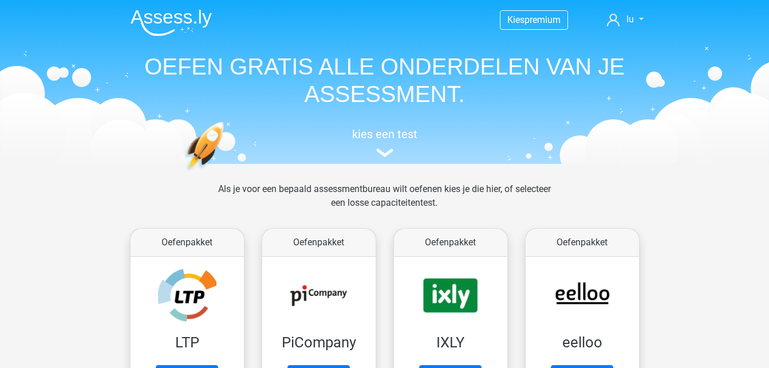
scroll to position [122, 0]
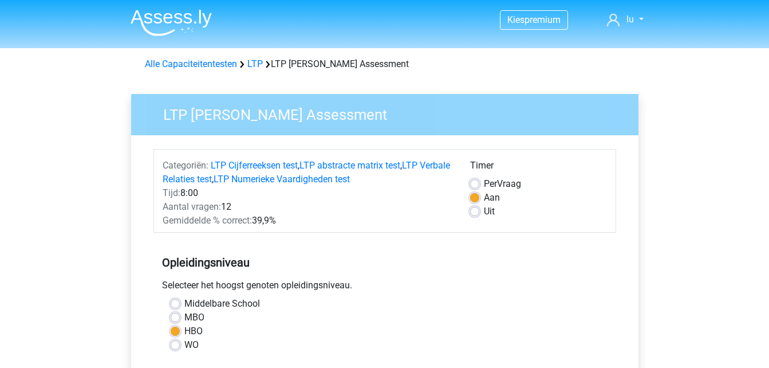
scroll to position [293, 0]
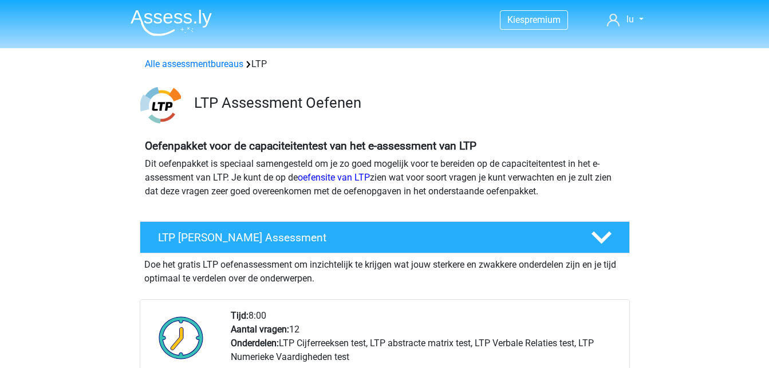
scroll to position [179, 0]
